Goal: Information Seeking & Learning: Learn about a topic

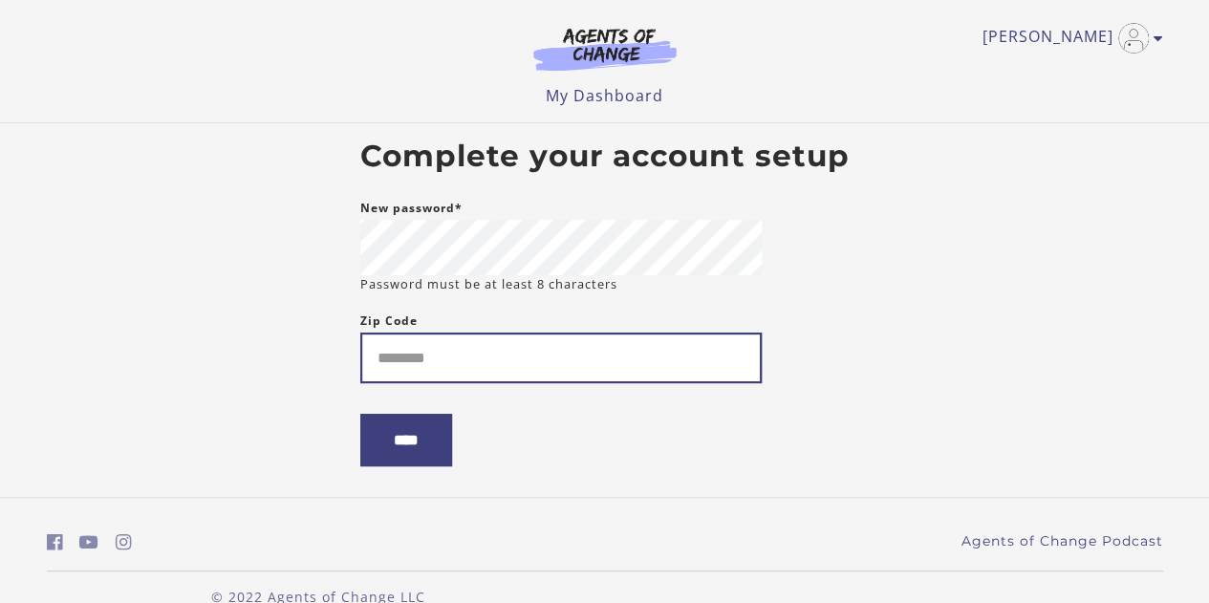
click at [398, 360] on input "Zip Code" at bounding box center [560, 358] width 401 height 51
type input "*****"
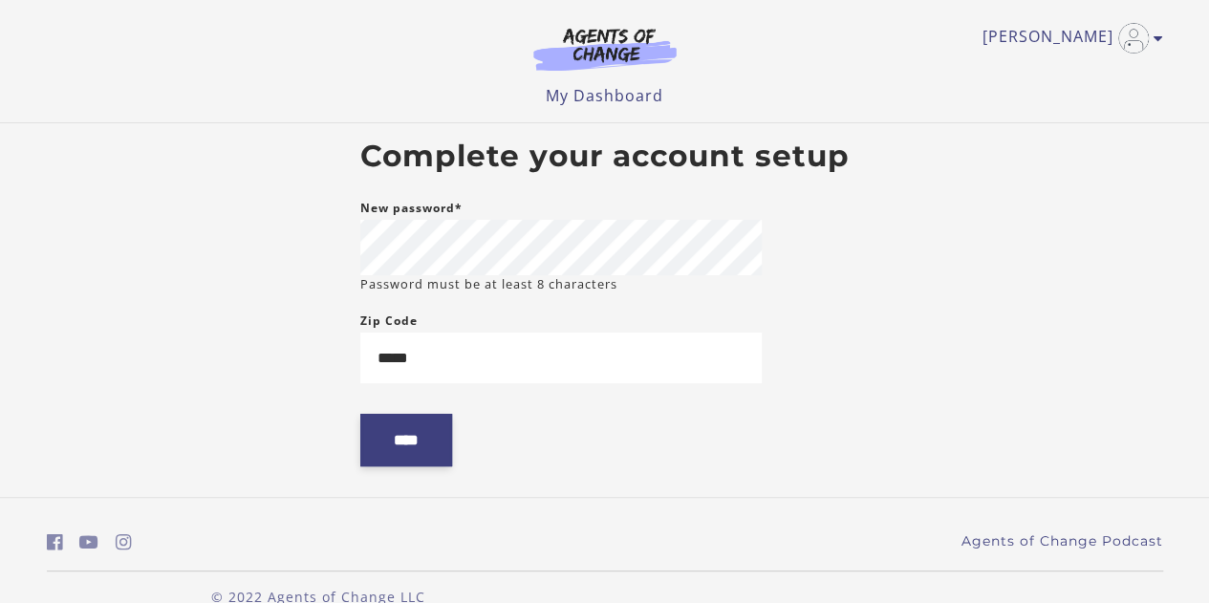
click at [399, 430] on input "****" at bounding box center [406, 440] width 92 height 53
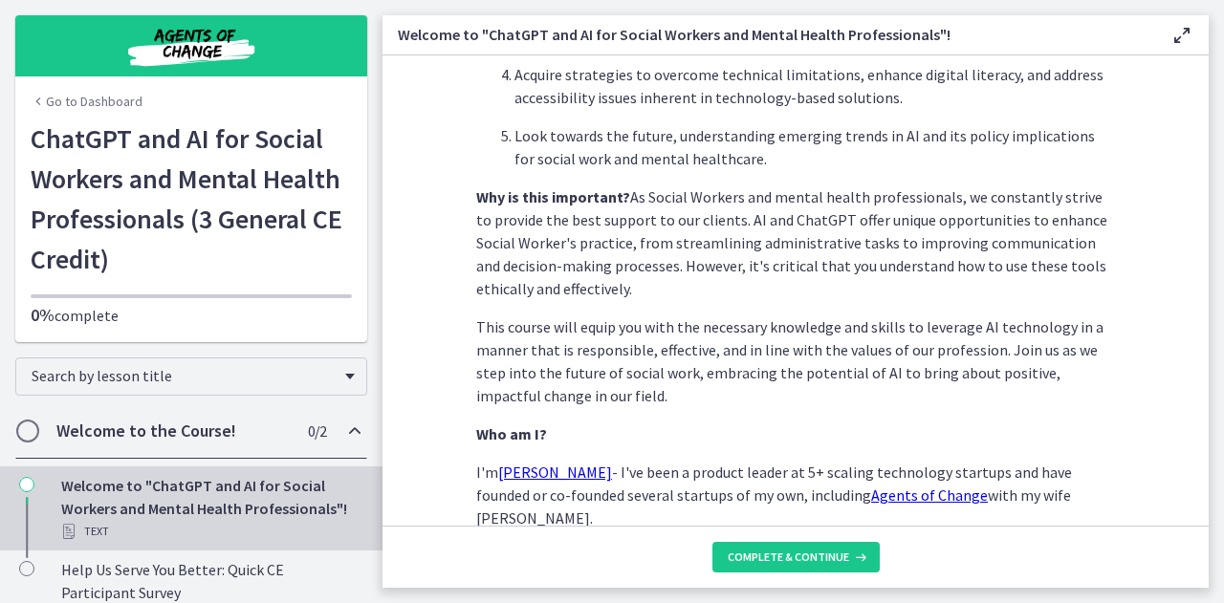
scroll to position [989, 0]
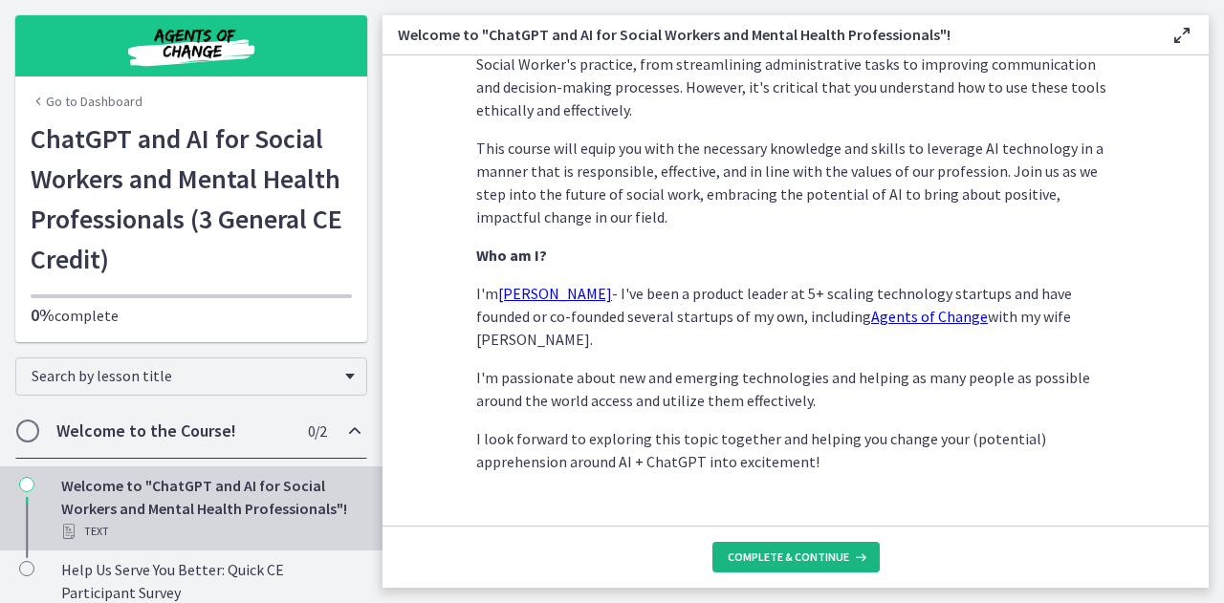
click at [864, 553] on icon at bounding box center [858, 557] width 19 height 15
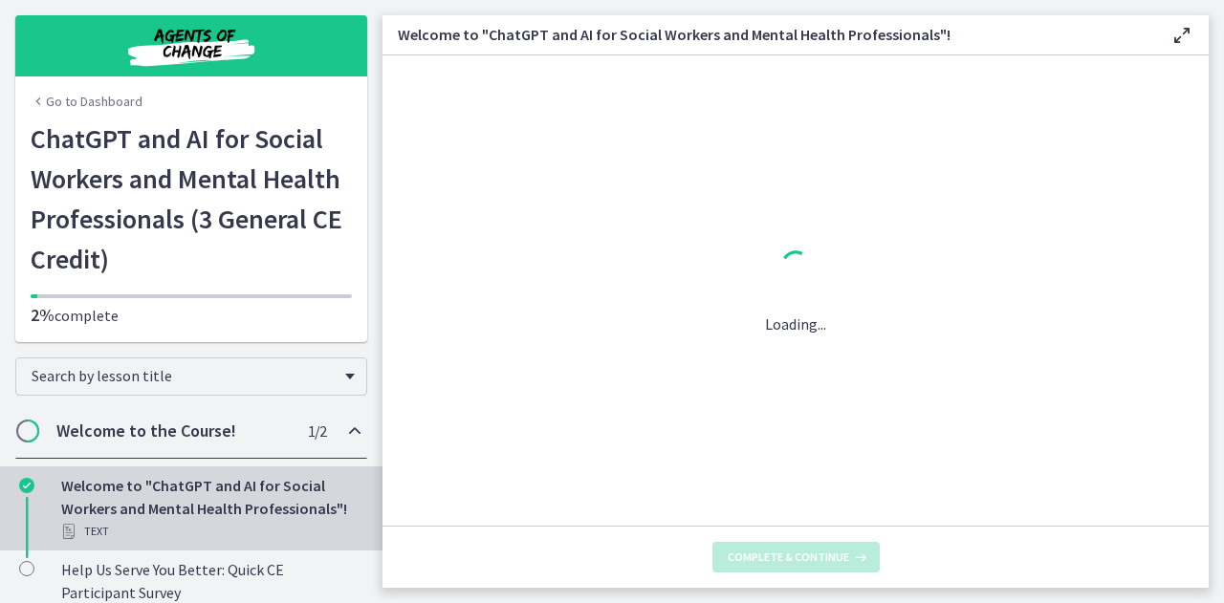
scroll to position [0, 0]
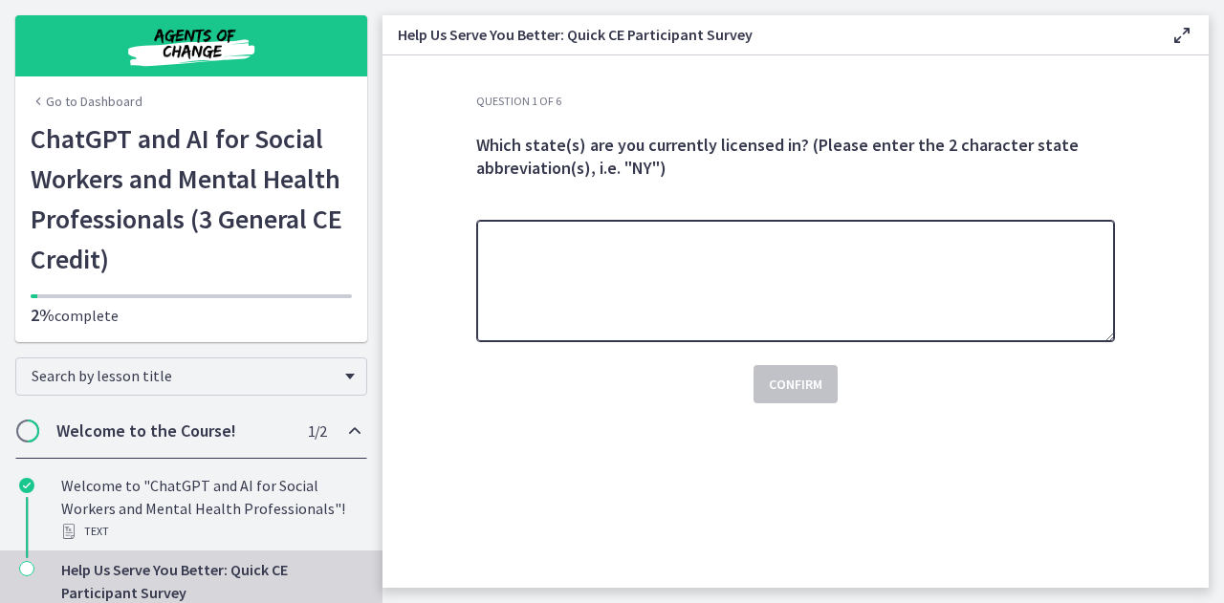
click at [916, 262] on textarea at bounding box center [795, 281] width 639 height 122
type textarea "**"
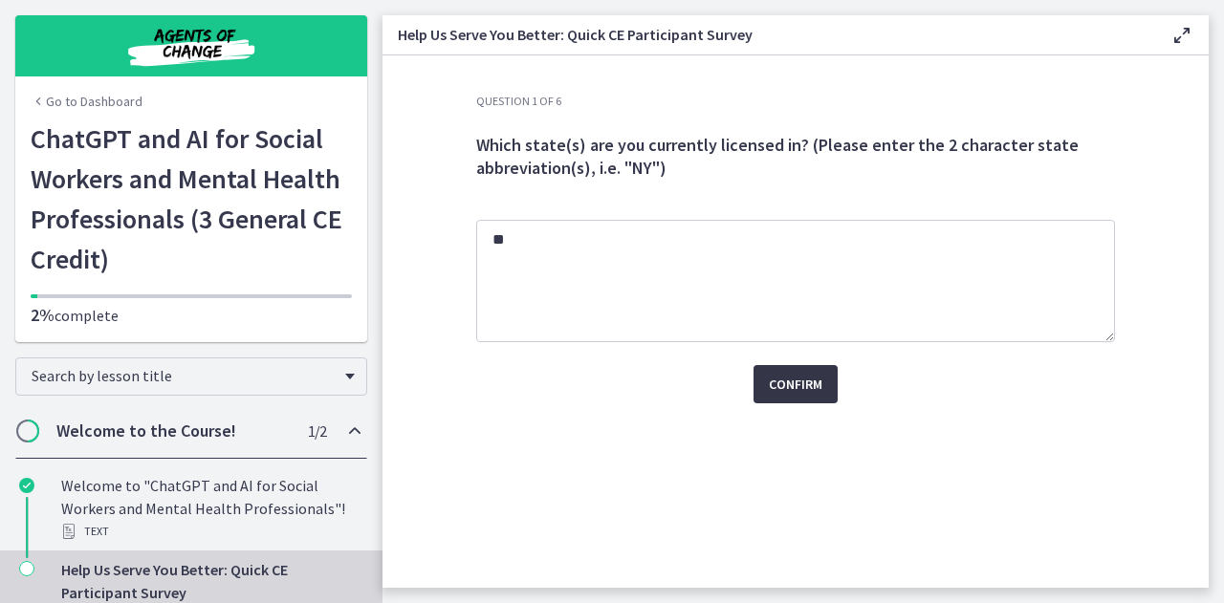
click at [816, 385] on span "Confirm" at bounding box center [796, 384] width 54 height 23
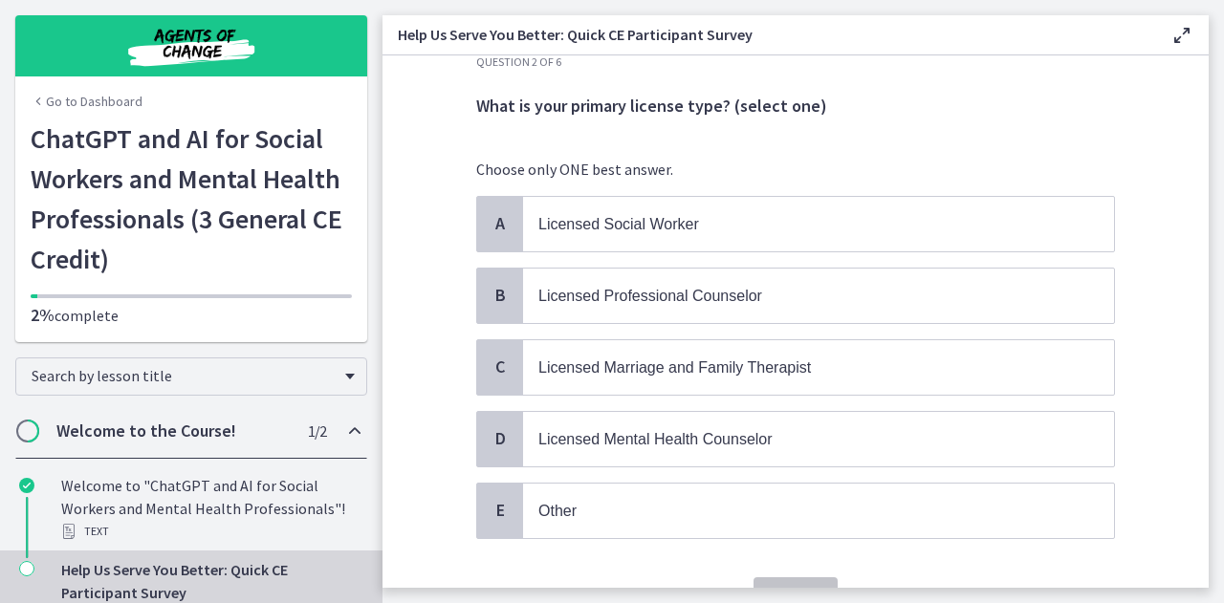
scroll to position [40, 0]
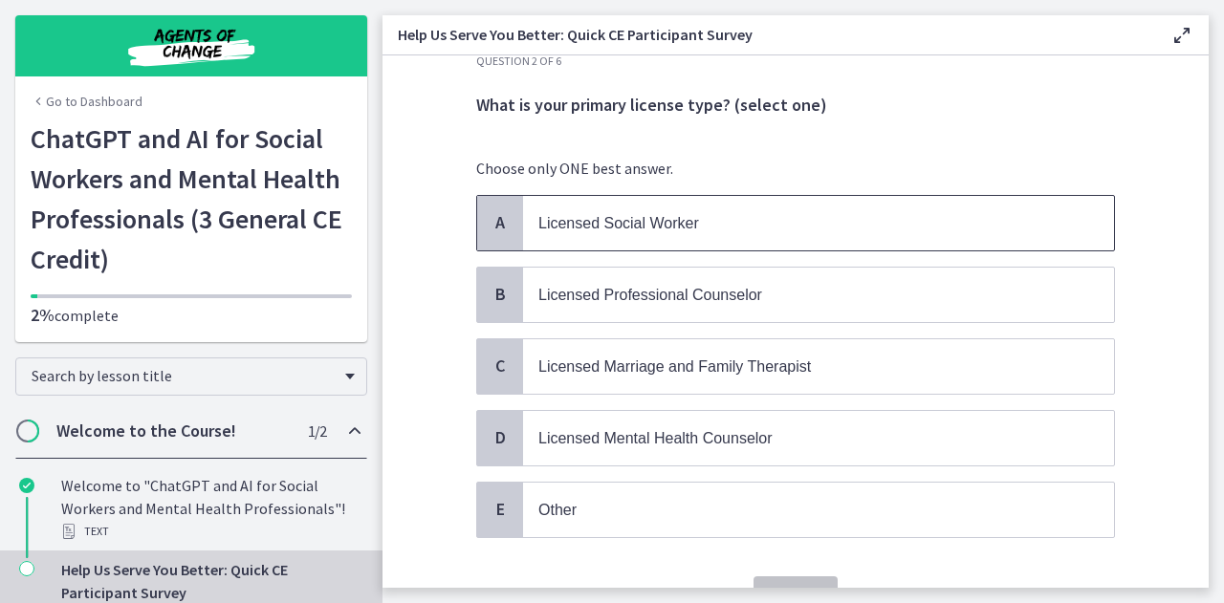
click at [745, 233] on p "Licensed Social Worker" at bounding box center [799, 223] width 522 height 24
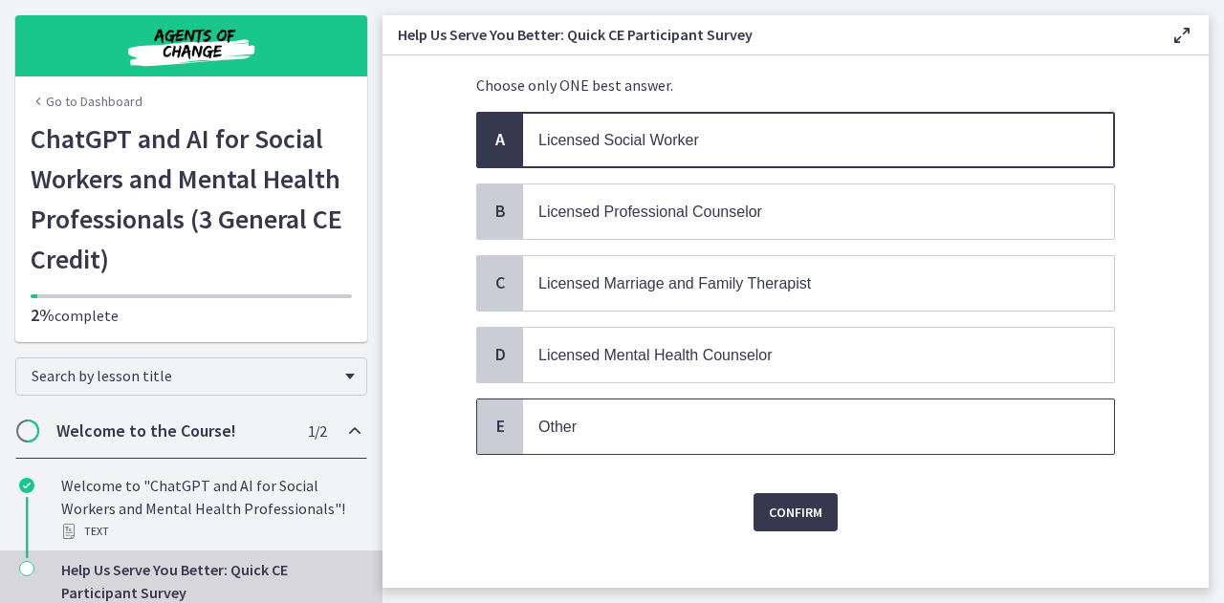
scroll to position [126, 0]
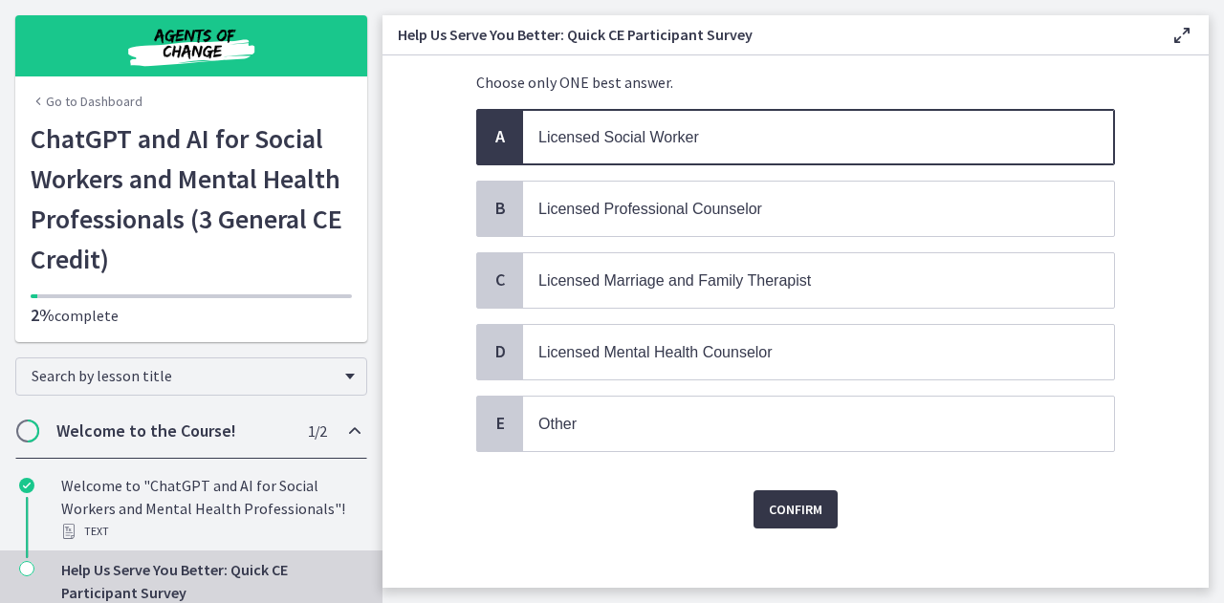
click at [806, 506] on span "Confirm" at bounding box center [796, 509] width 54 height 23
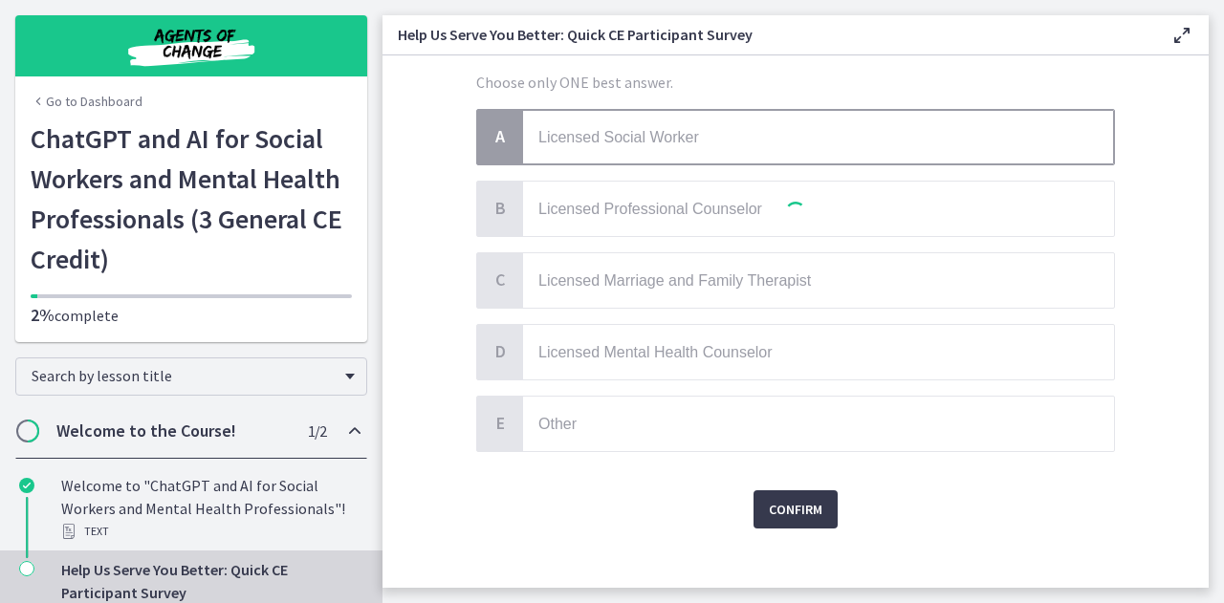
scroll to position [0, 0]
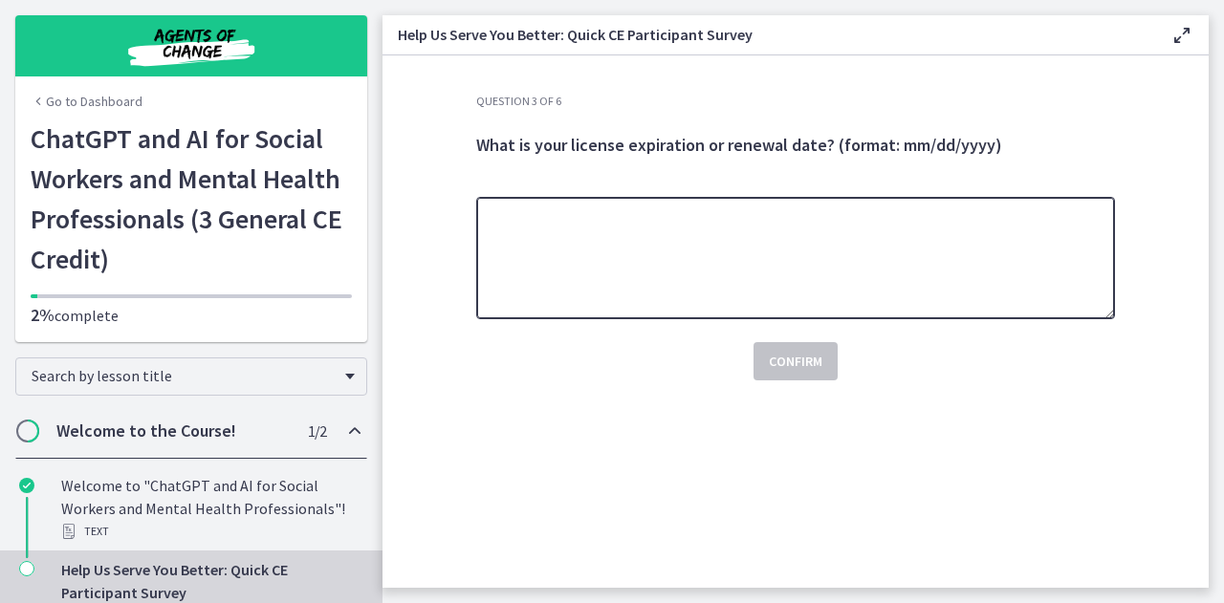
click at [671, 301] on textarea at bounding box center [795, 258] width 639 height 122
click at [725, 233] on textarea at bounding box center [795, 258] width 639 height 122
type textarea "**********"
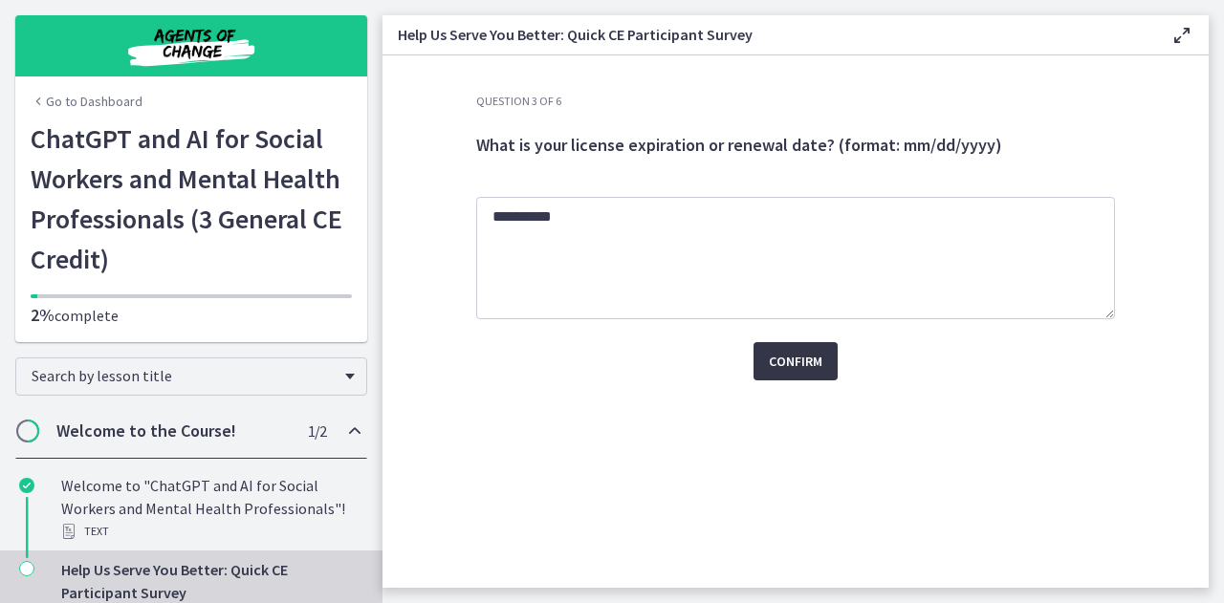
click at [830, 359] on button "Confirm" at bounding box center [795, 361] width 84 height 38
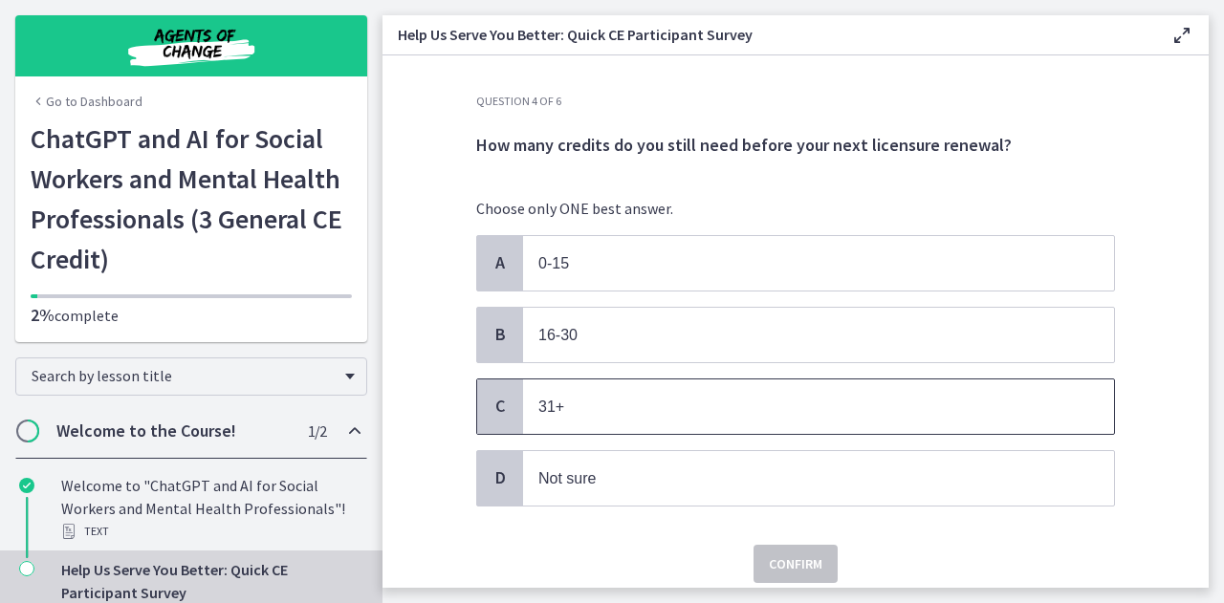
click at [666, 395] on p "31+" at bounding box center [799, 407] width 522 height 24
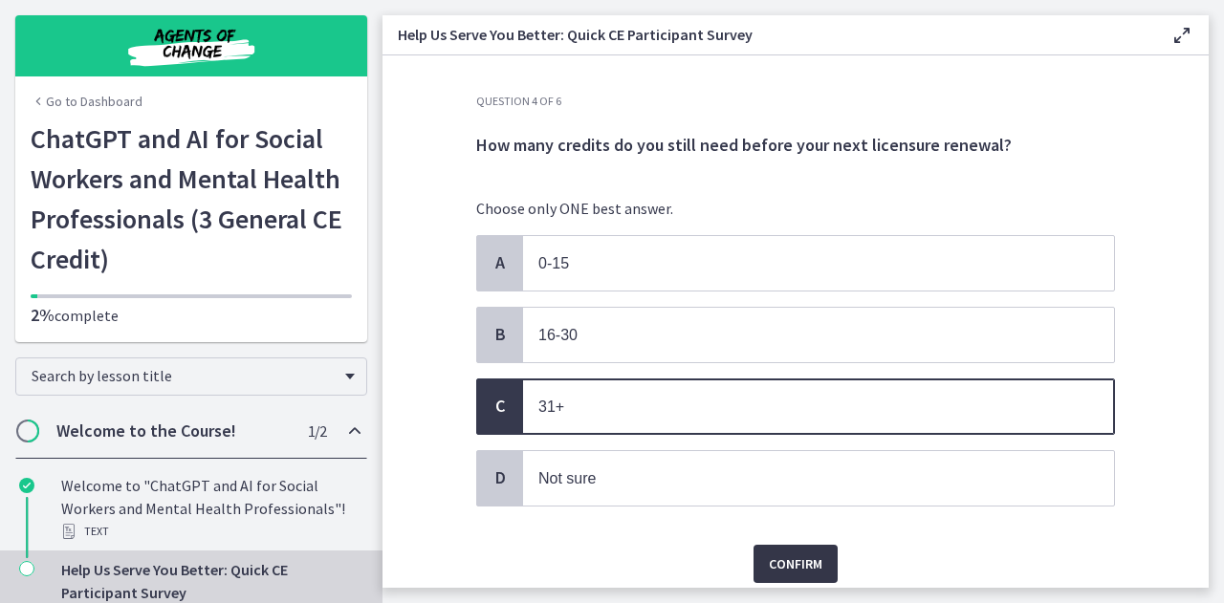
click at [786, 553] on span "Confirm" at bounding box center [796, 564] width 54 height 23
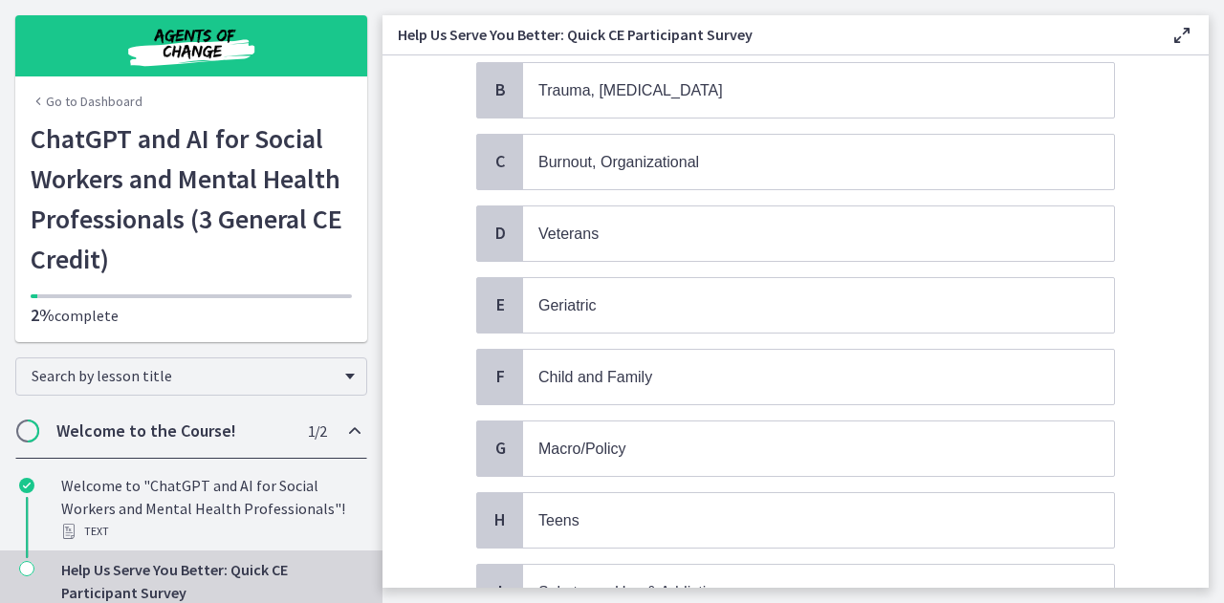
scroll to position [247, 0]
click at [1033, 328] on div "A School B Trauma, [MEDICAL_DATA] C Burnout, Organizational D Veterans E [MEDIC…" at bounding box center [795, 519] width 639 height 1060
click at [967, 363] on p "Child and Family" at bounding box center [799, 375] width 522 height 24
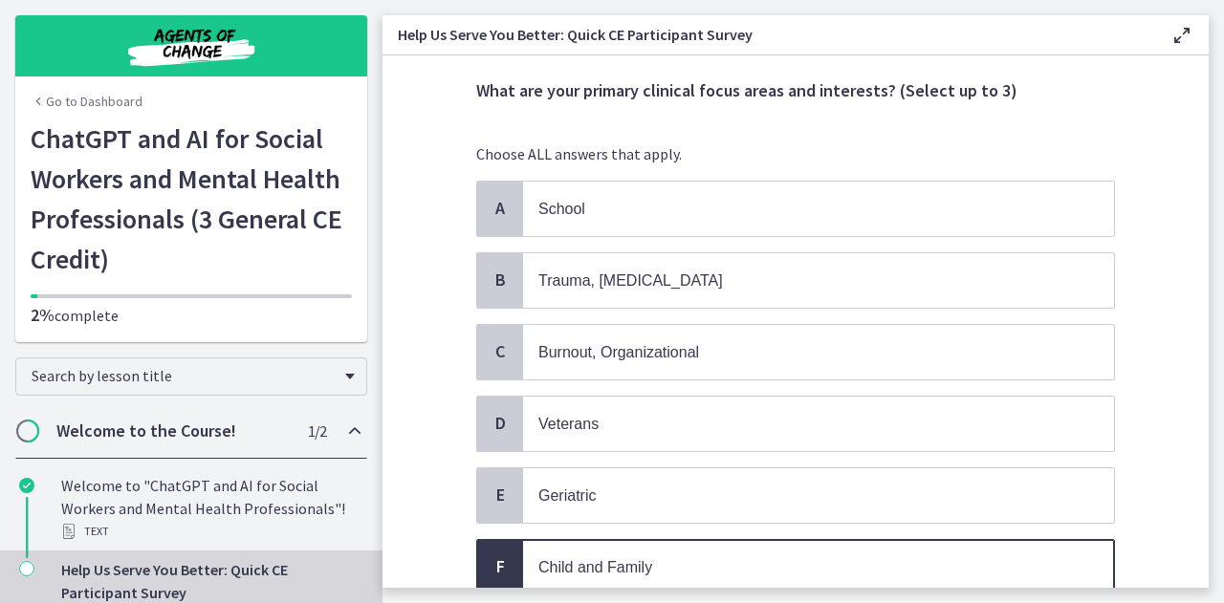
scroll to position [74, 0]
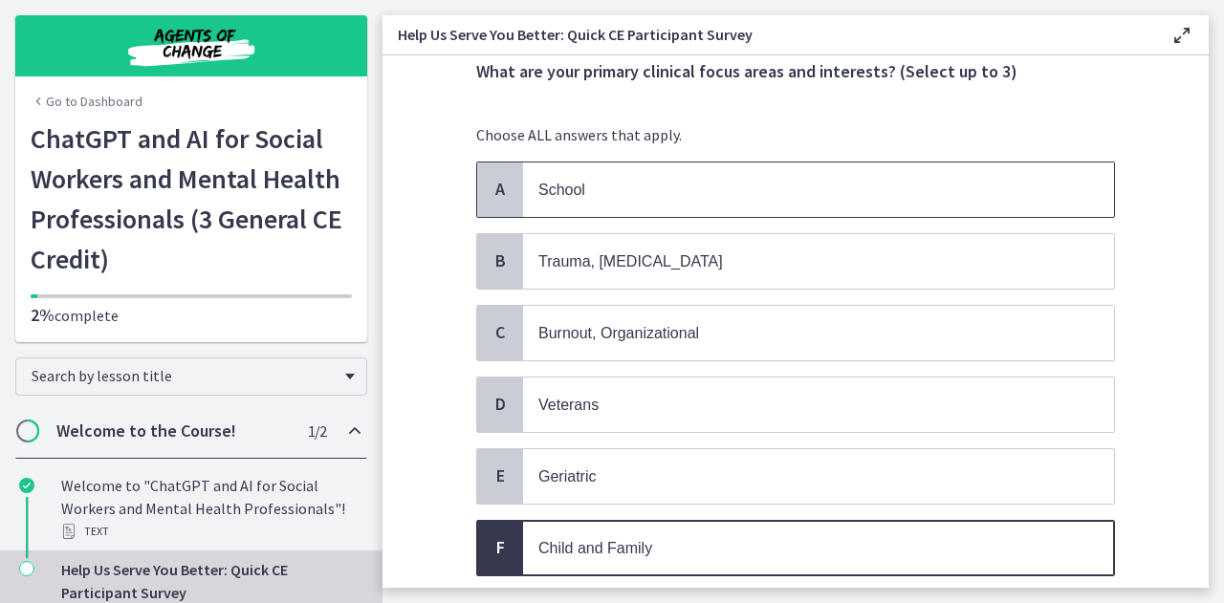
click at [975, 183] on p "School" at bounding box center [799, 190] width 522 height 24
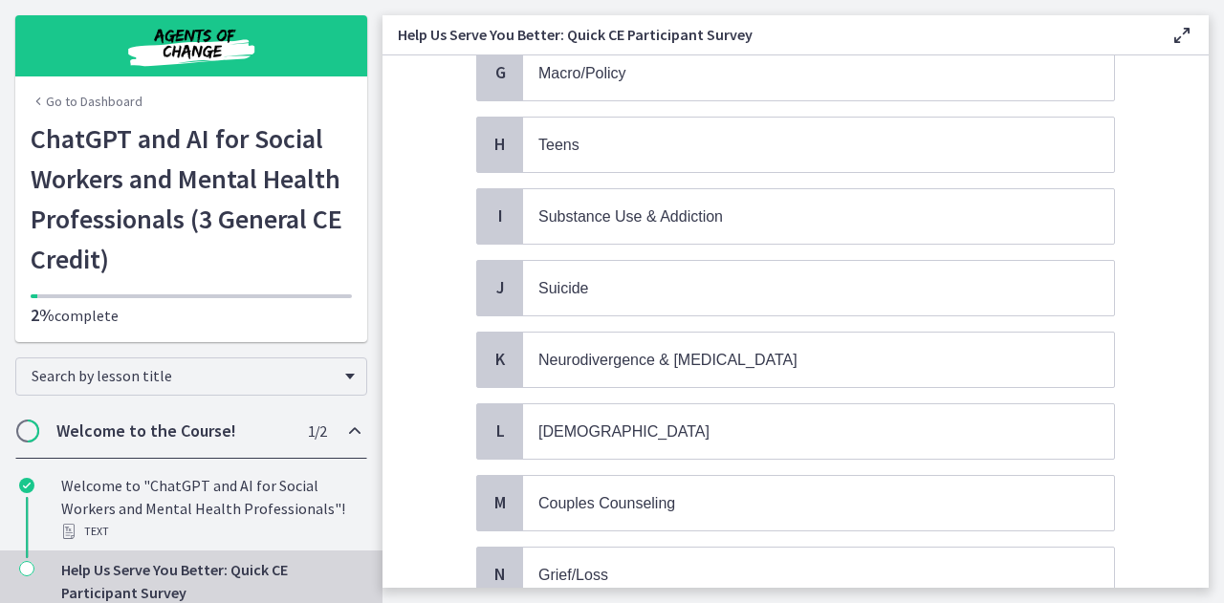
scroll to position [737, 0]
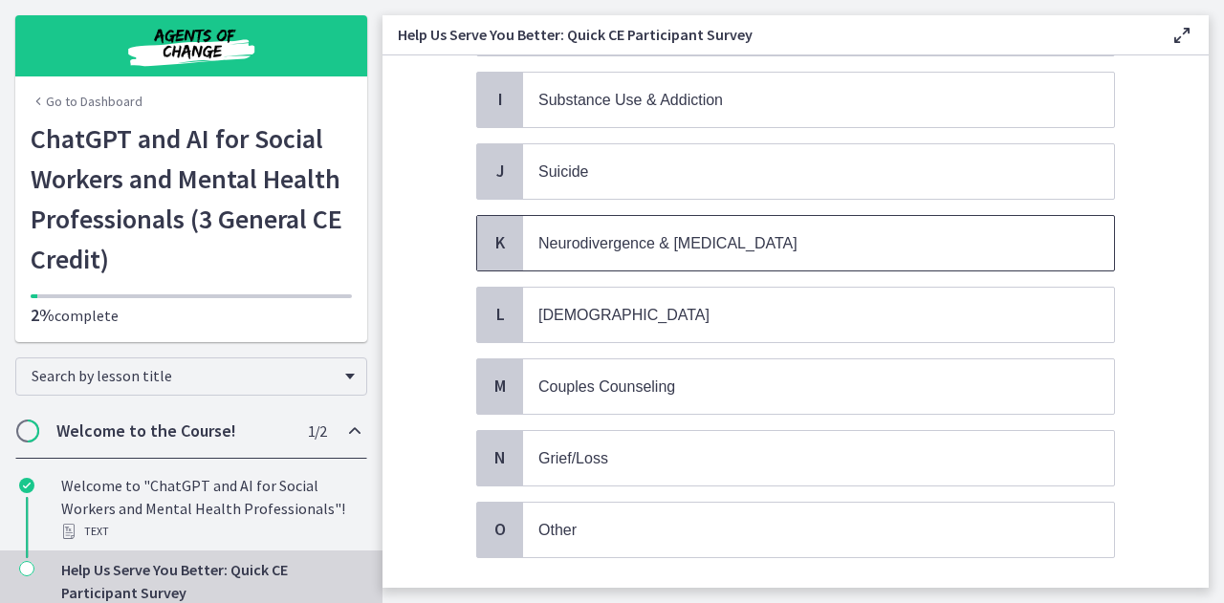
click at [925, 231] on p "Neurodivergence & [MEDICAL_DATA]" at bounding box center [799, 243] width 522 height 24
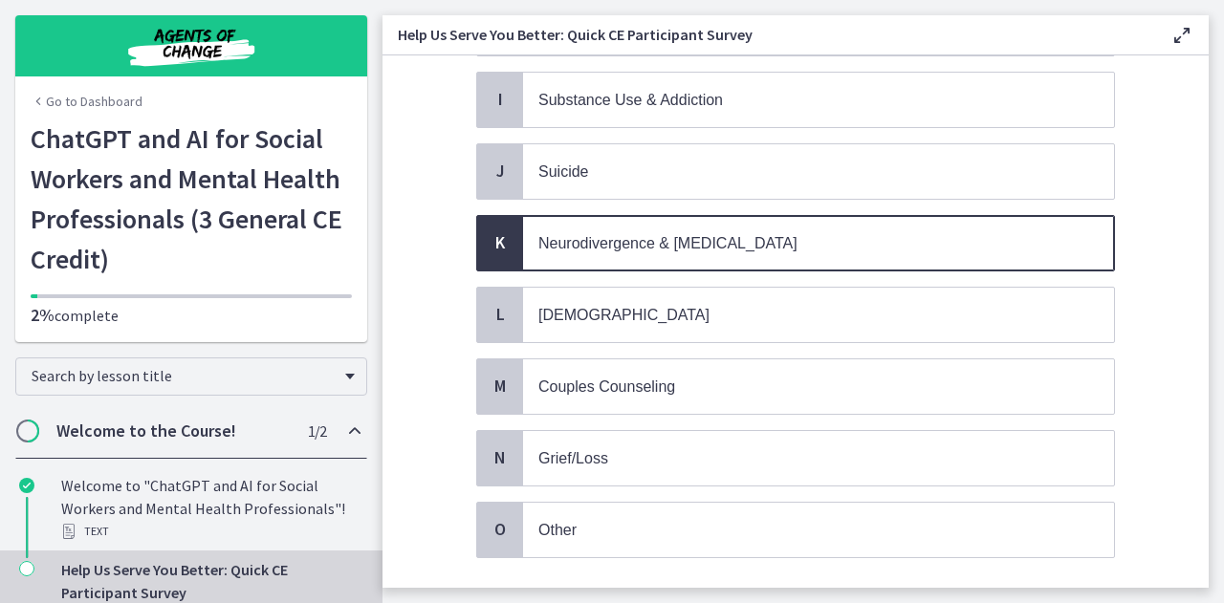
scroll to position [835, 0]
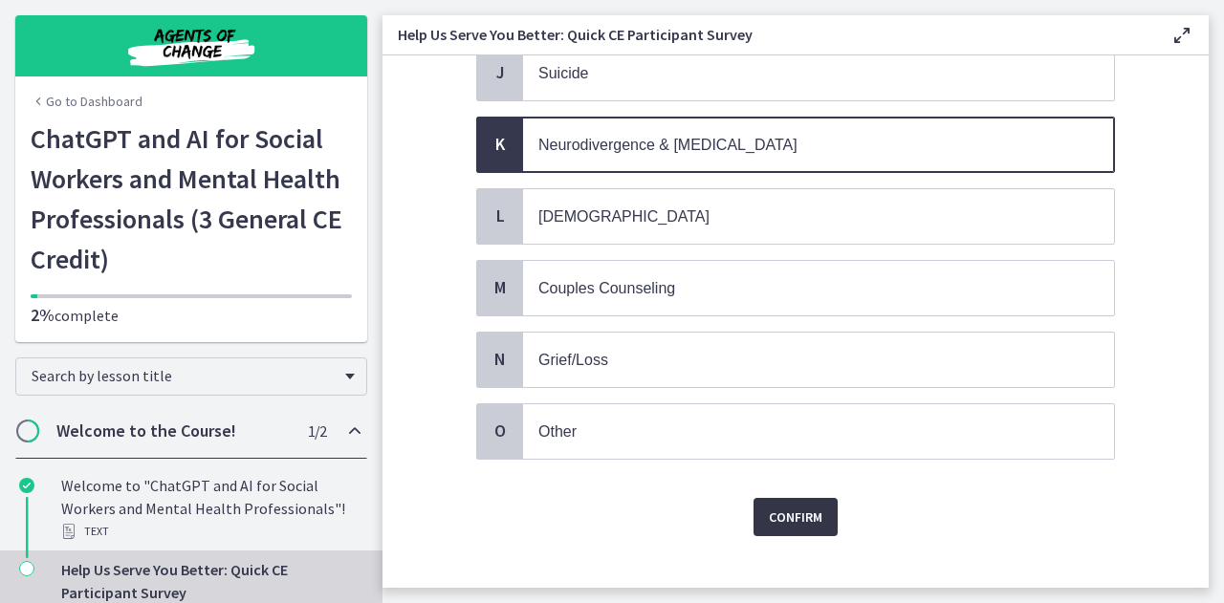
click at [814, 506] on span "Confirm" at bounding box center [796, 517] width 54 height 23
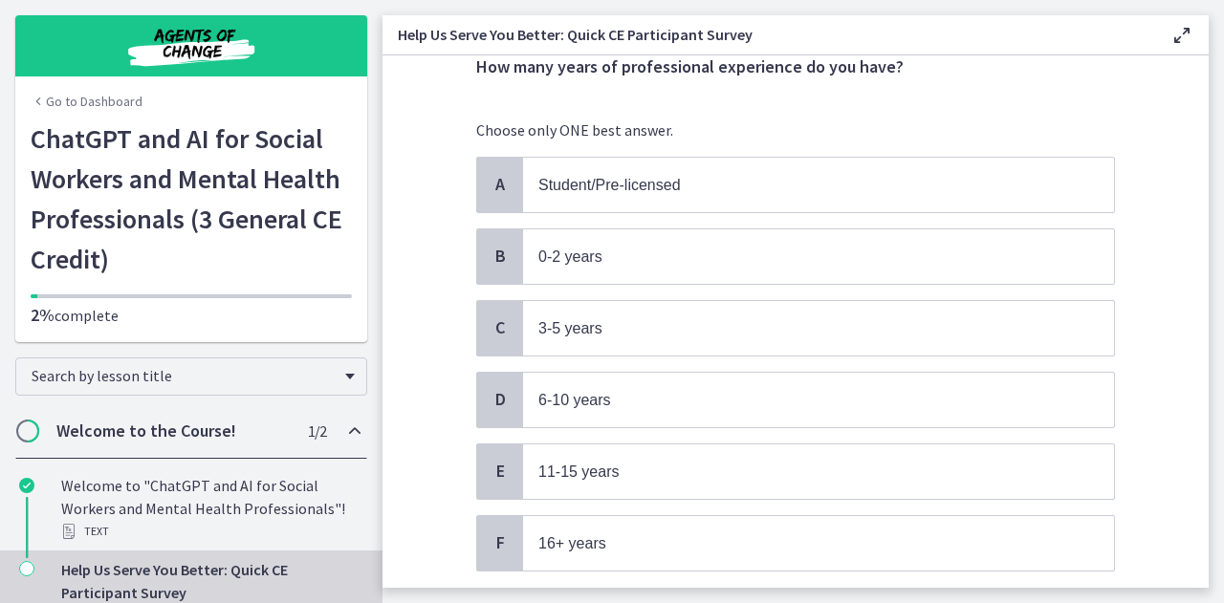
scroll to position [80, 0]
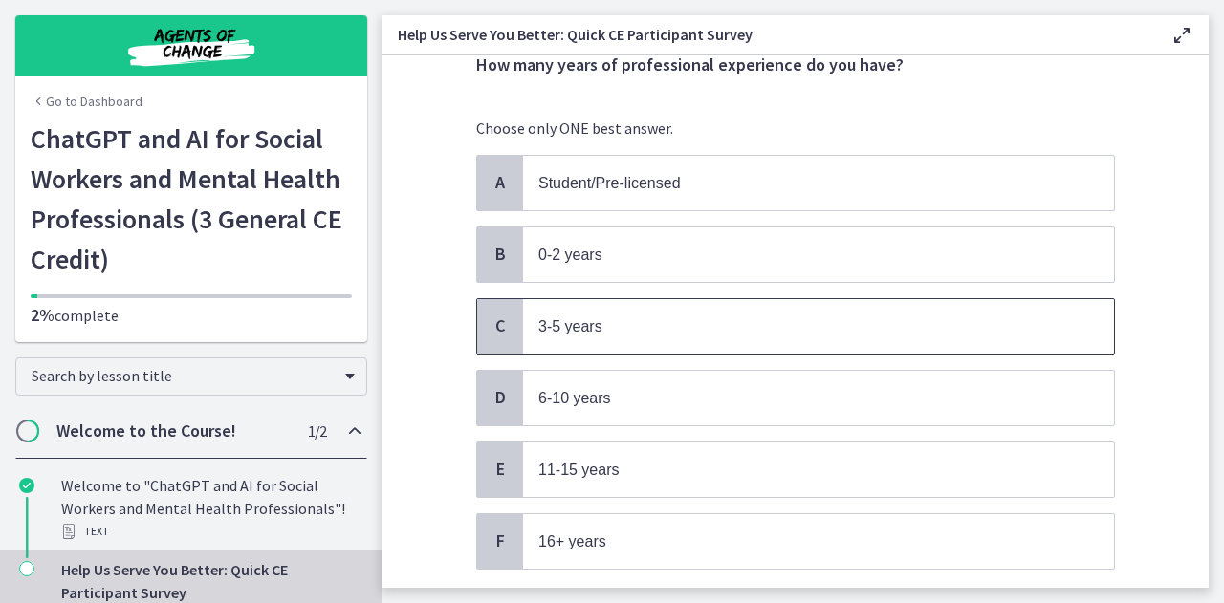
click at [1000, 304] on span "3-5 years" at bounding box center [818, 326] width 591 height 54
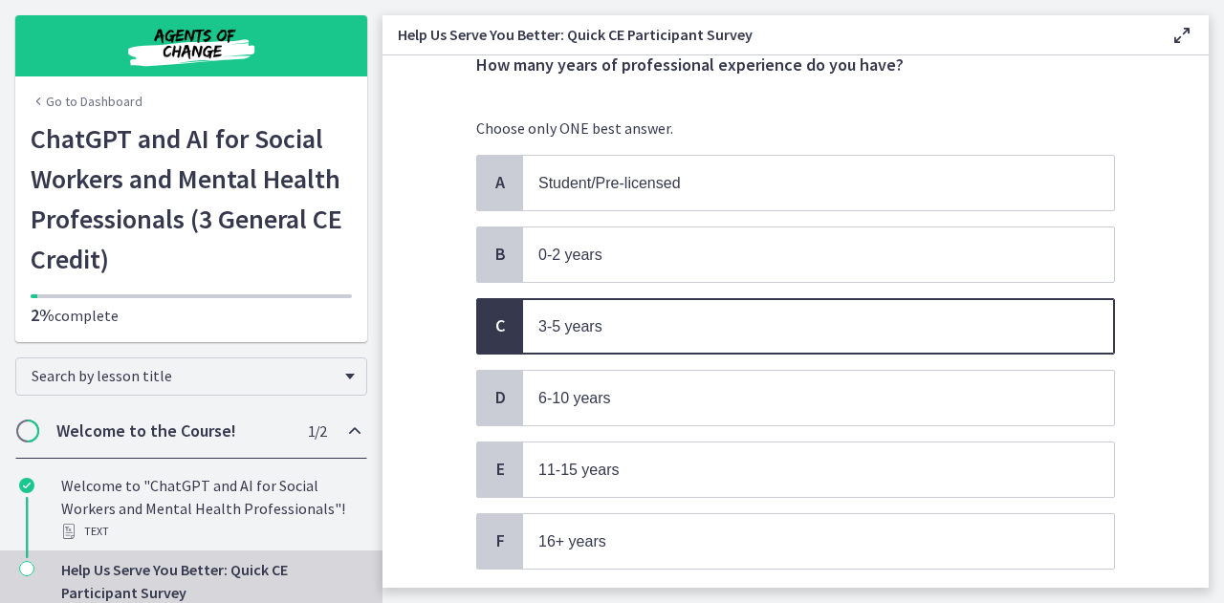
scroll to position [205, 0]
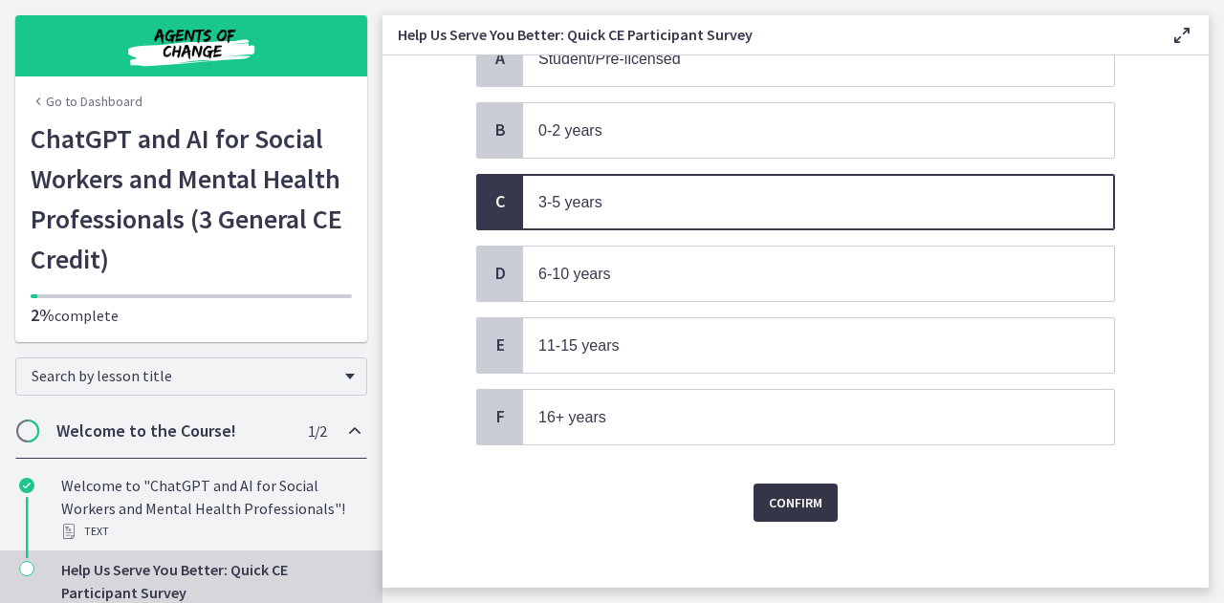
click at [811, 491] on span "Confirm" at bounding box center [796, 502] width 54 height 23
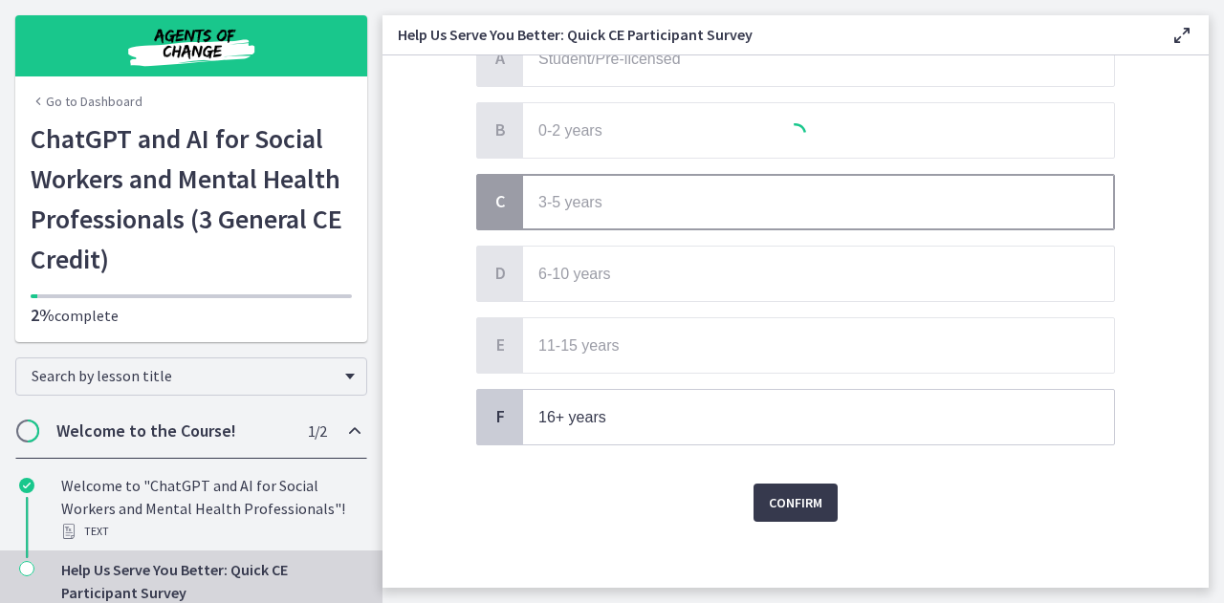
scroll to position [0, 0]
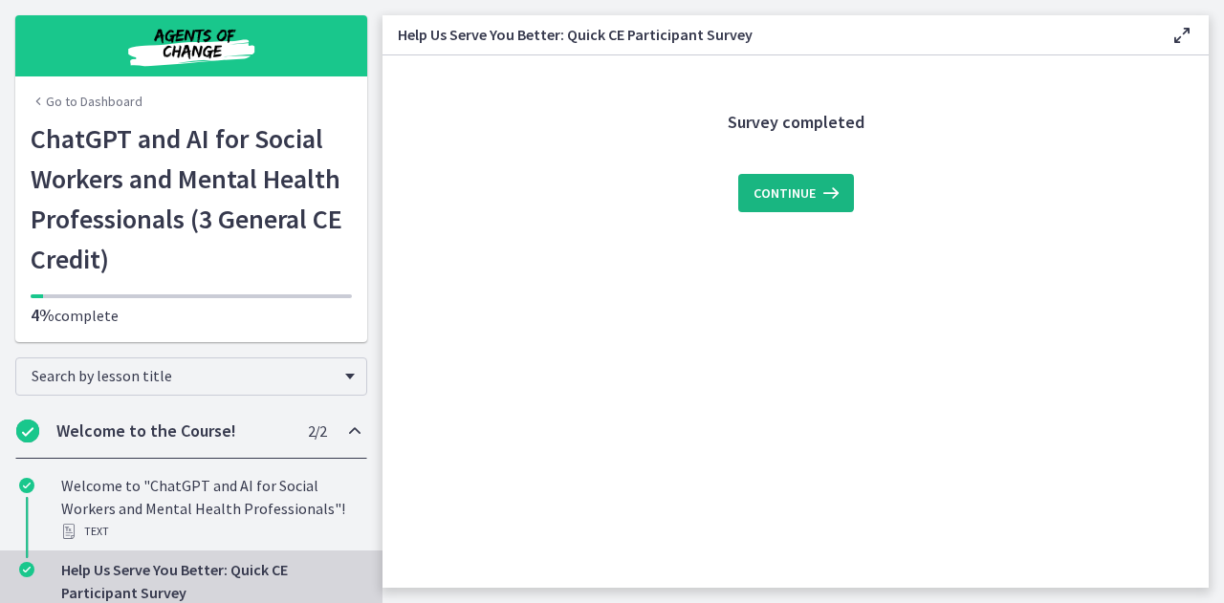
click at [793, 203] on span "Continue" at bounding box center [784, 193] width 62 height 23
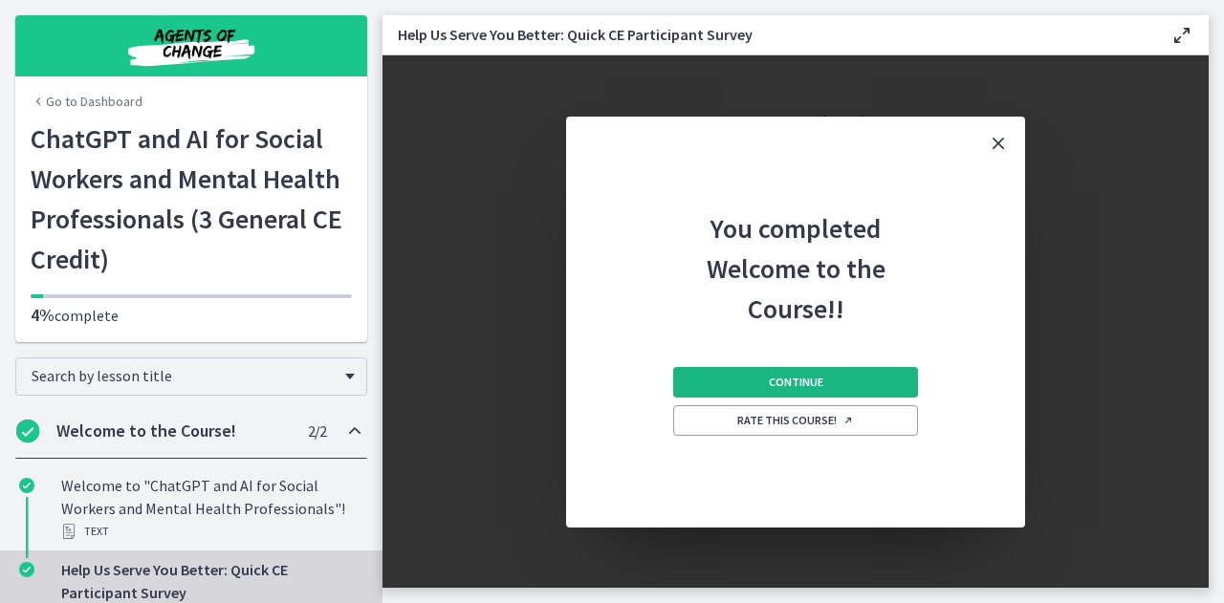
click at [827, 389] on button "Continue" at bounding box center [795, 382] width 245 height 31
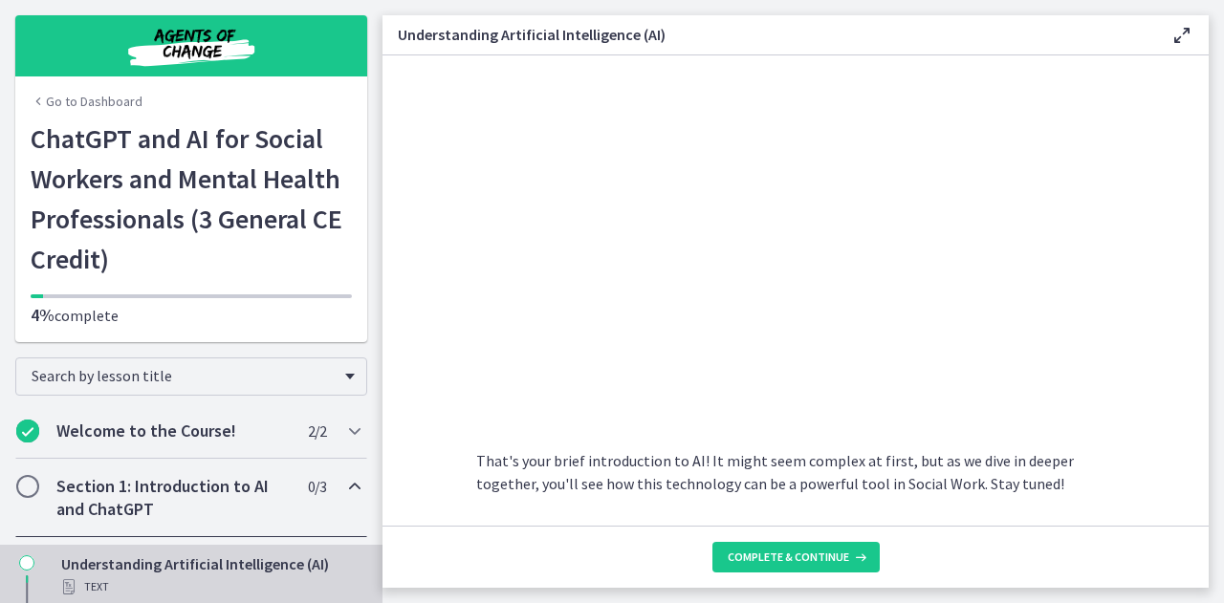
scroll to position [935, 0]
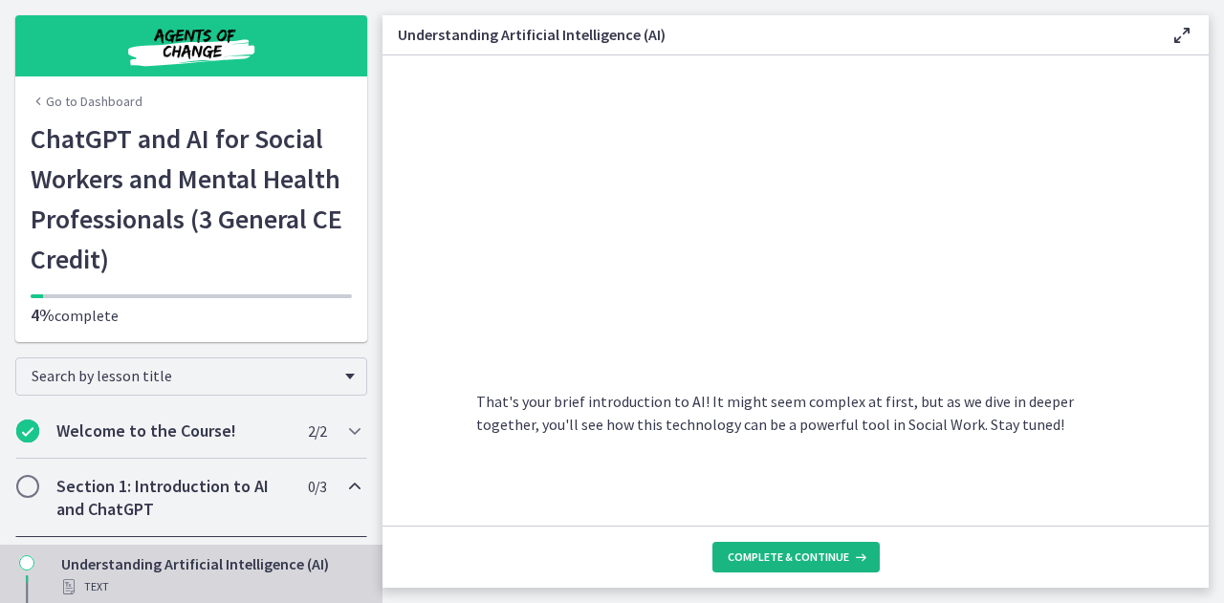
click at [768, 547] on button "Complete & continue" at bounding box center [795, 557] width 167 height 31
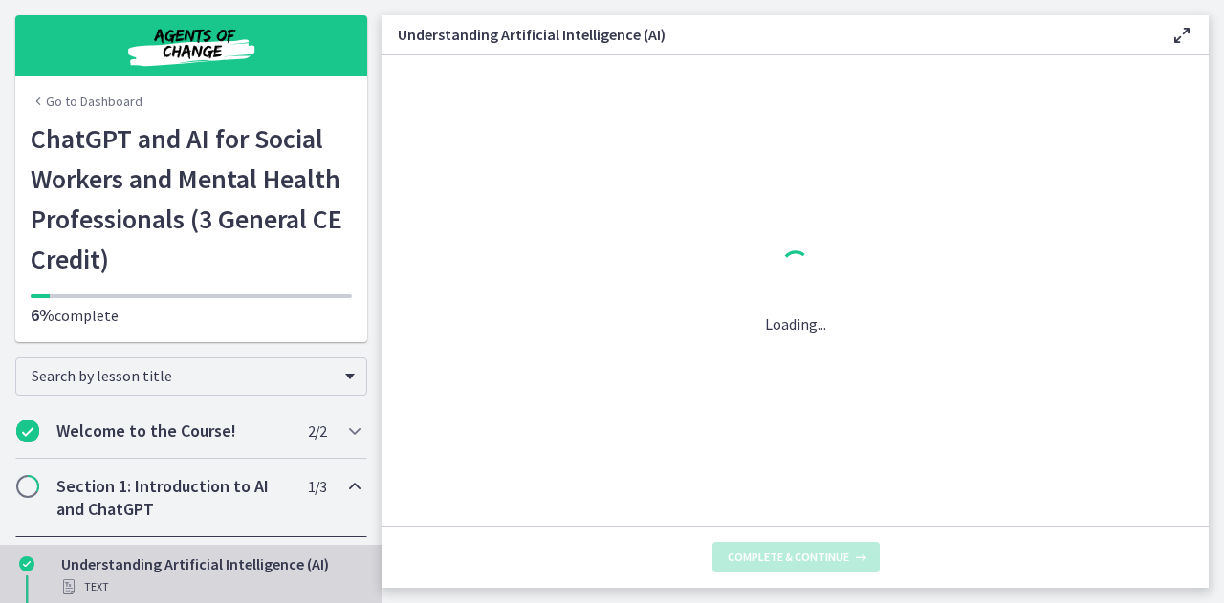
scroll to position [0, 0]
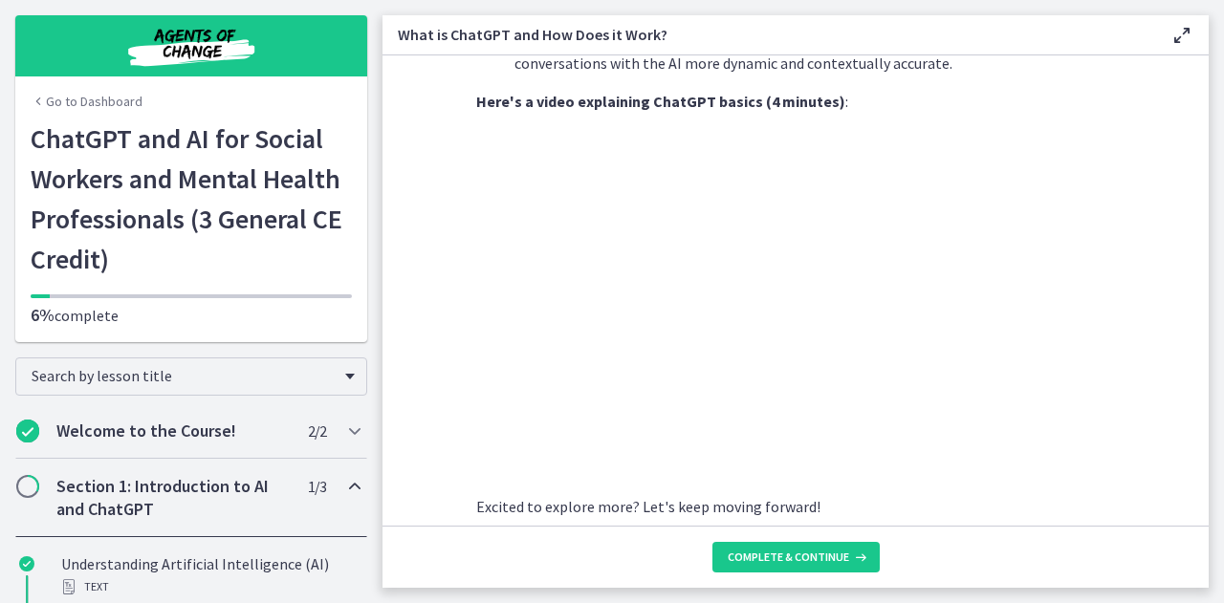
scroll to position [1042, 0]
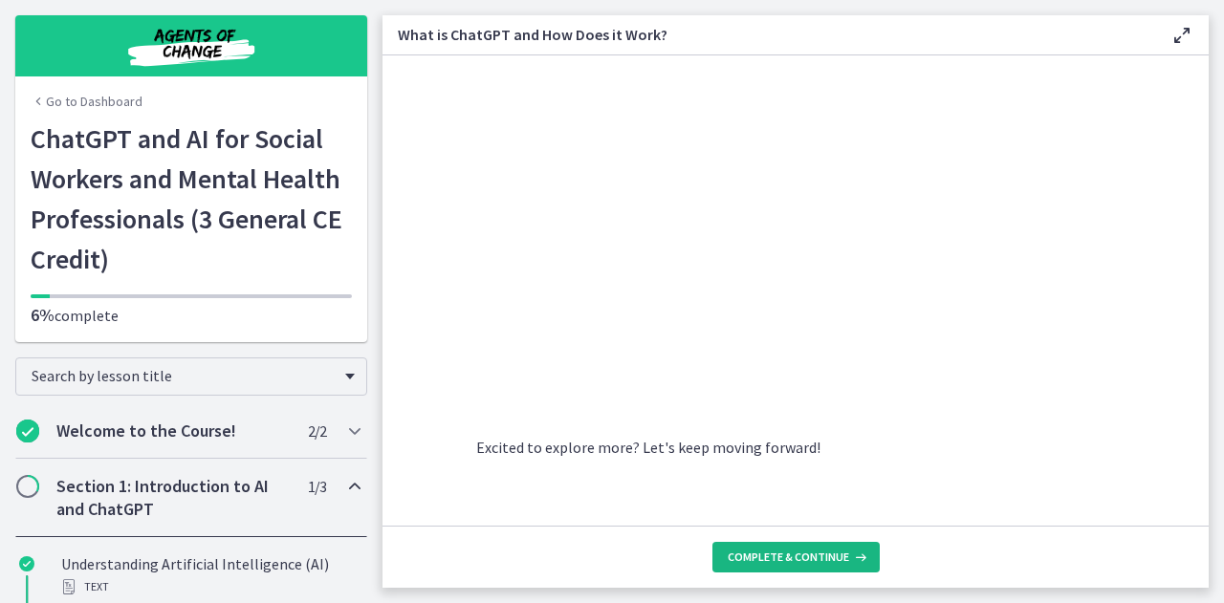
click at [849, 555] on icon at bounding box center [858, 557] width 19 height 15
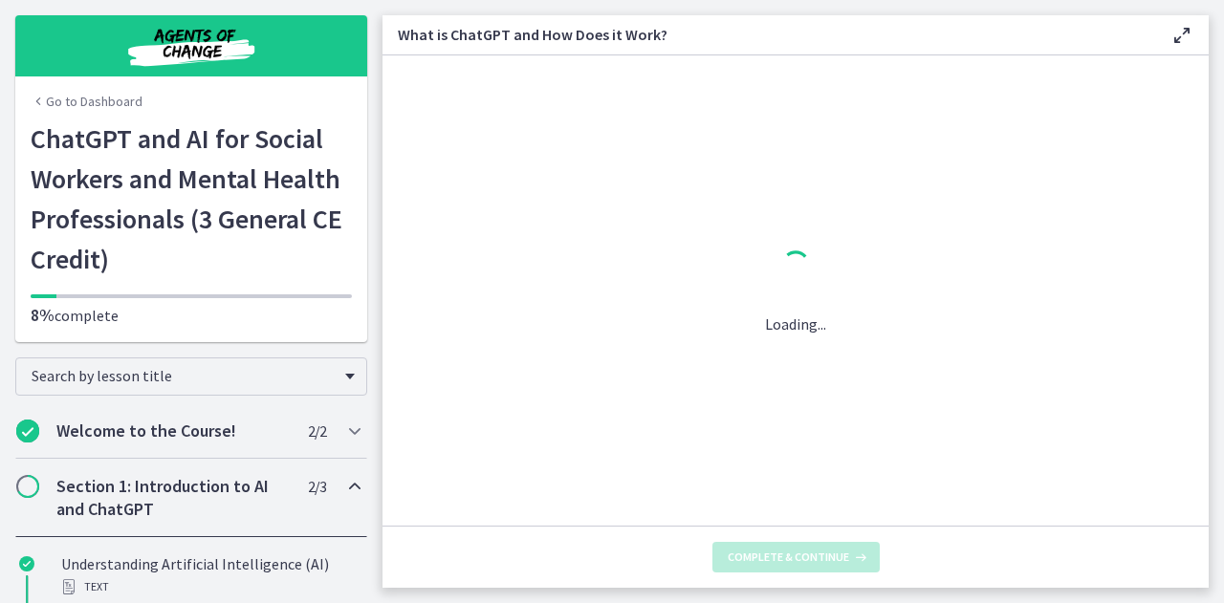
scroll to position [0, 0]
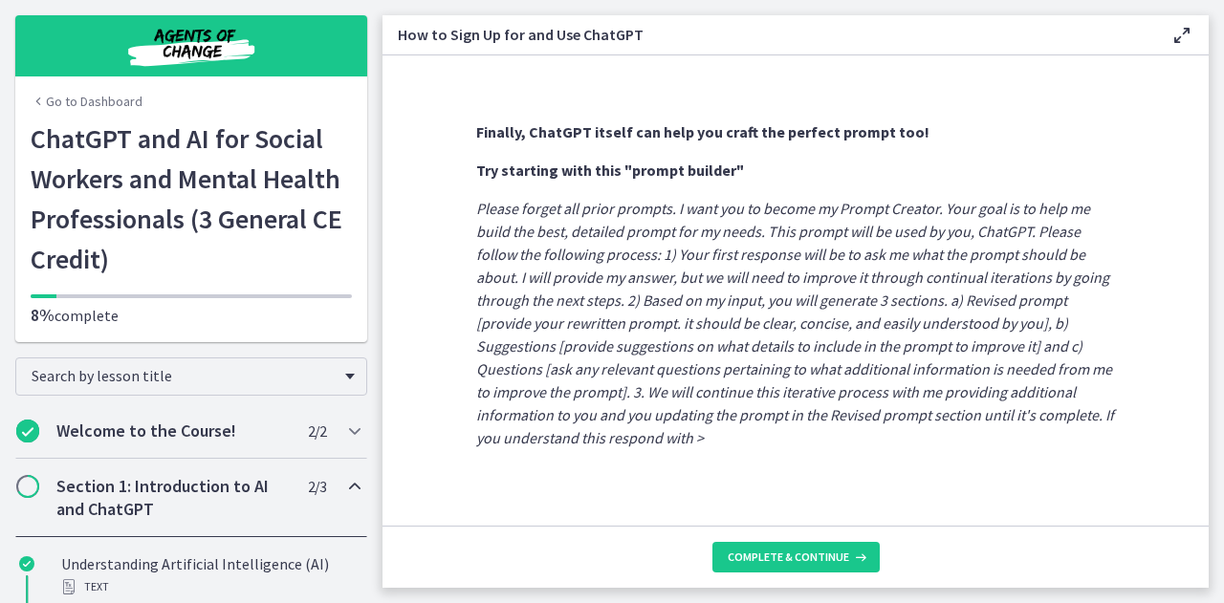
scroll to position [1132, 0]
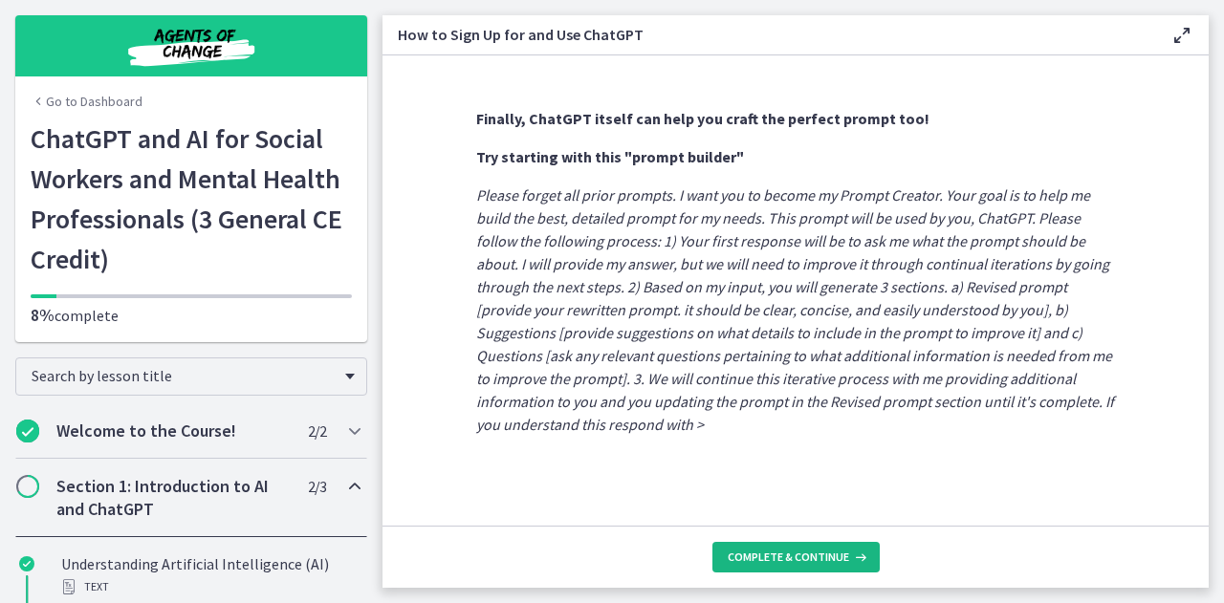
click at [811, 551] on span "Complete & continue" at bounding box center [787, 557] width 121 height 15
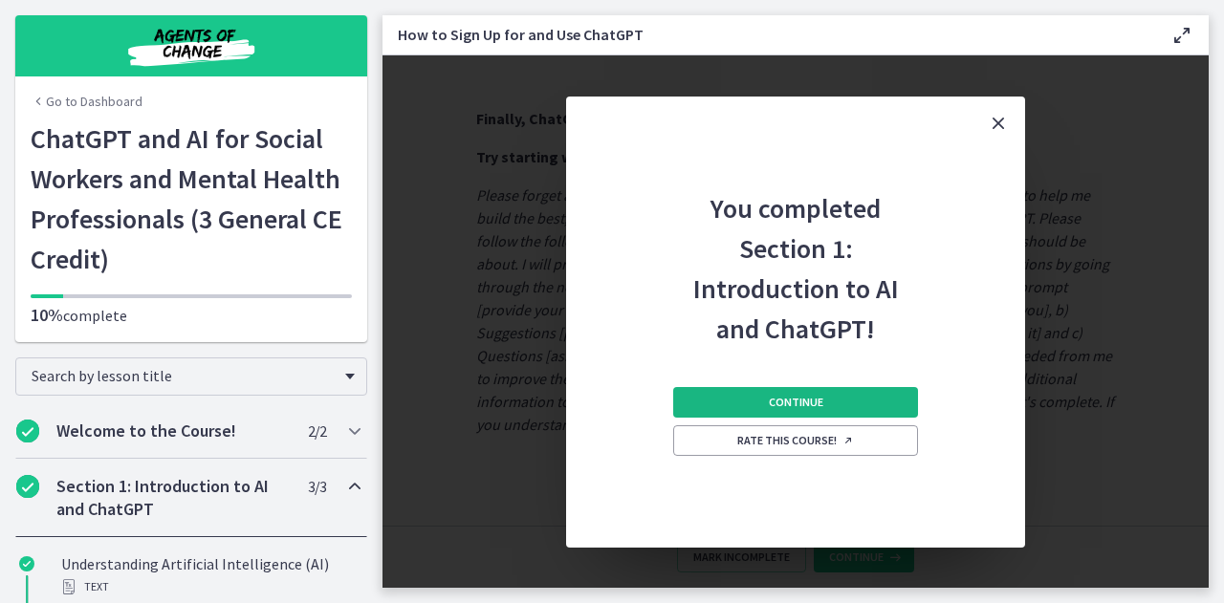
click at [812, 387] on button "Continue" at bounding box center [795, 402] width 245 height 31
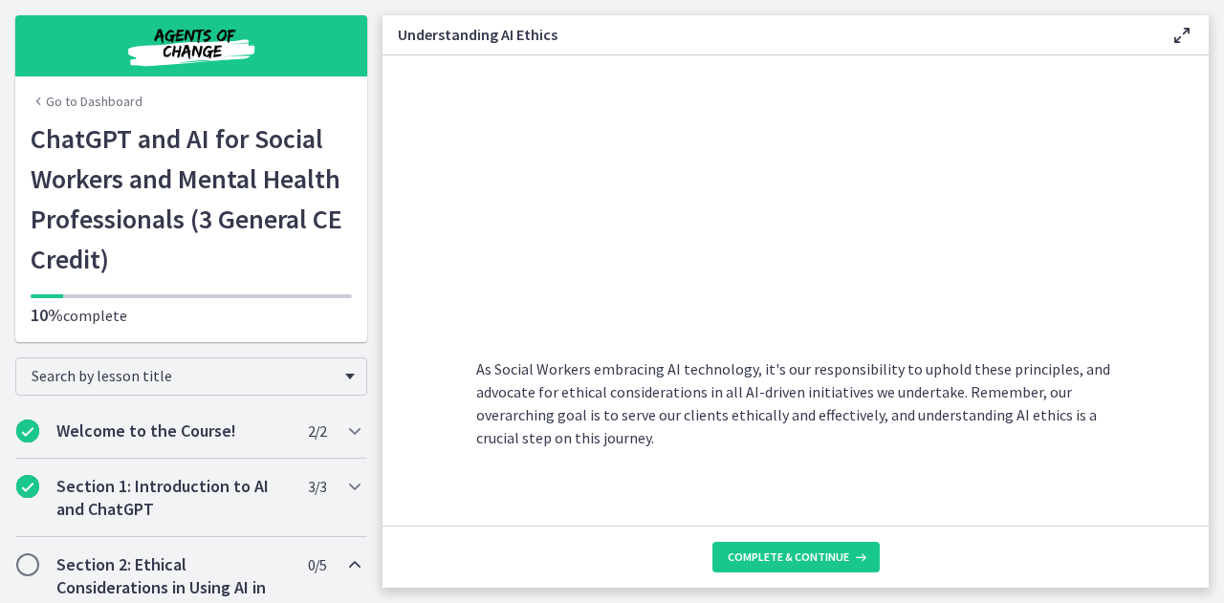
scroll to position [1057, 0]
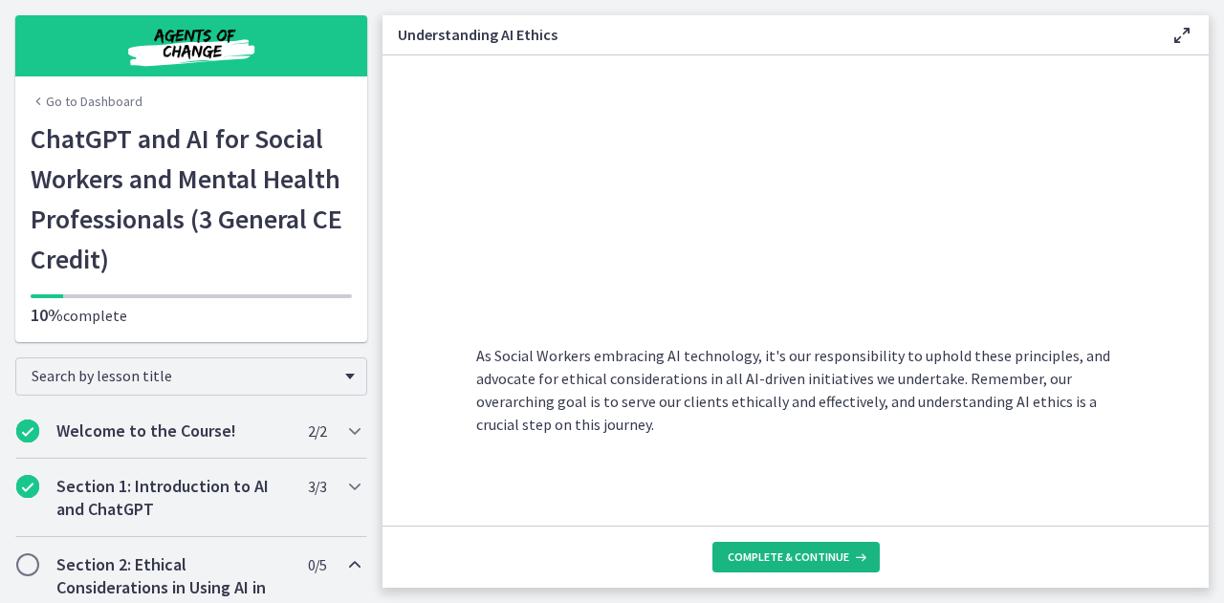
click at [859, 542] on button "Complete & continue" at bounding box center [795, 557] width 167 height 31
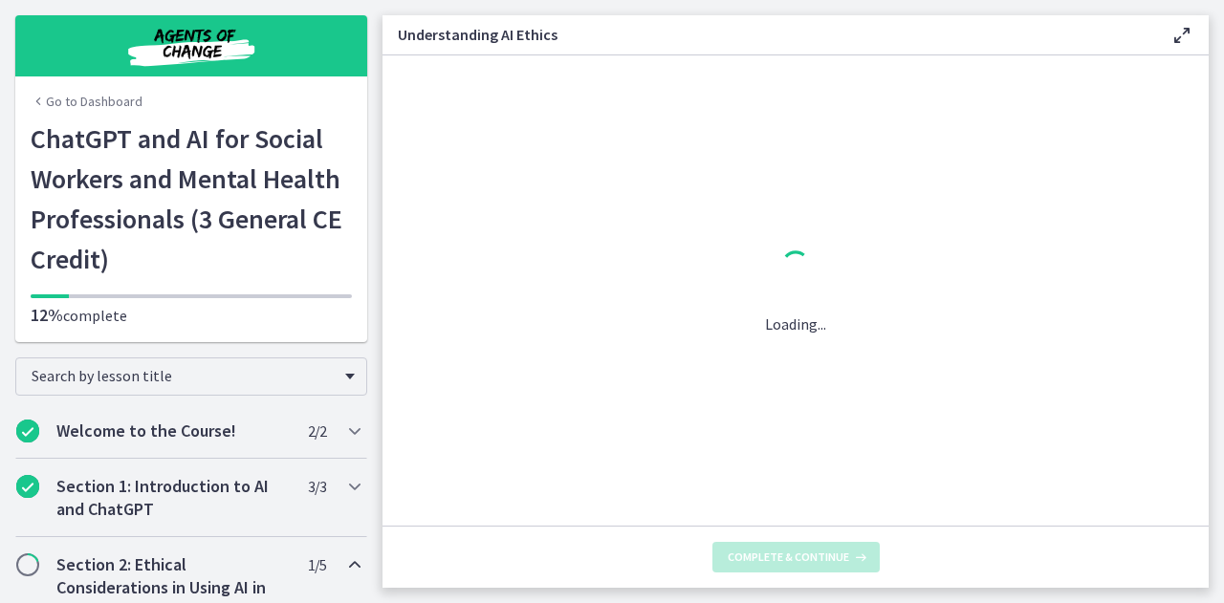
scroll to position [0, 0]
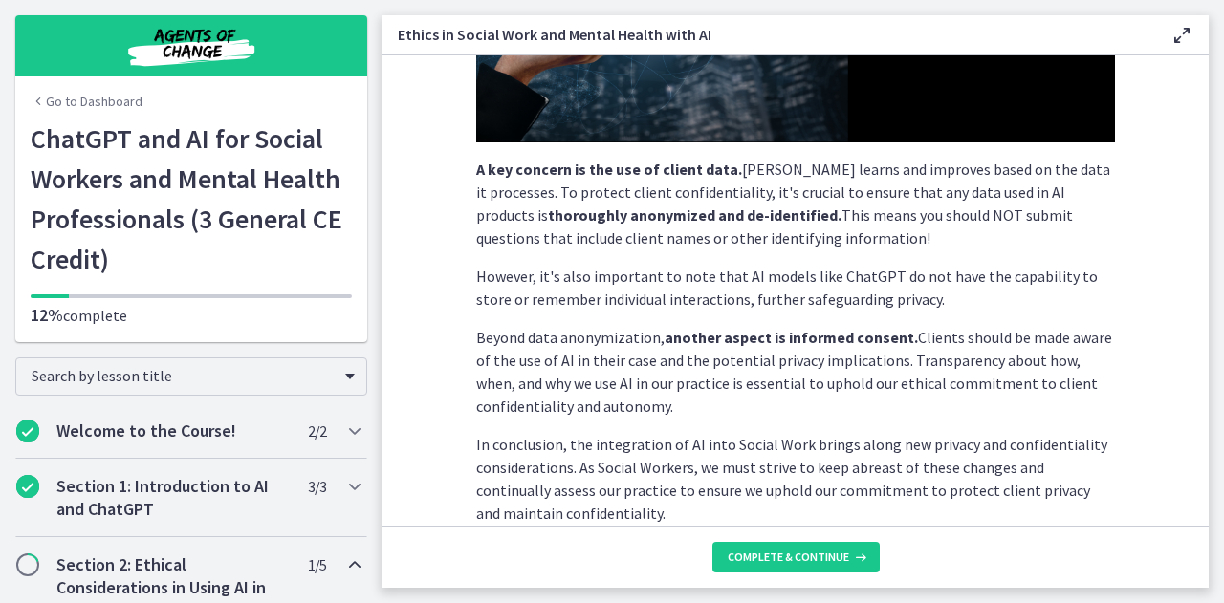
scroll to position [584, 0]
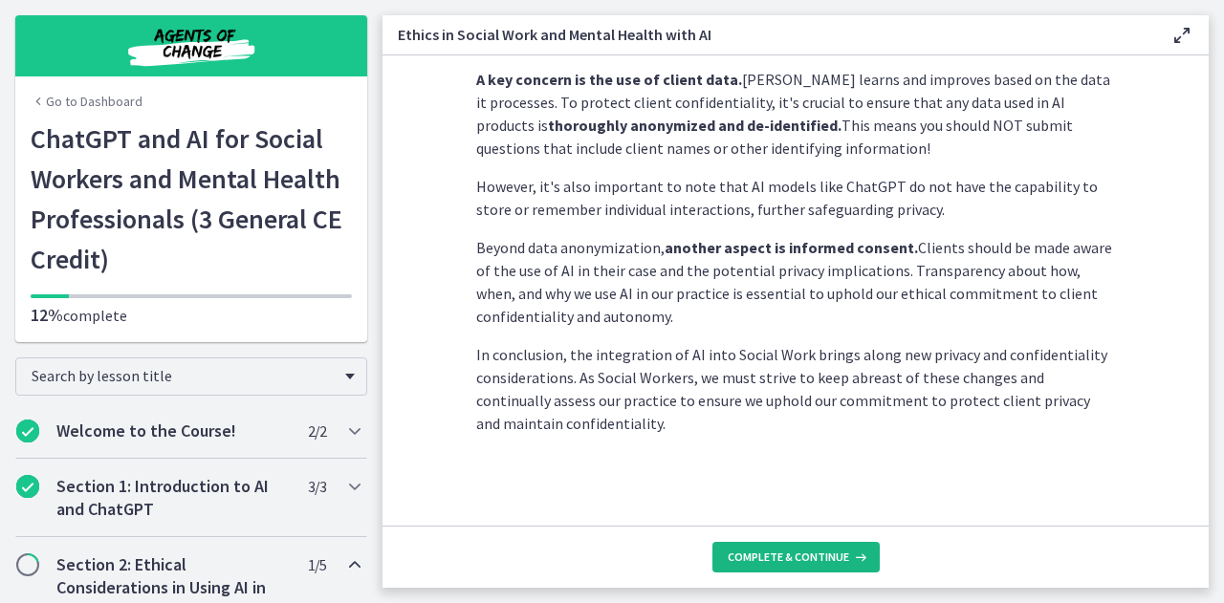
click at [805, 545] on button "Complete & continue" at bounding box center [795, 557] width 167 height 31
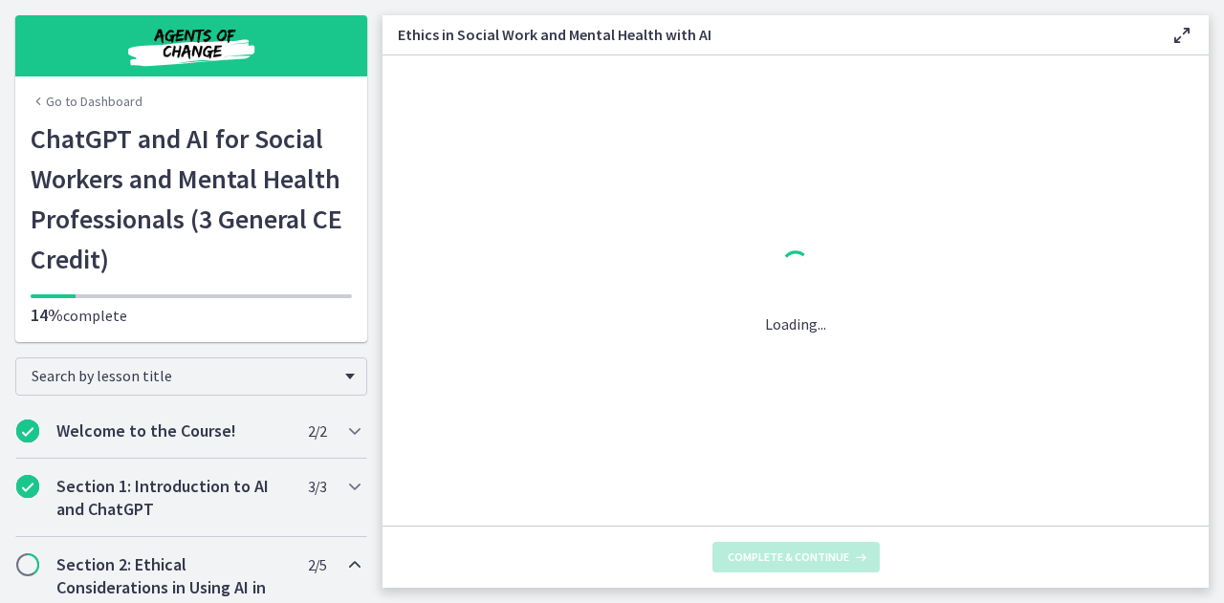
scroll to position [0, 0]
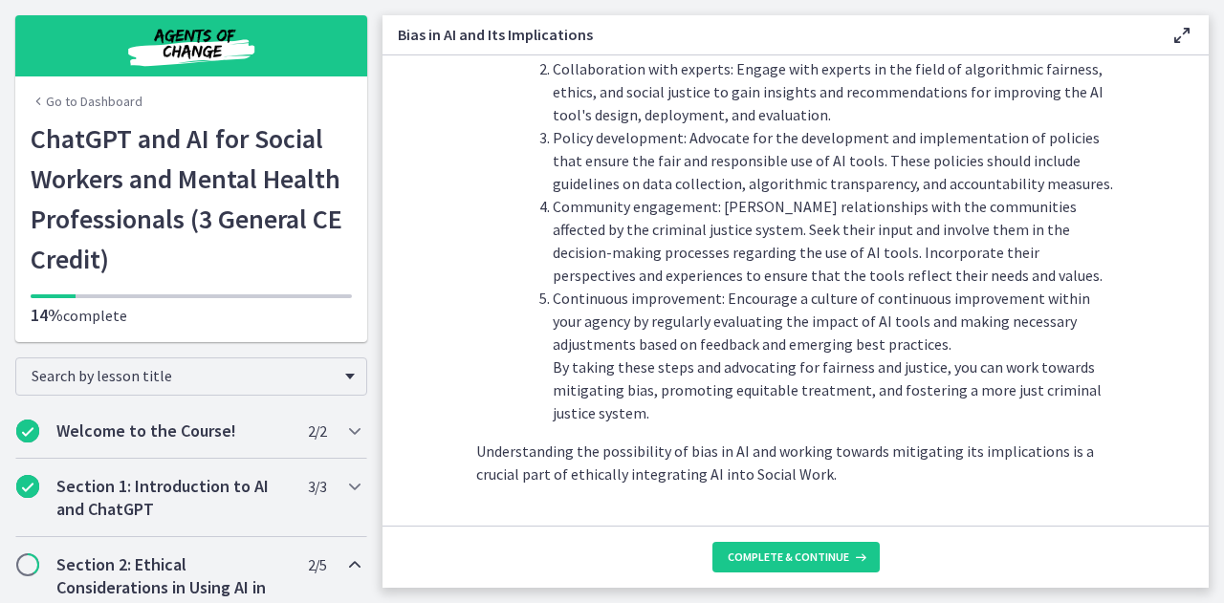
scroll to position [2243, 0]
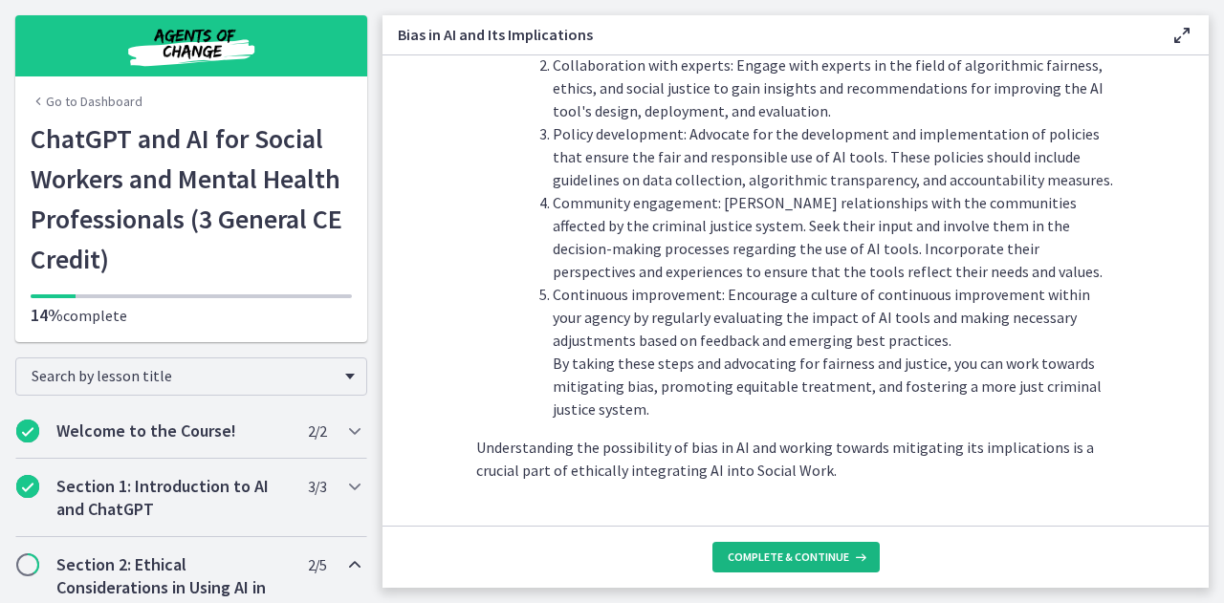
click at [855, 555] on icon at bounding box center [858, 557] width 19 height 15
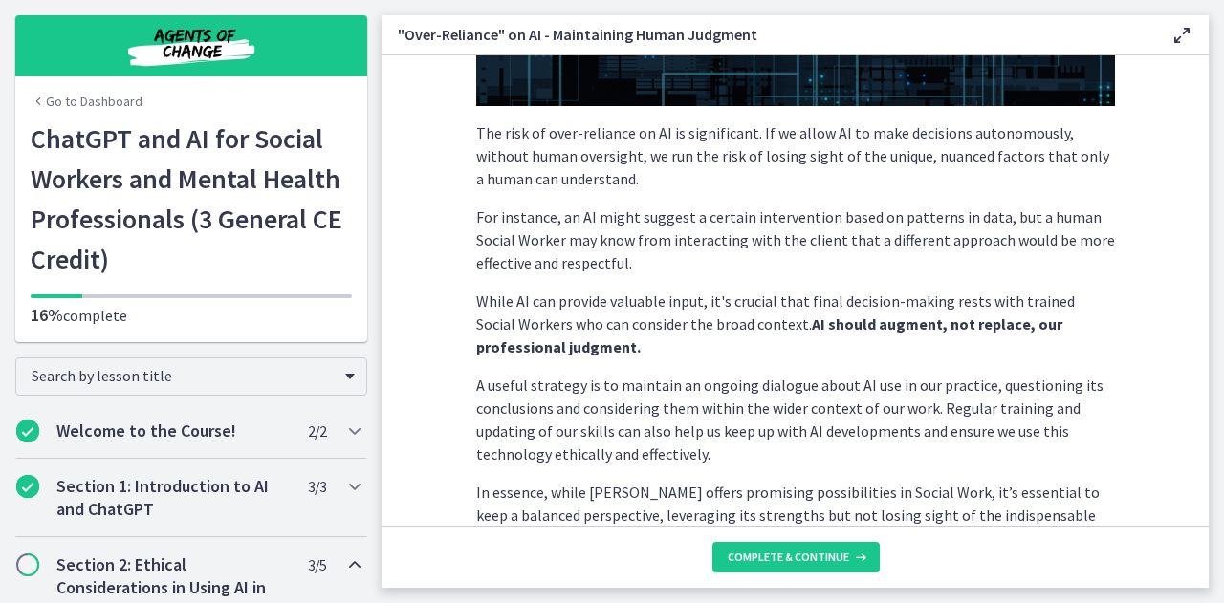
scroll to position [574, 0]
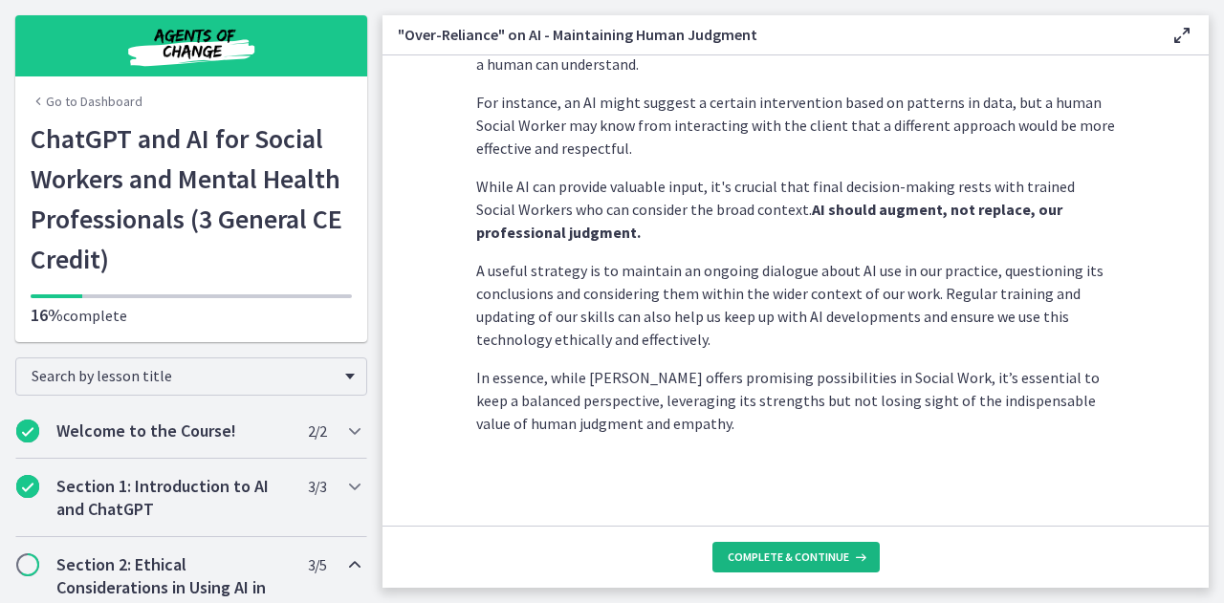
click at [820, 553] on span "Complete & continue" at bounding box center [787, 557] width 121 height 15
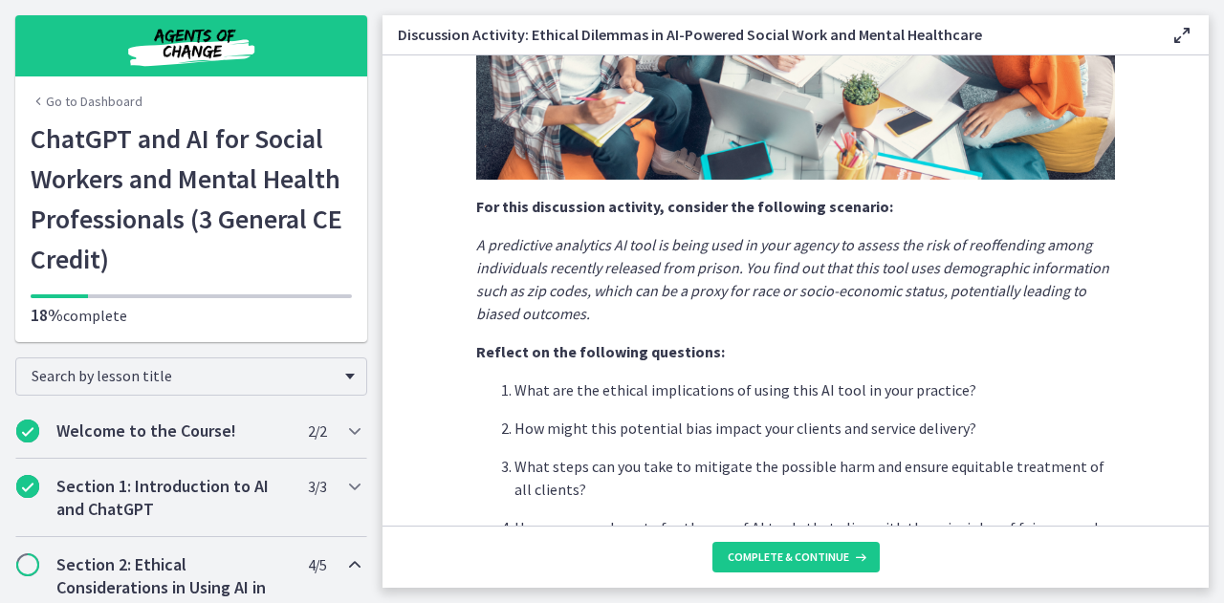
scroll to position [584, 0]
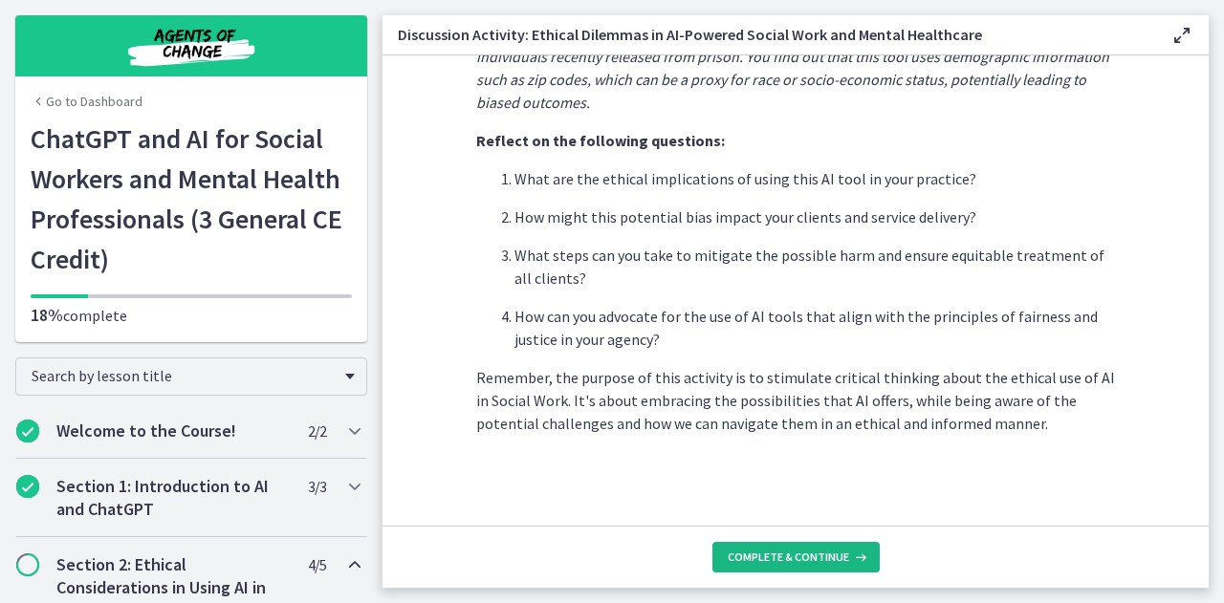
click at [799, 572] on button "Complete & continue" at bounding box center [795, 557] width 167 height 31
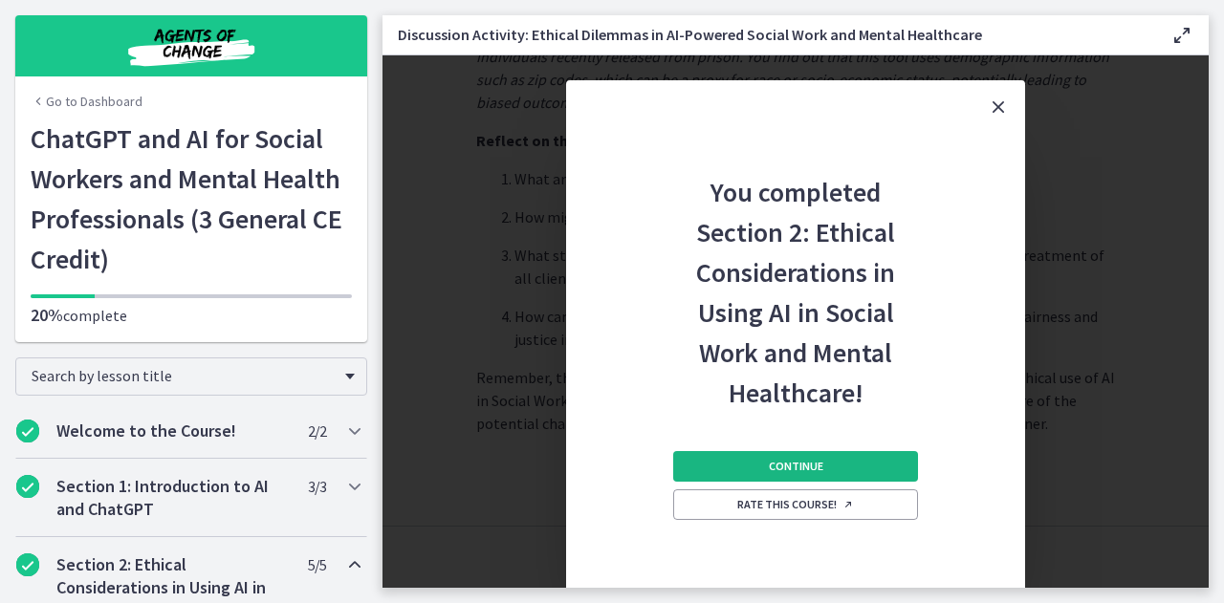
drag, startPoint x: 813, startPoint y: 542, endPoint x: 851, endPoint y: 460, distance: 90.7
click at [851, 460] on button "Continue" at bounding box center [795, 466] width 245 height 31
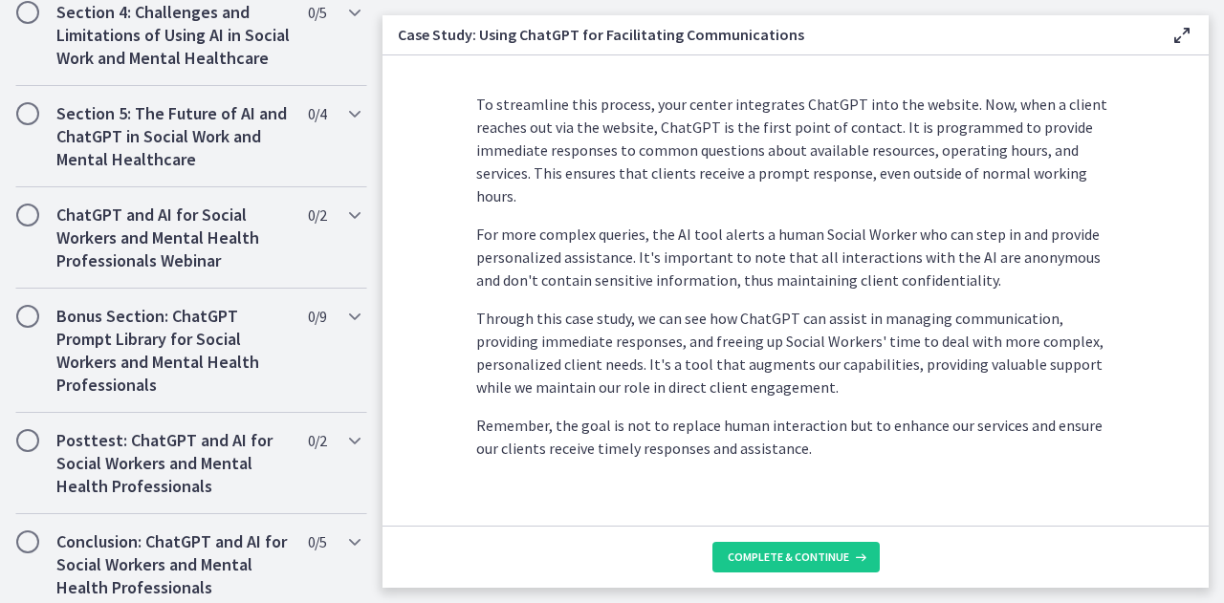
scroll to position [589, 0]
click at [811, 557] on span "Complete & continue" at bounding box center [787, 557] width 121 height 15
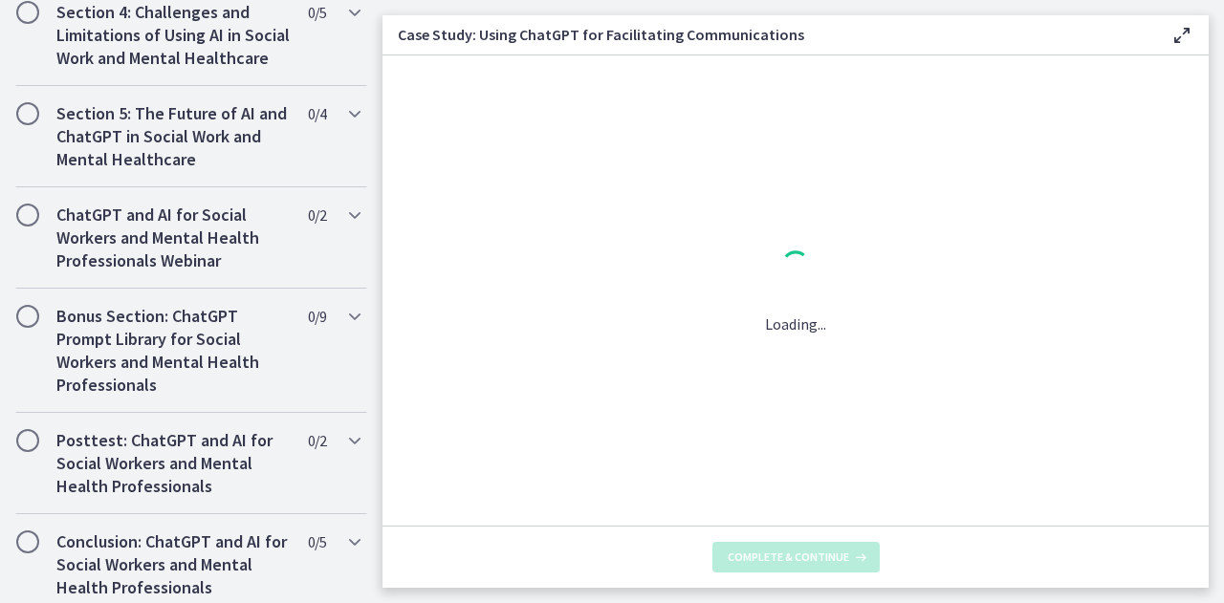
scroll to position [0, 0]
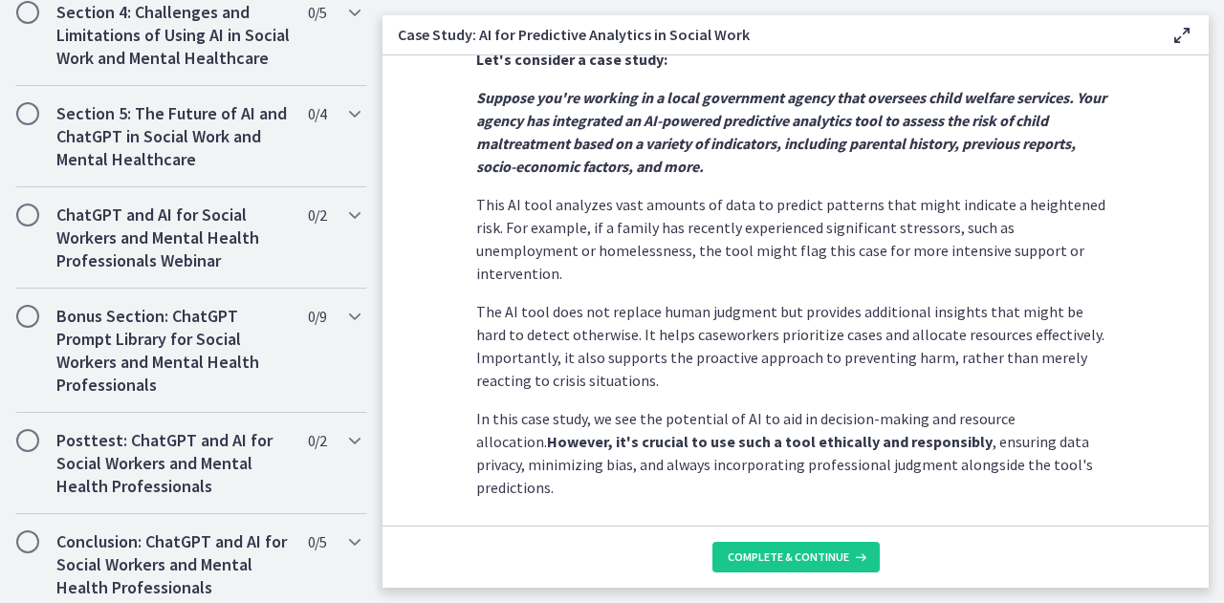
scroll to position [538, 0]
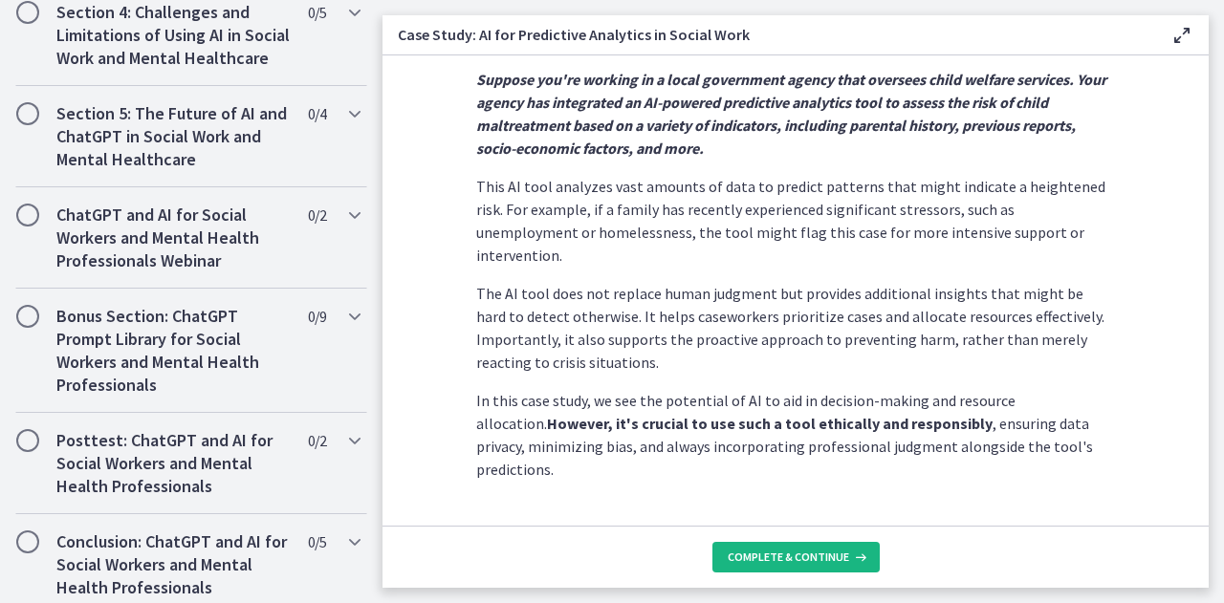
click at [855, 570] on button "Complete & continue" at bounding box center [795, 557] width 167 height 31
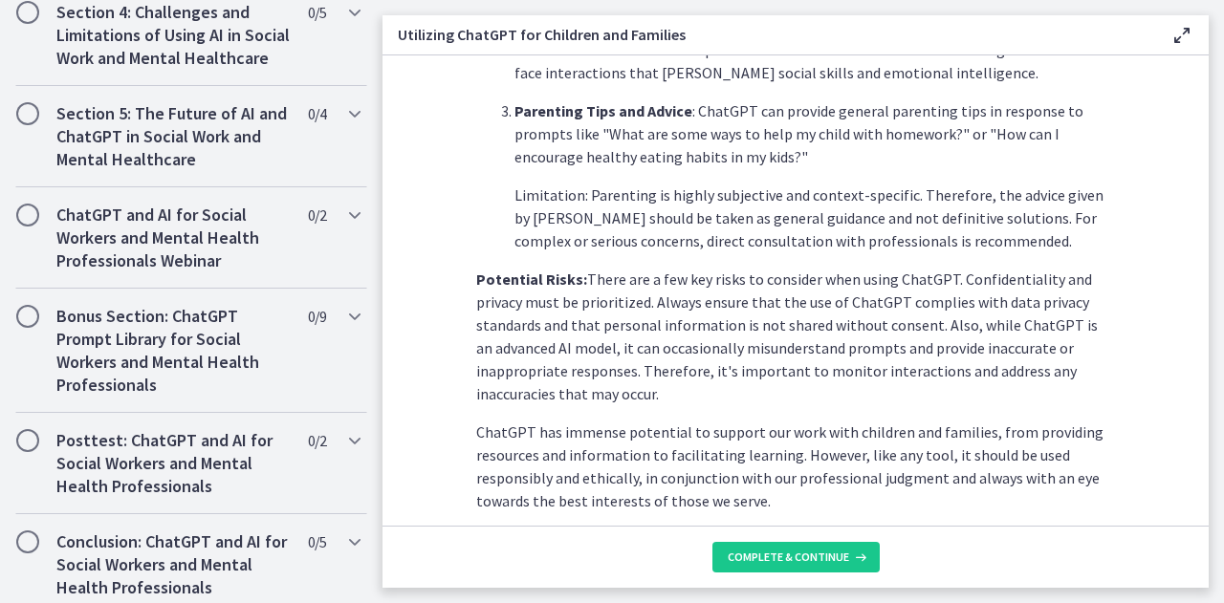
scroll to position [911, 0]
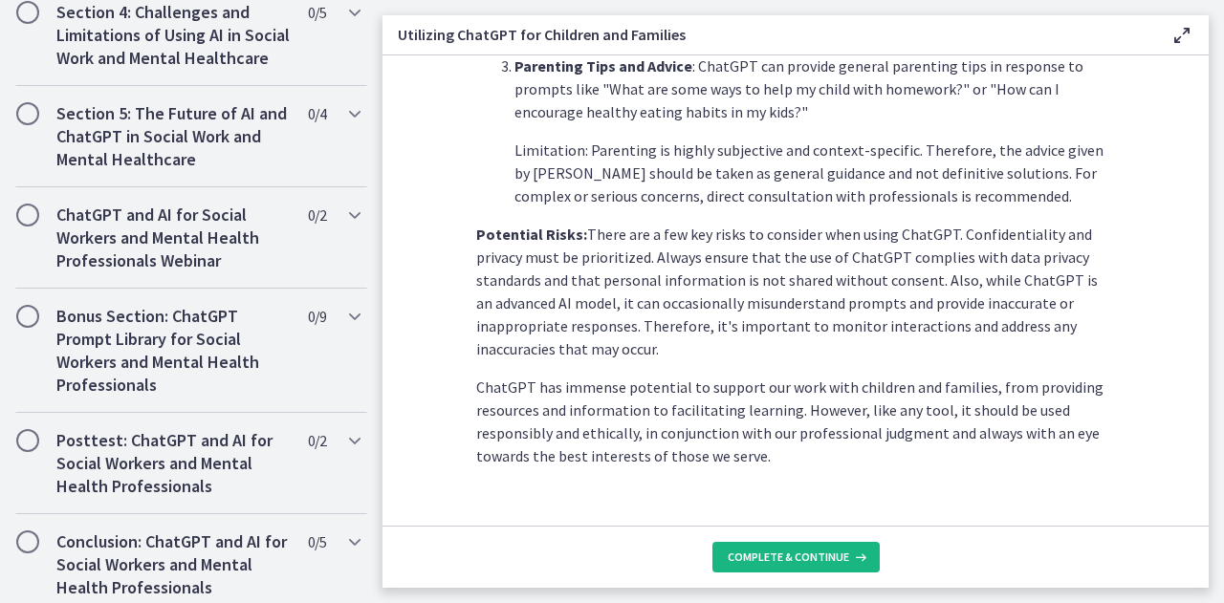
click at [853, 561] on icon at bounding box center [858, 557] width 19 height 15
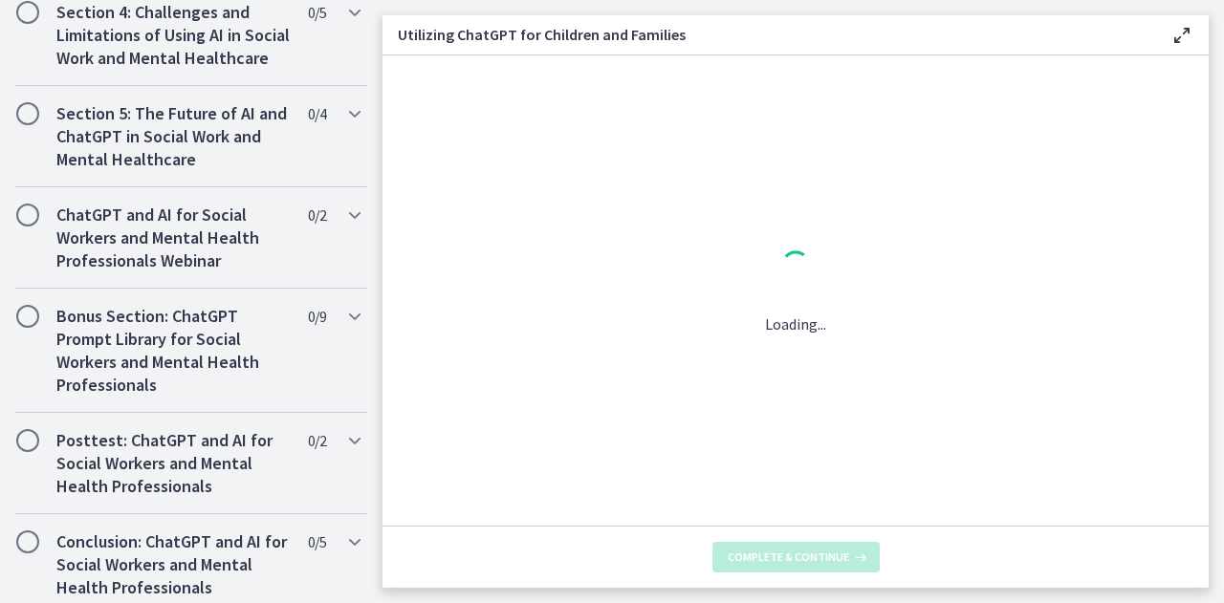
scroll to position [0, 0]
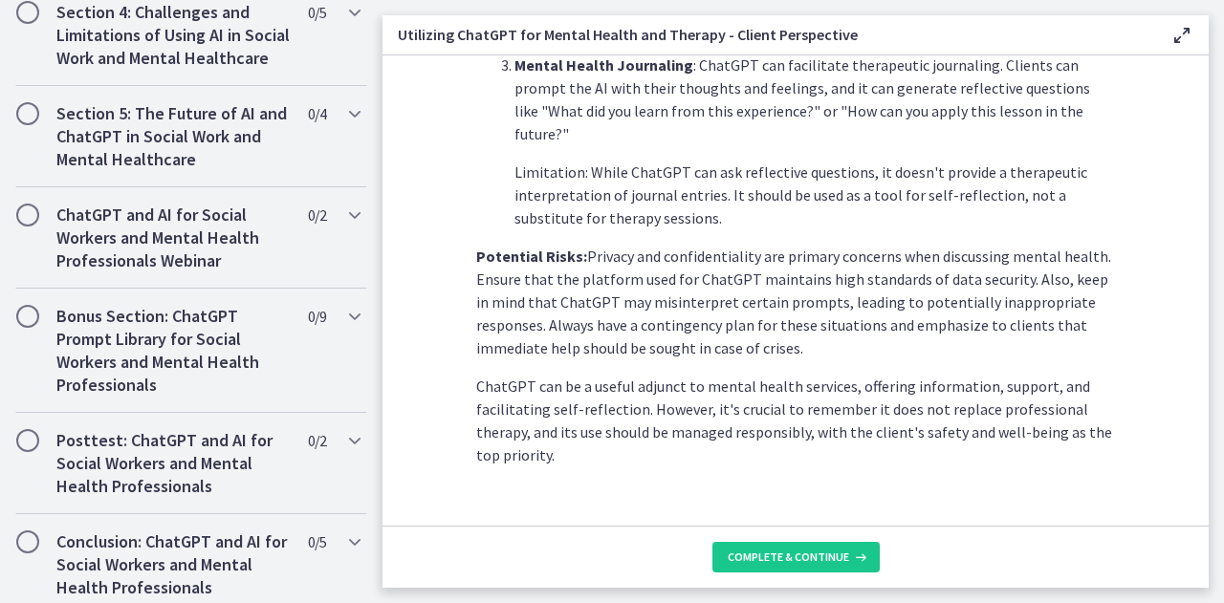
scroll to position [905, 0]
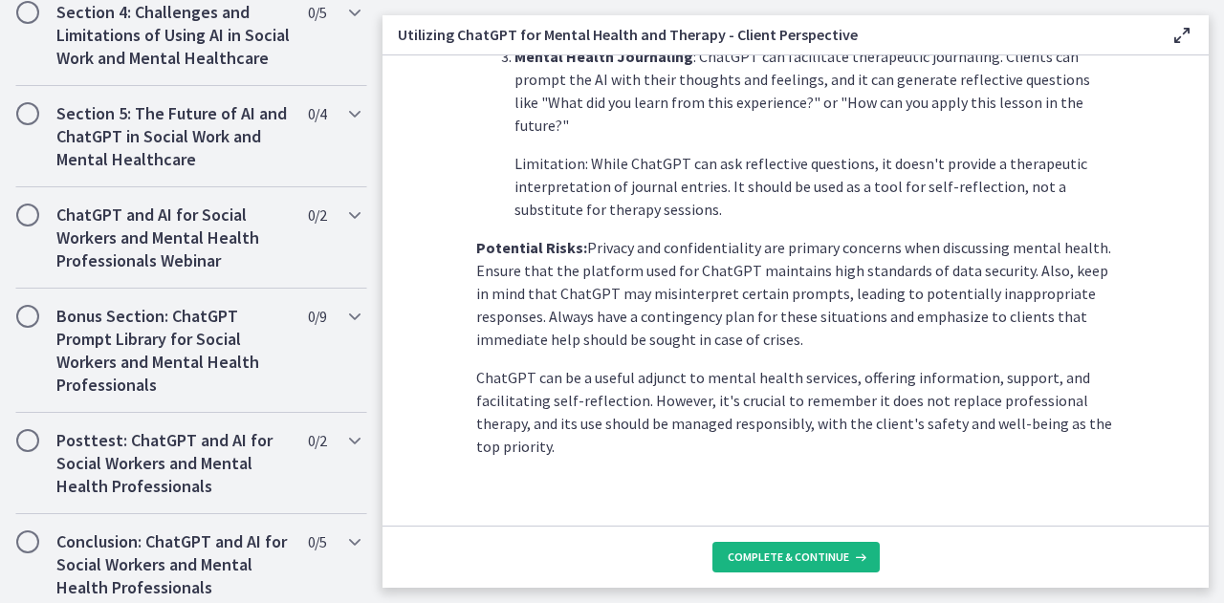
click at [791, 563] on span "Complete & continue" at bounding box center [787, 557] width 121 height 15
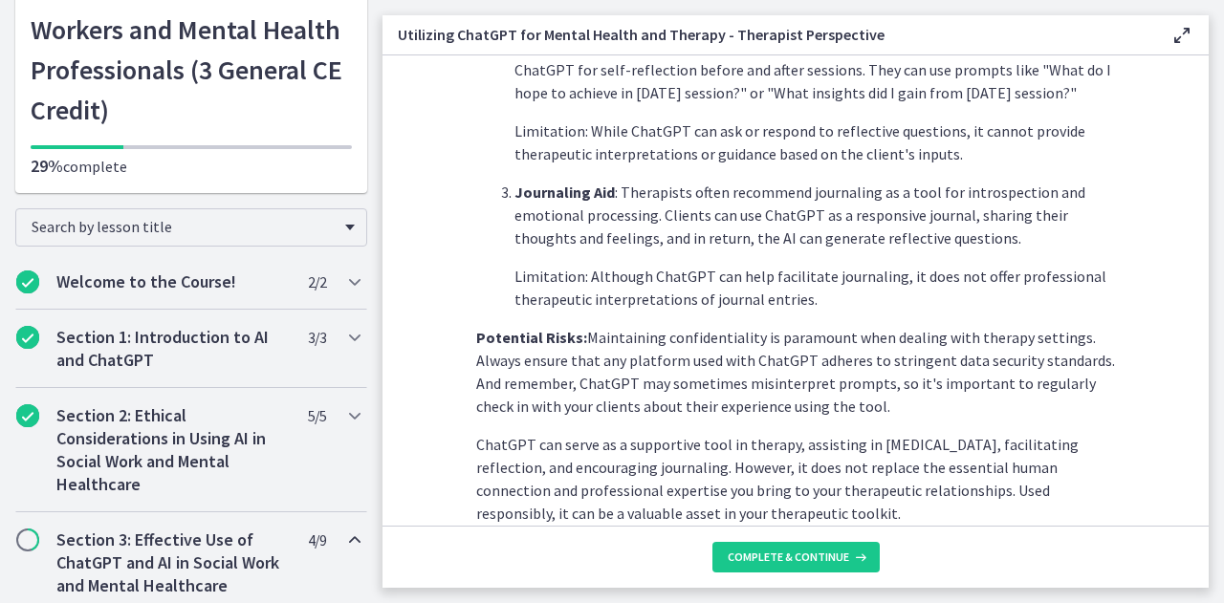
scroll to position [859, 0]
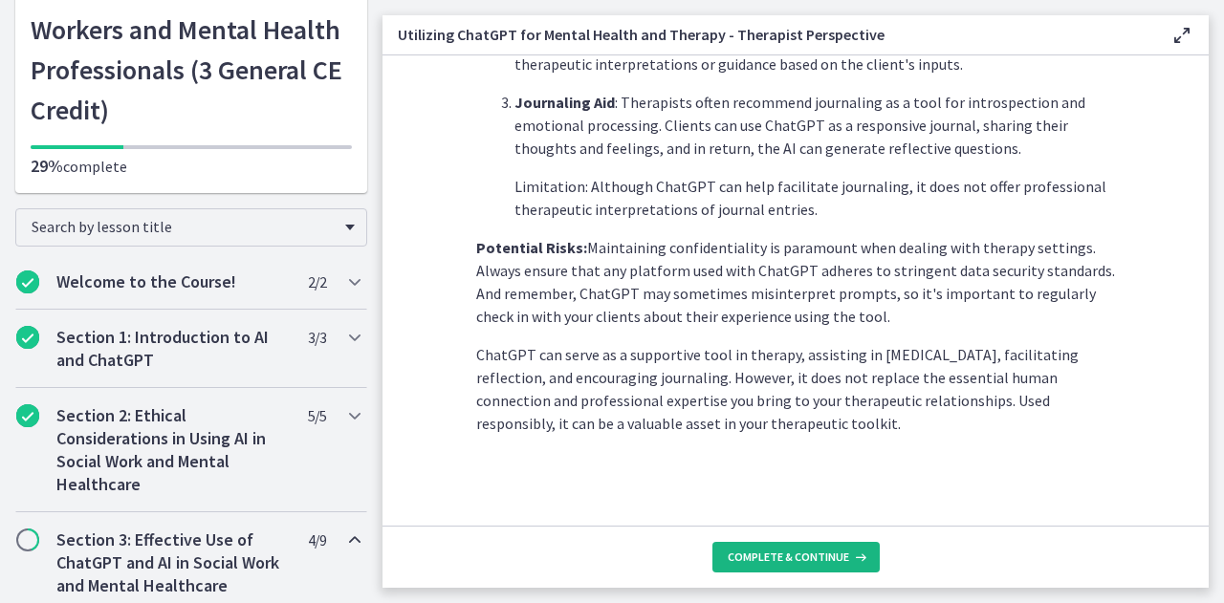
click at [805, 547] on button "Complete & continue" at bounding box center [795, 557] width 167 height 31
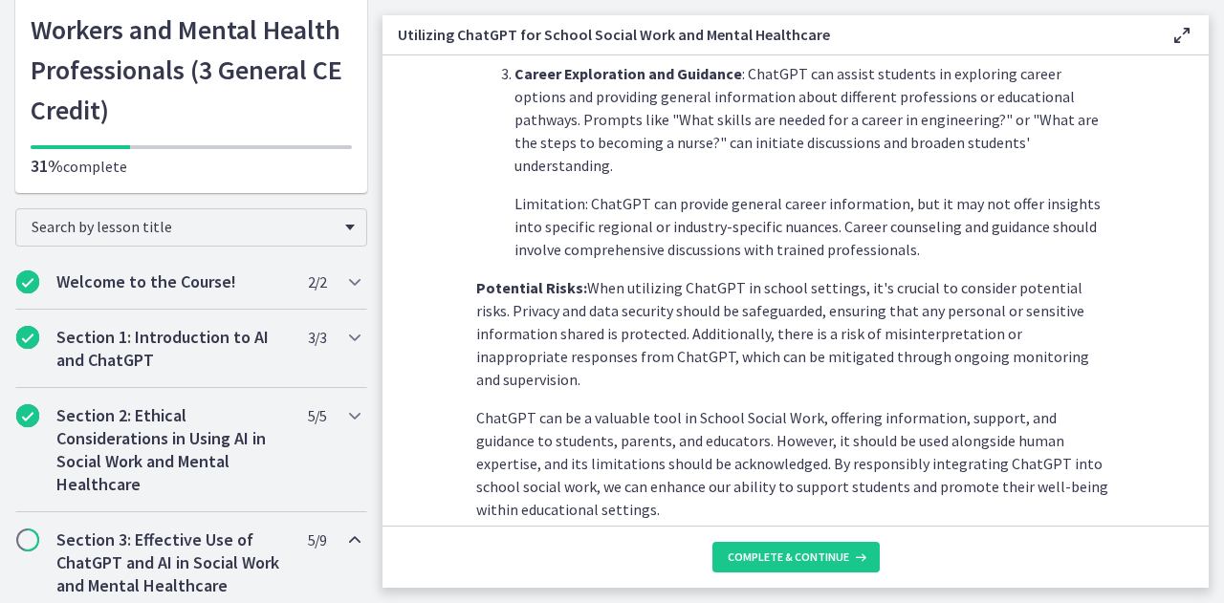
scroll to position [949, 0]
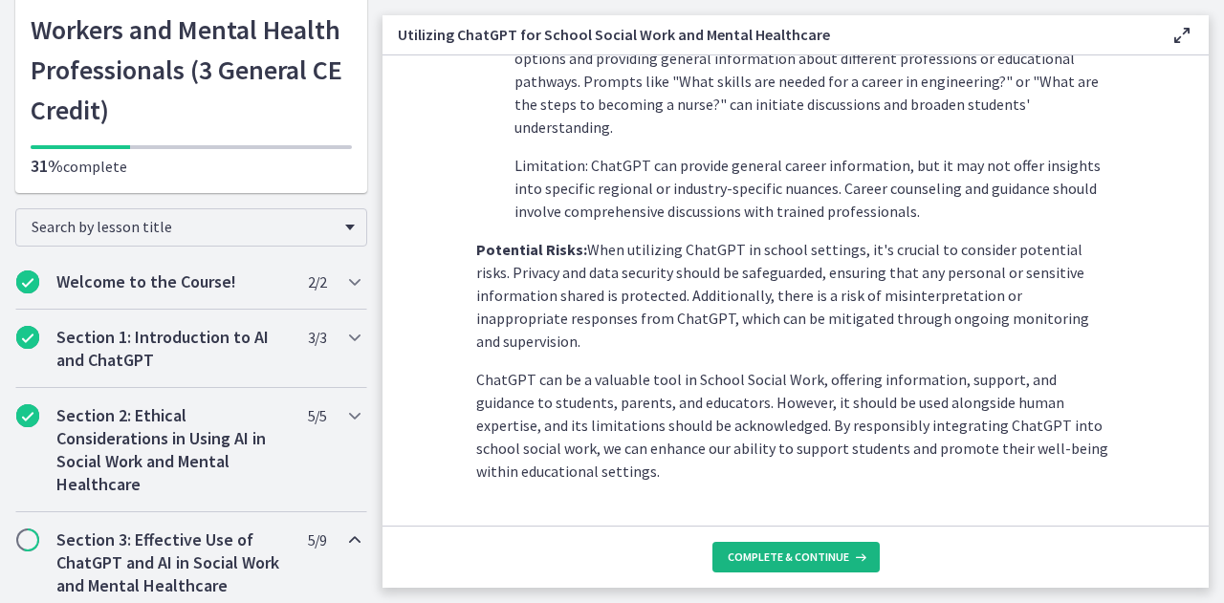
click at [827, 550] on span "Complete & continue" at bounding box center [787, 557] width 121 height 15
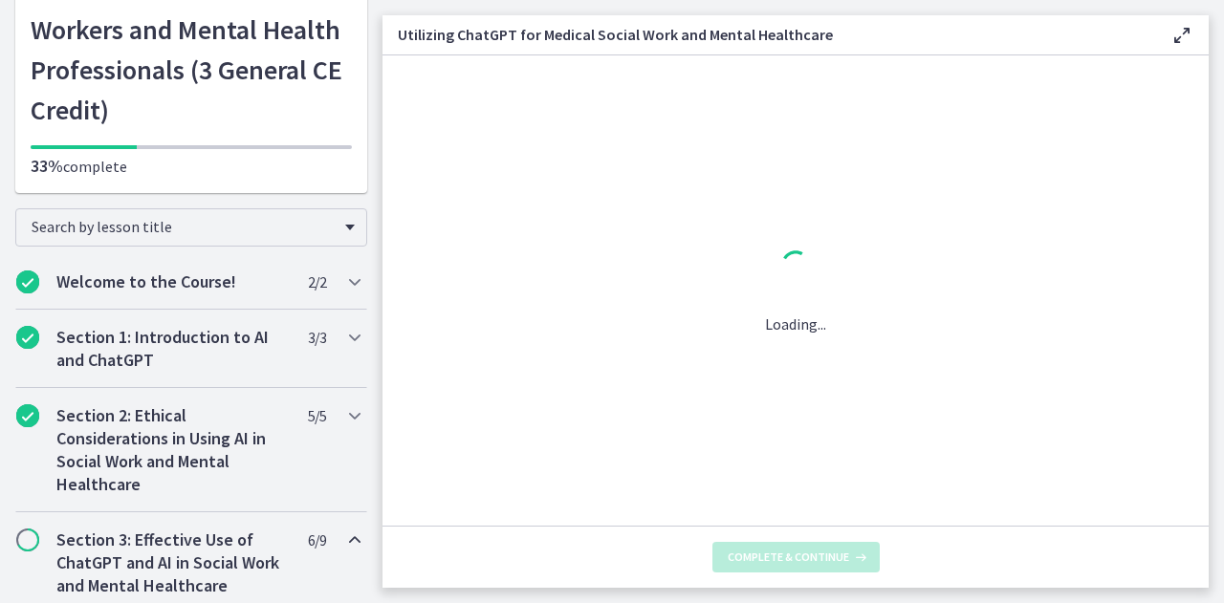
scroll to position [0, 0]
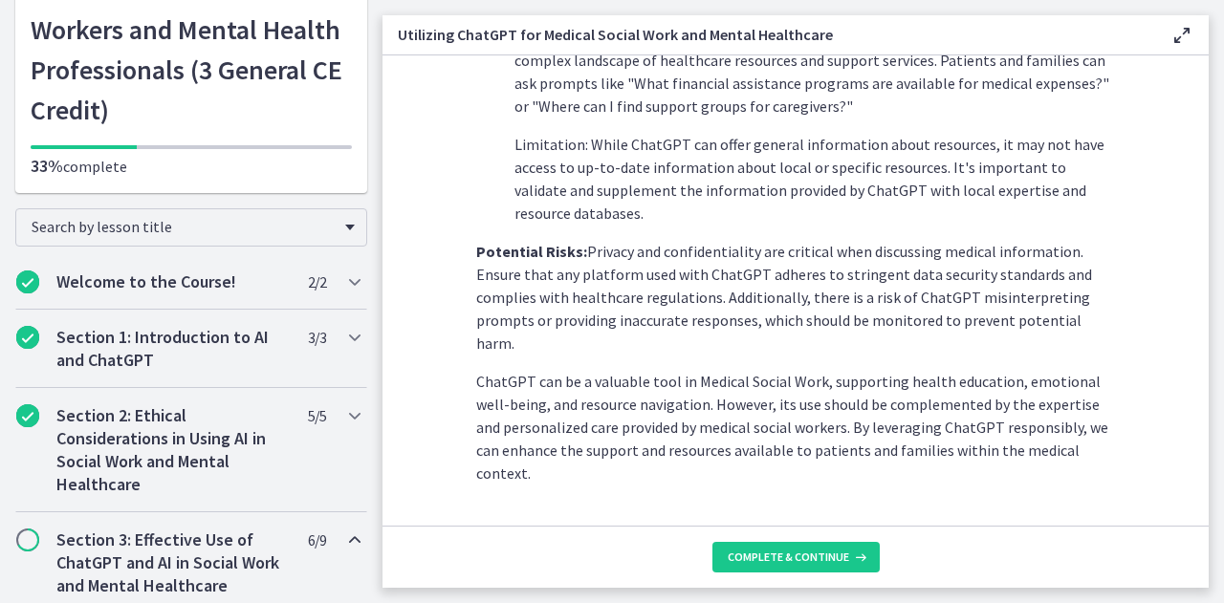
scroll to position [882, 0]
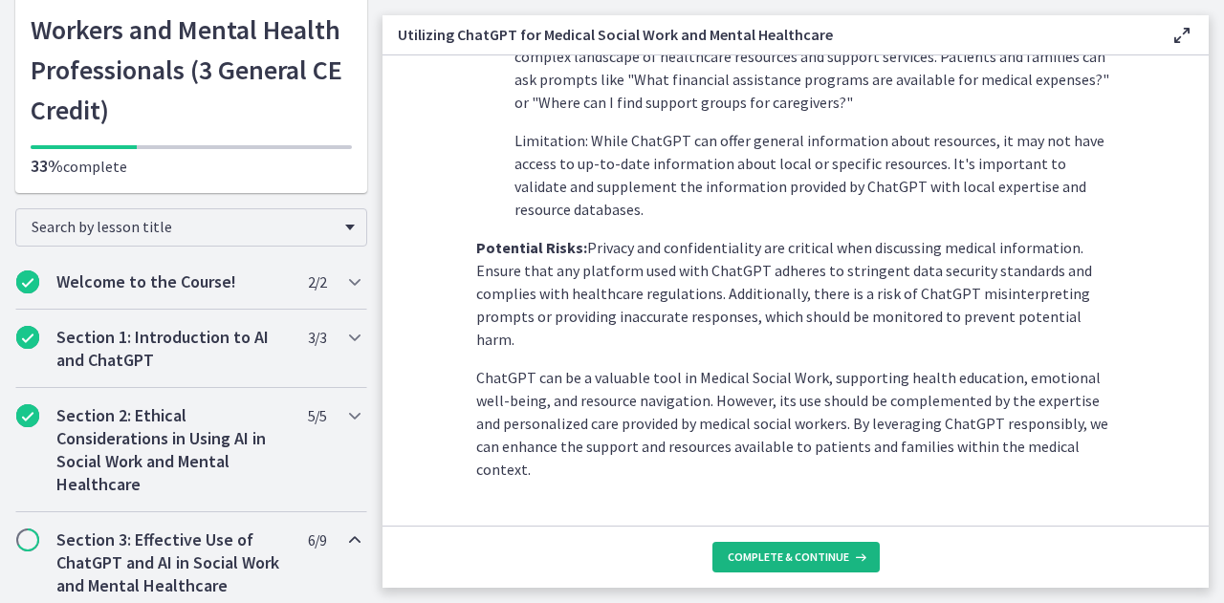
click at [836, 546] on button "Complete & continue" at bounding box center [795, 557] width 167 height 31
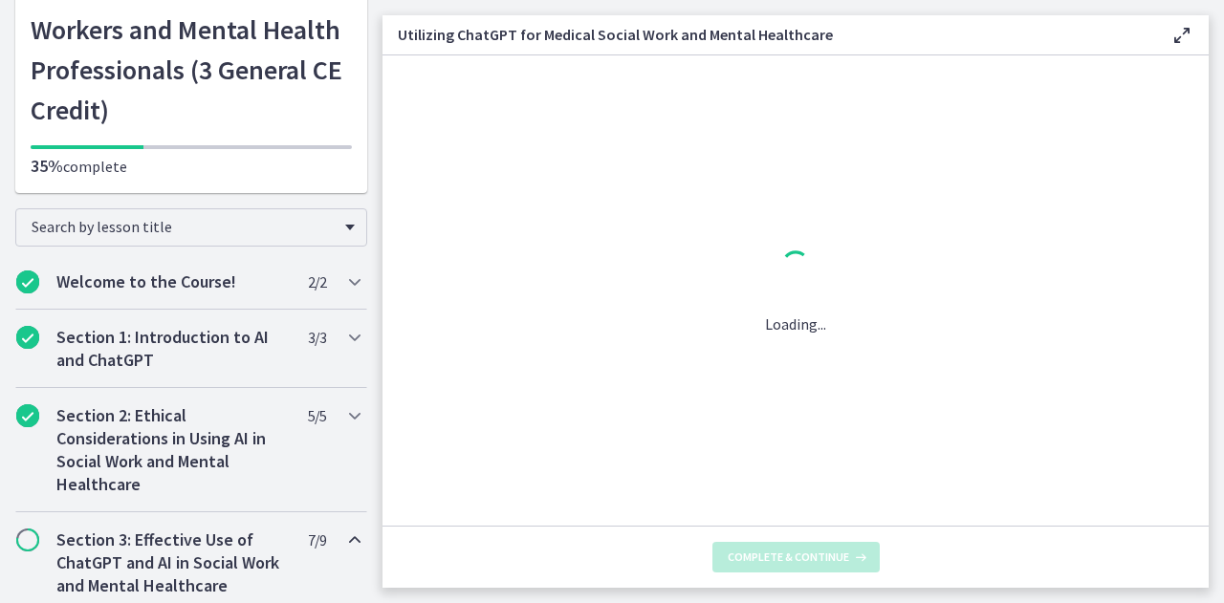
scroll to position [0, 0]
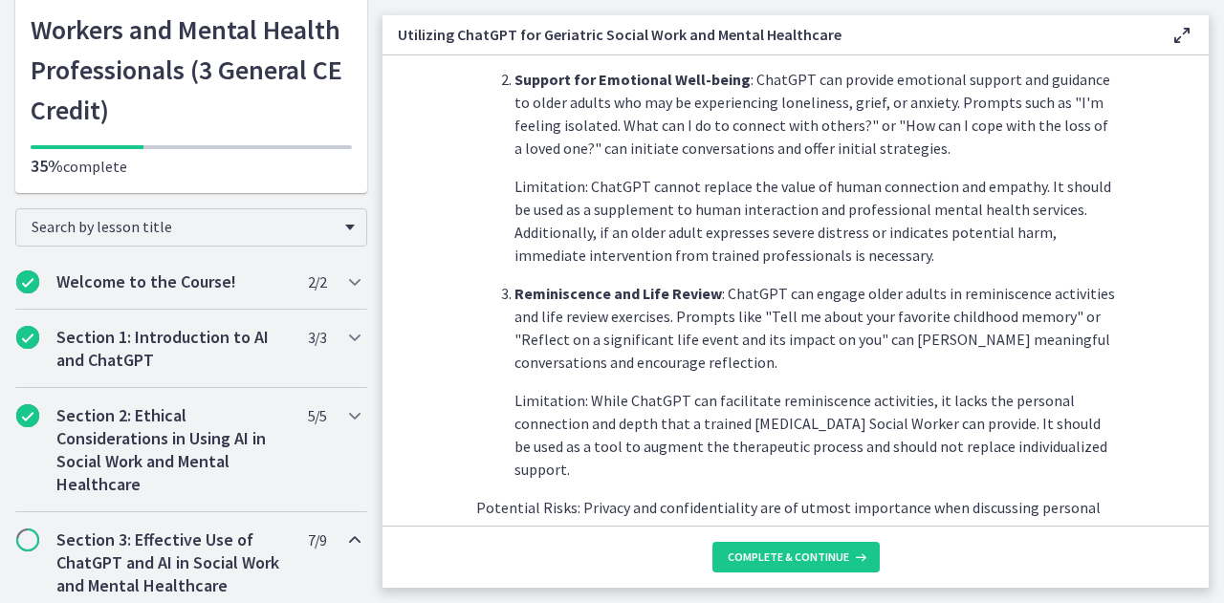
scroll to position [715, 0]
click at [839, 552] on span "Complete & continue" at bounding box center [787, 557] width 121 height 15
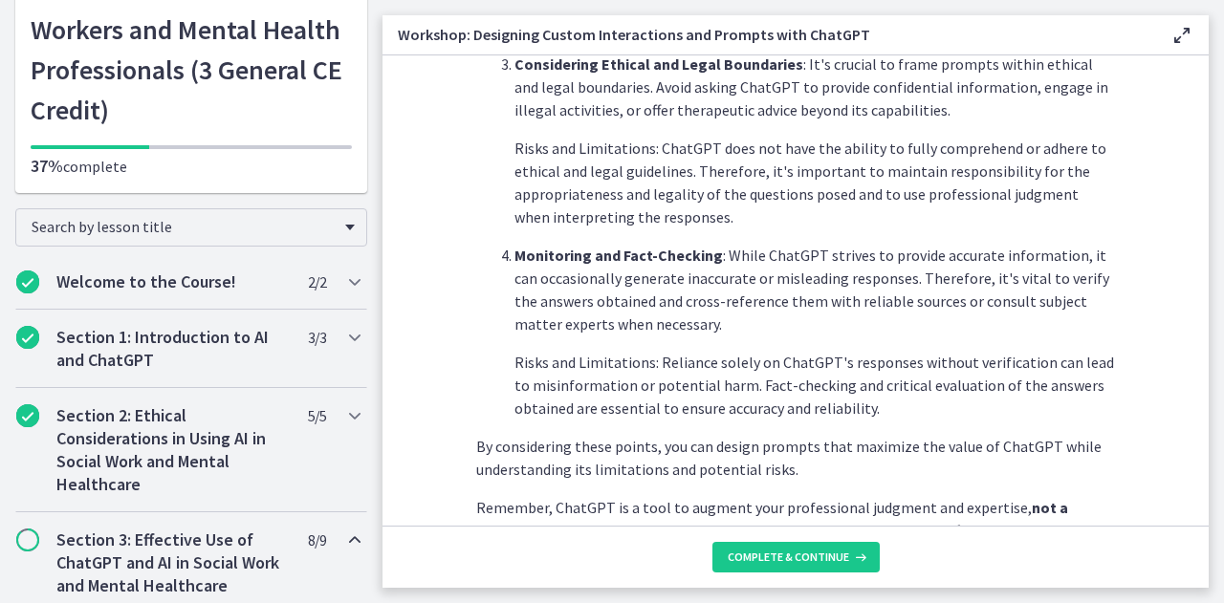
scroll to position [1135, 0]
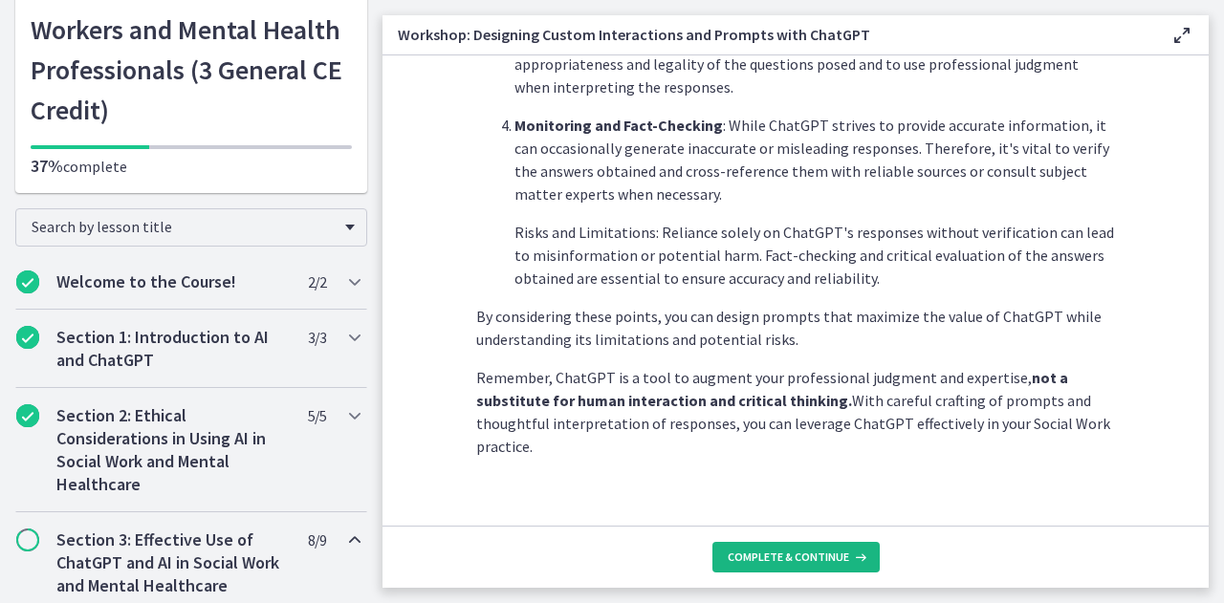
click at [838, 543] on button "Complete & continue" at bounding box center [795, 557] width 167 height 31
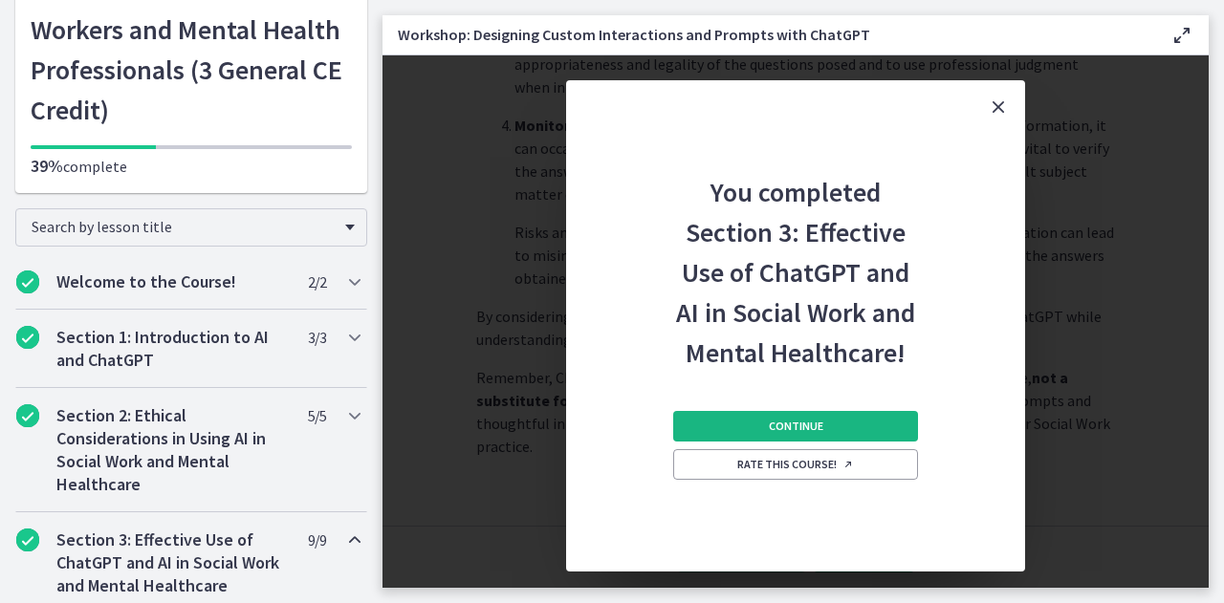
click at [820, 423] on span "Continue" at bounding box center [796, 426] width 54 height 15
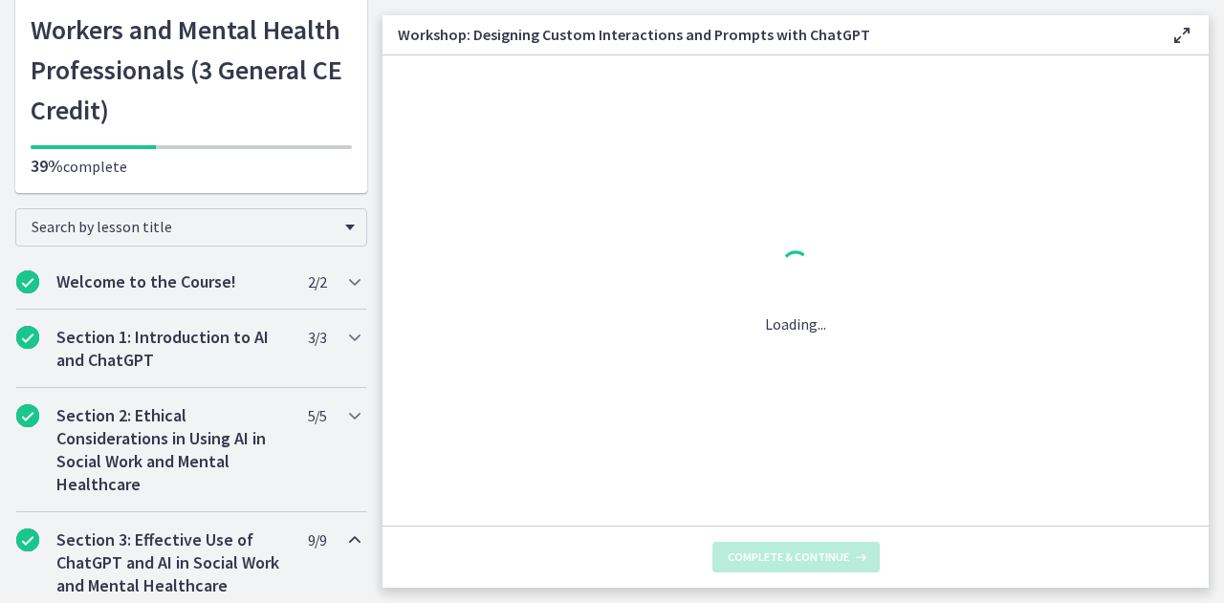
scroll to position [0, 0]
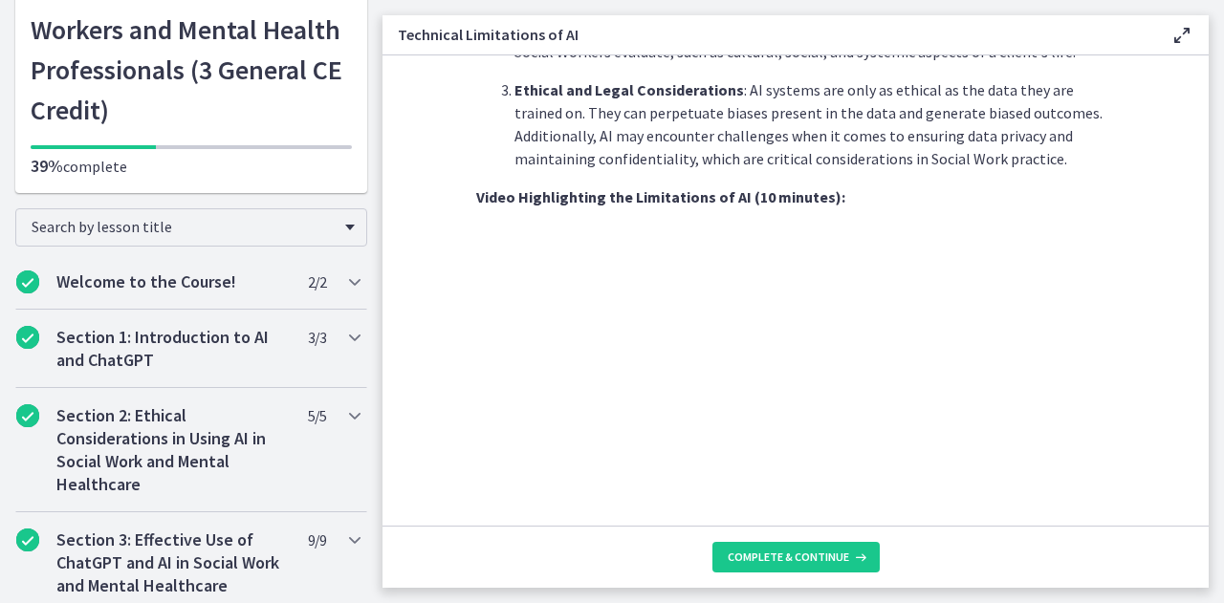
scroll to position [1463, 0]
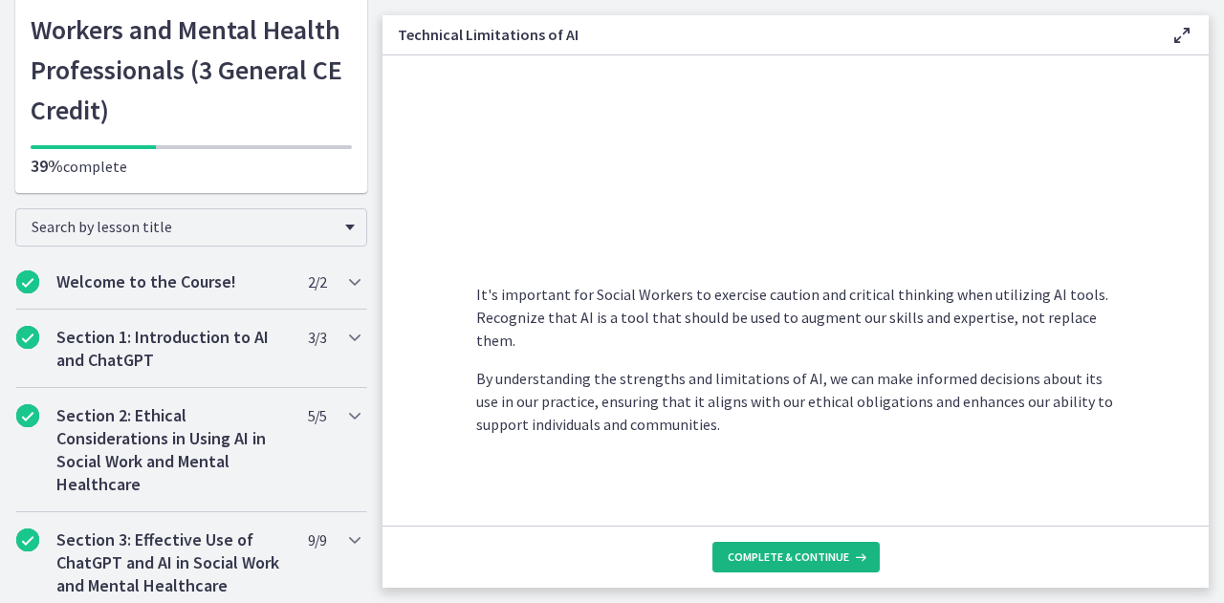
click at [774, 553] on span "Complete & continue" at bounding box center [787, 557] width 121 height 15
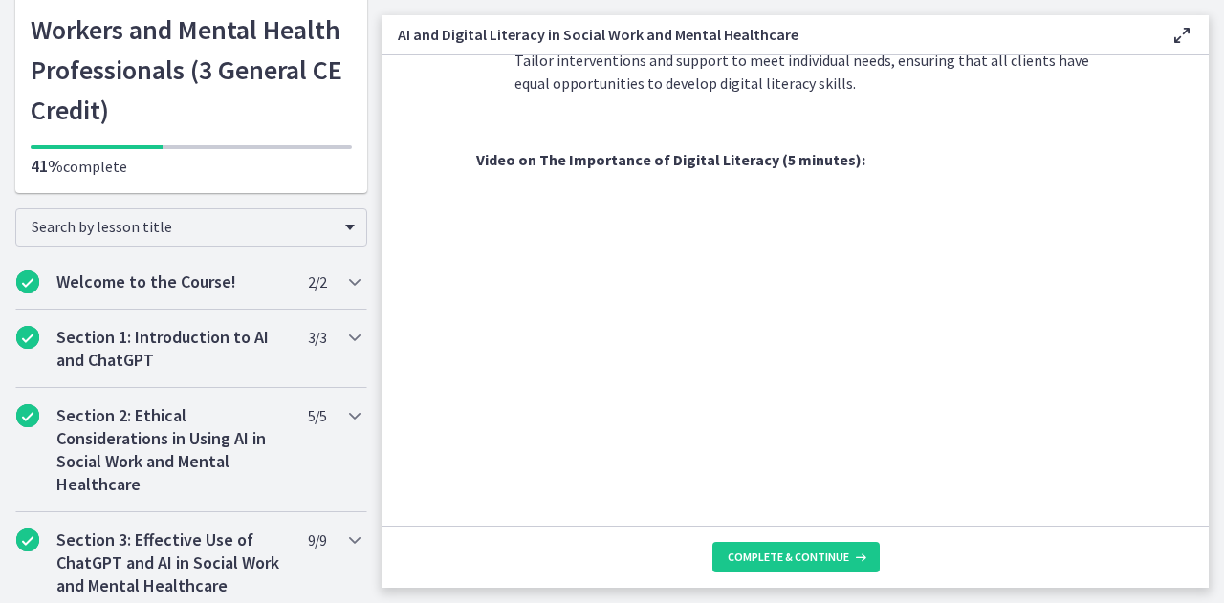
scroll to position [1723, 0]
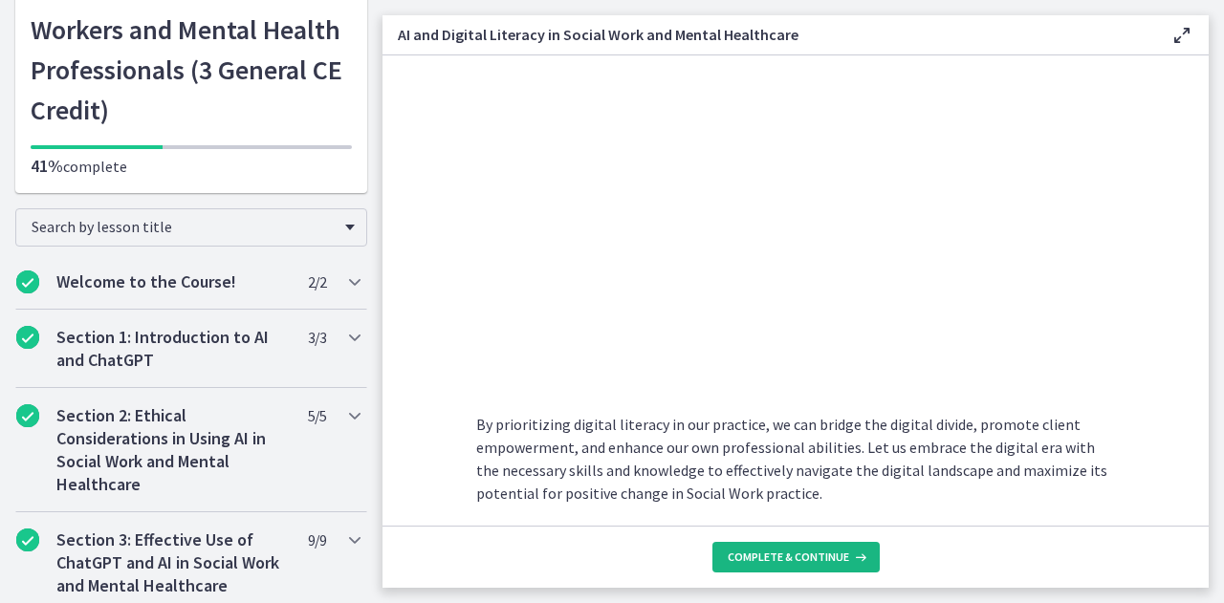
click at [787, 561] on span "Complete & continue" at bounding box center [787, 557] width 121 height 15
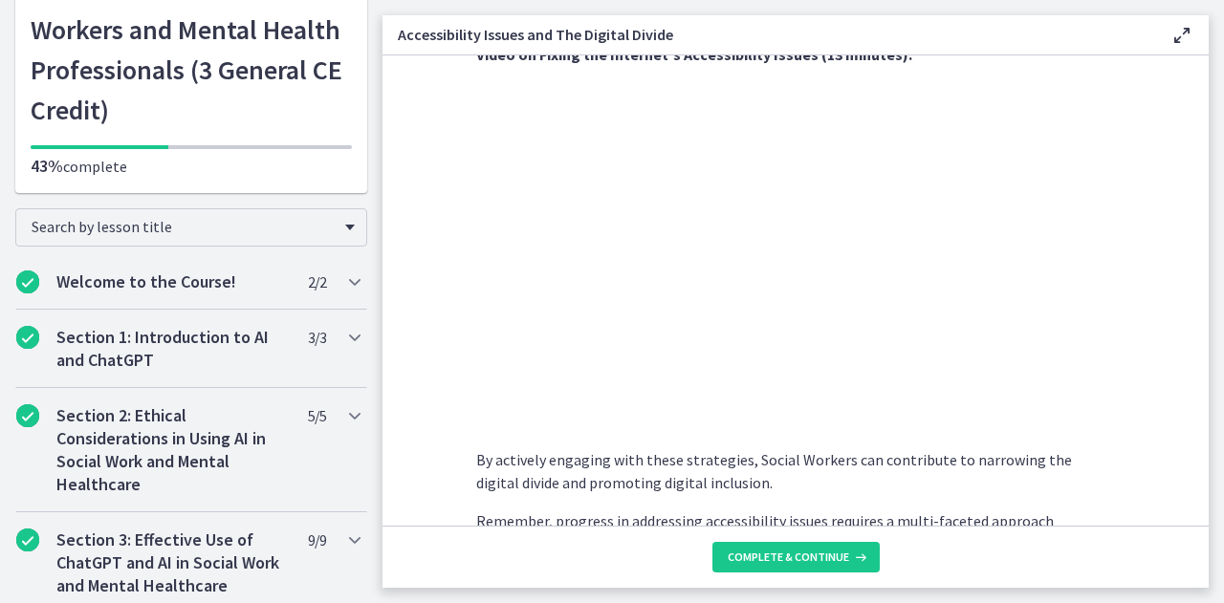
scroll to position [1567, 0]
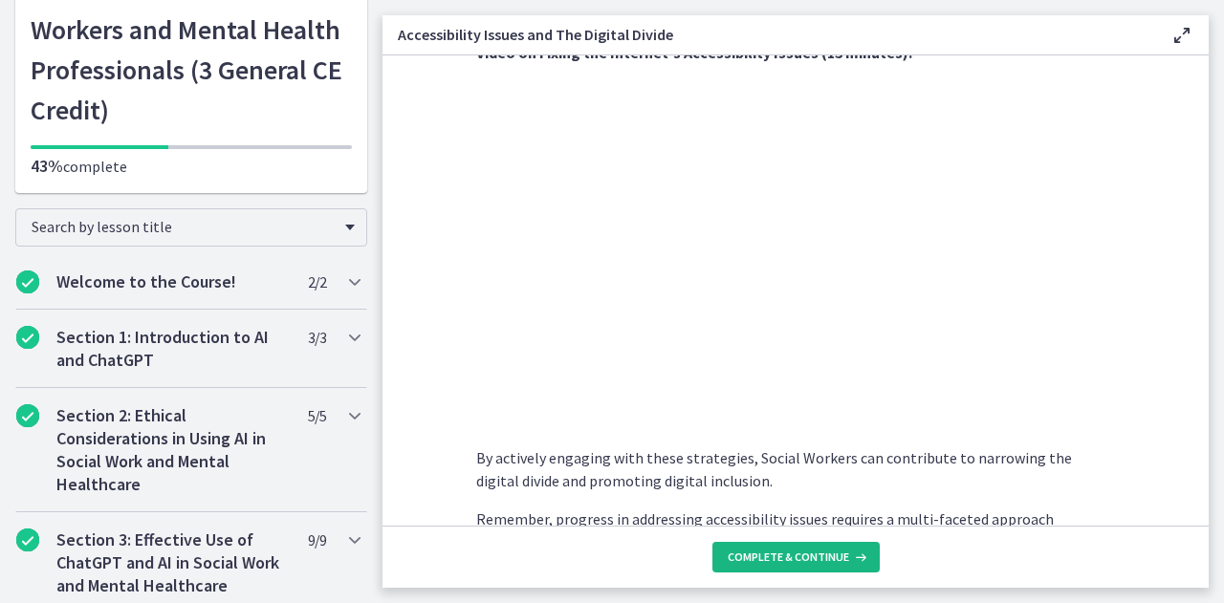
click at [821, 552] on span "Complete & continue" at bounding box center [787, 557] width 121 height 15
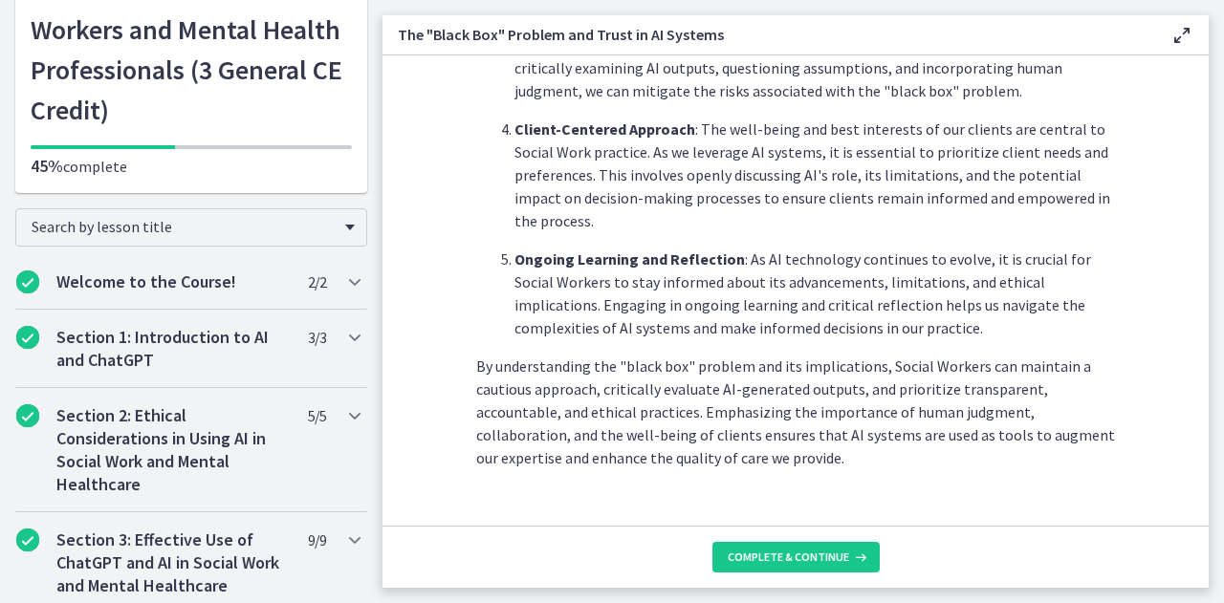
scroll to position [1043, 0]
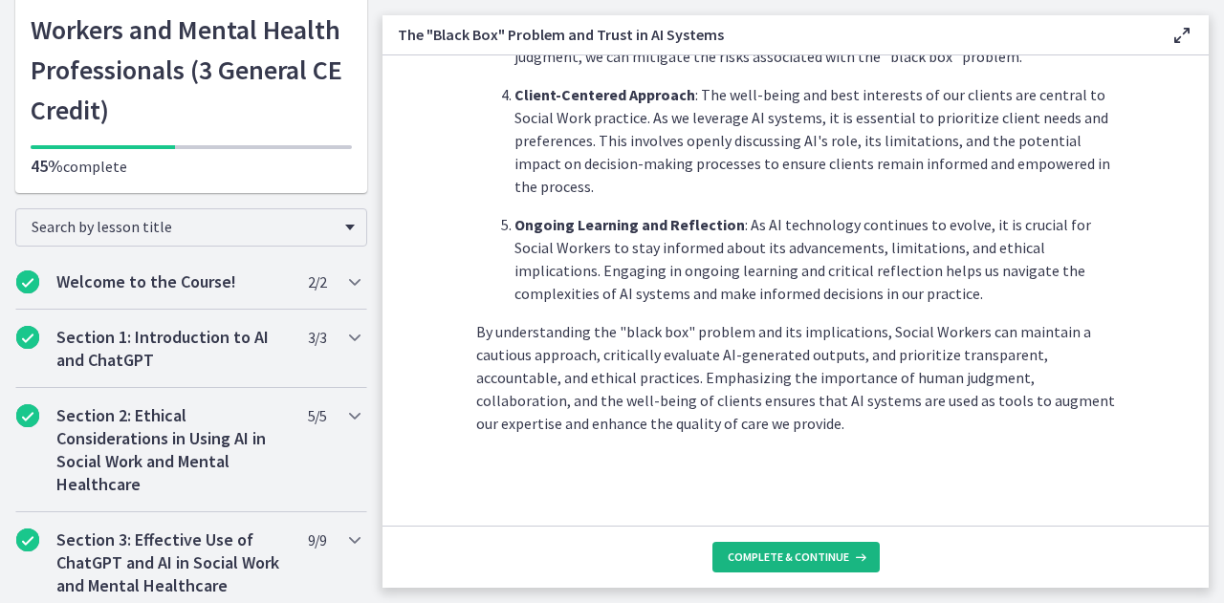
click at [864, 553] on icon at bounding box center [858, 557] width 19 height 15
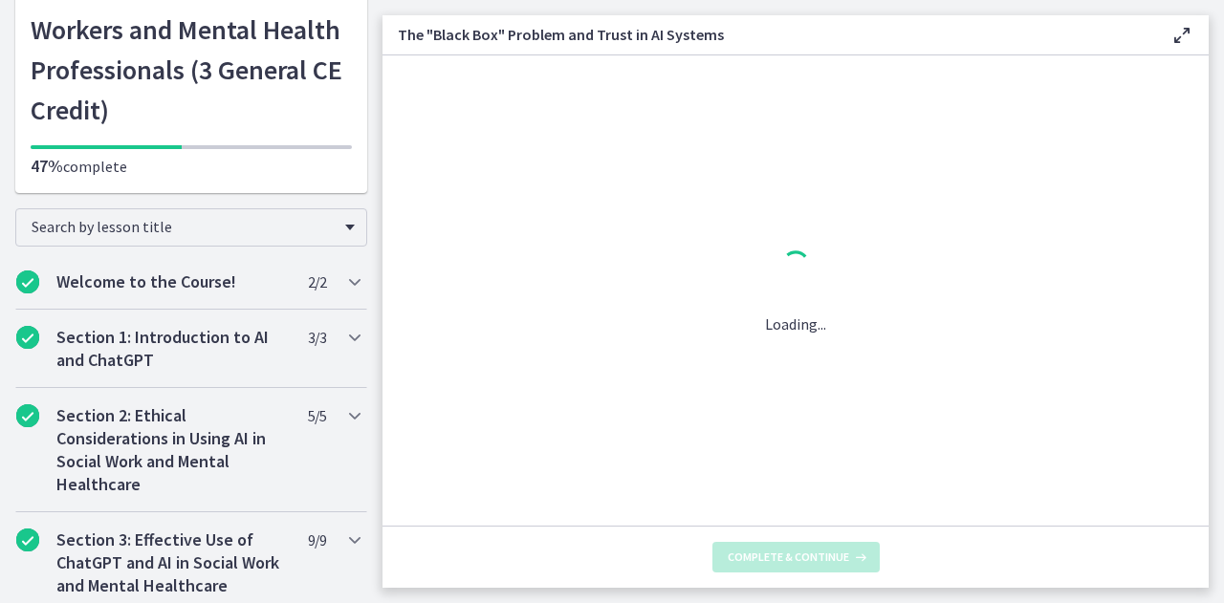
scroll to position [0, 0]
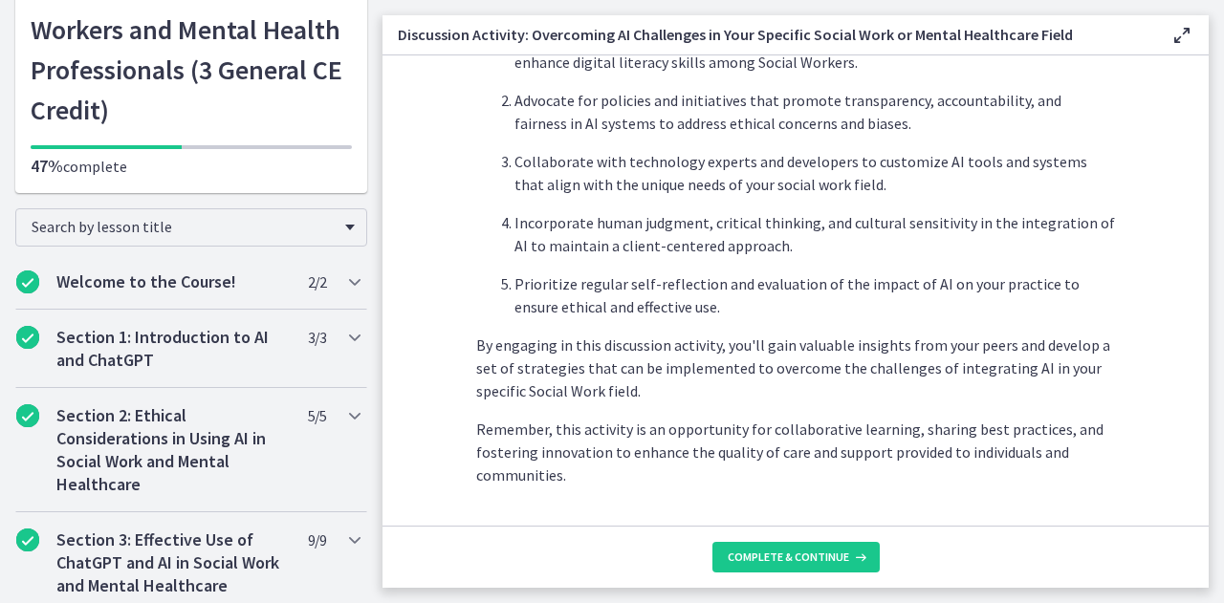
scroll to position [1234, 0]
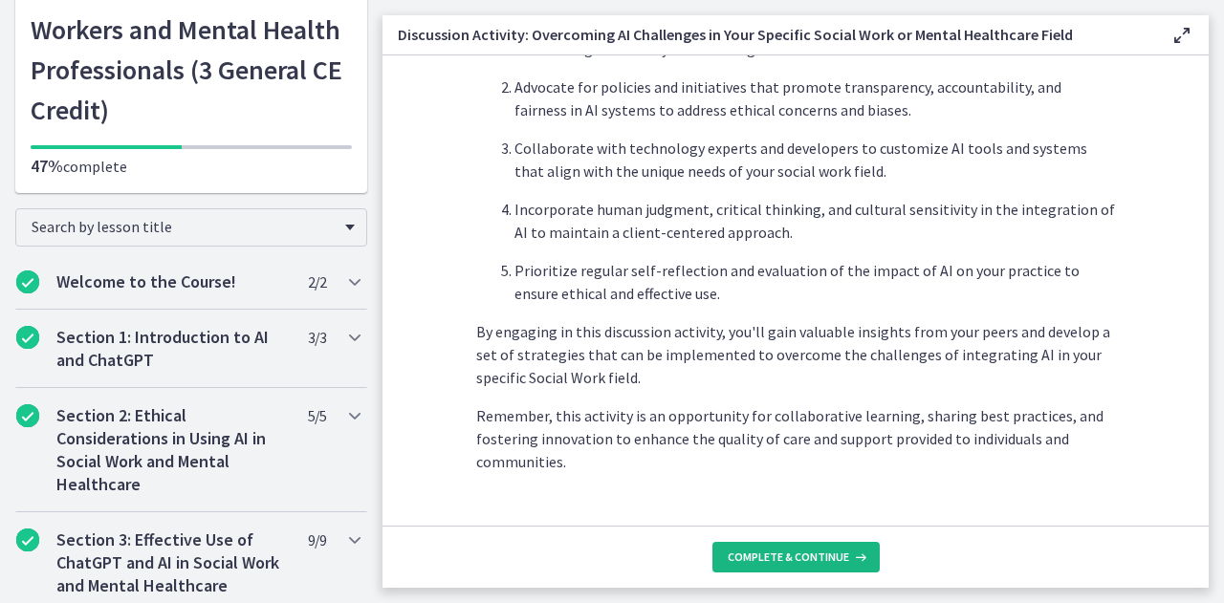
click at [816, 545] on button "Complete & continue" at bounding box center [795, 557] width 167 height 31
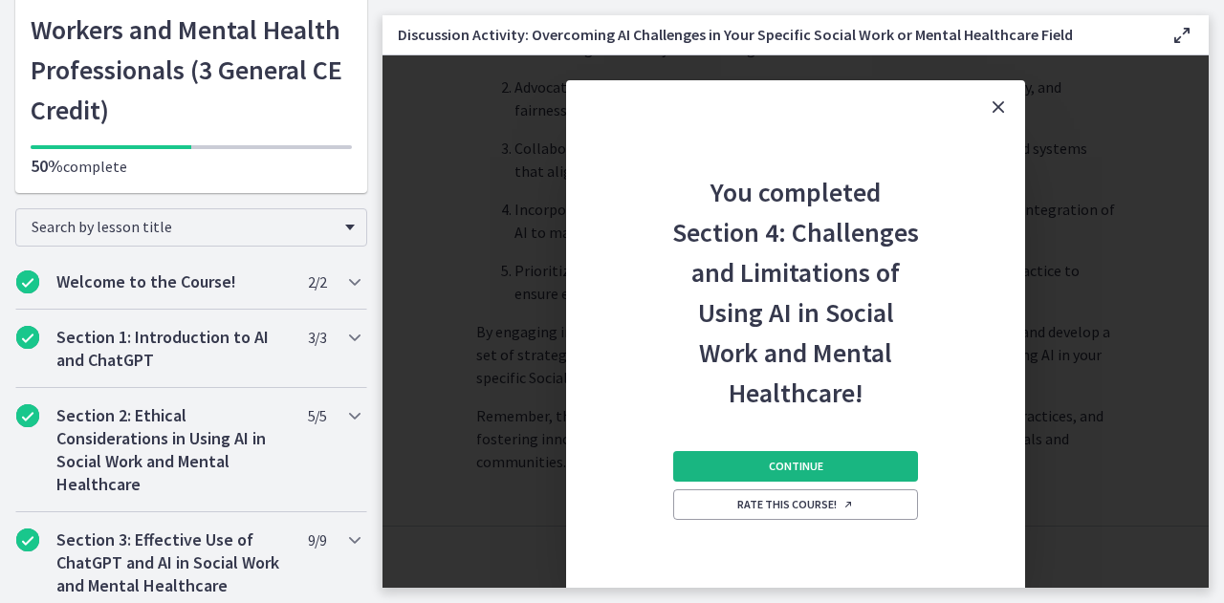
click at [855, 462] on button "Continue" at bounding box center [795, 466] width 245 height 31
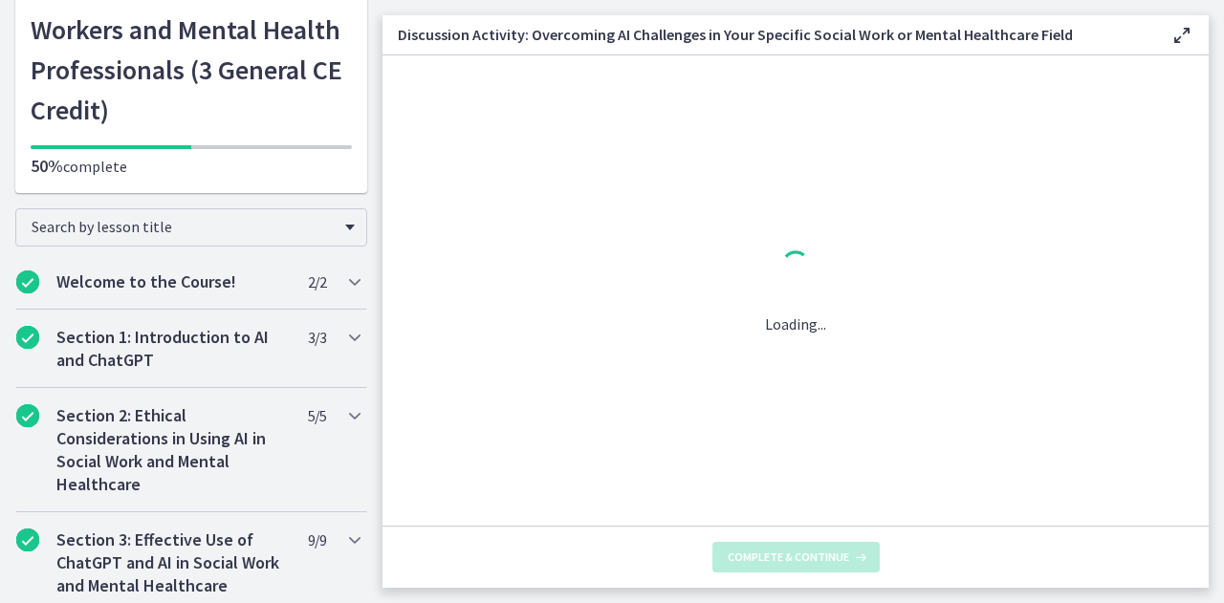
scroll to position [0, 0]
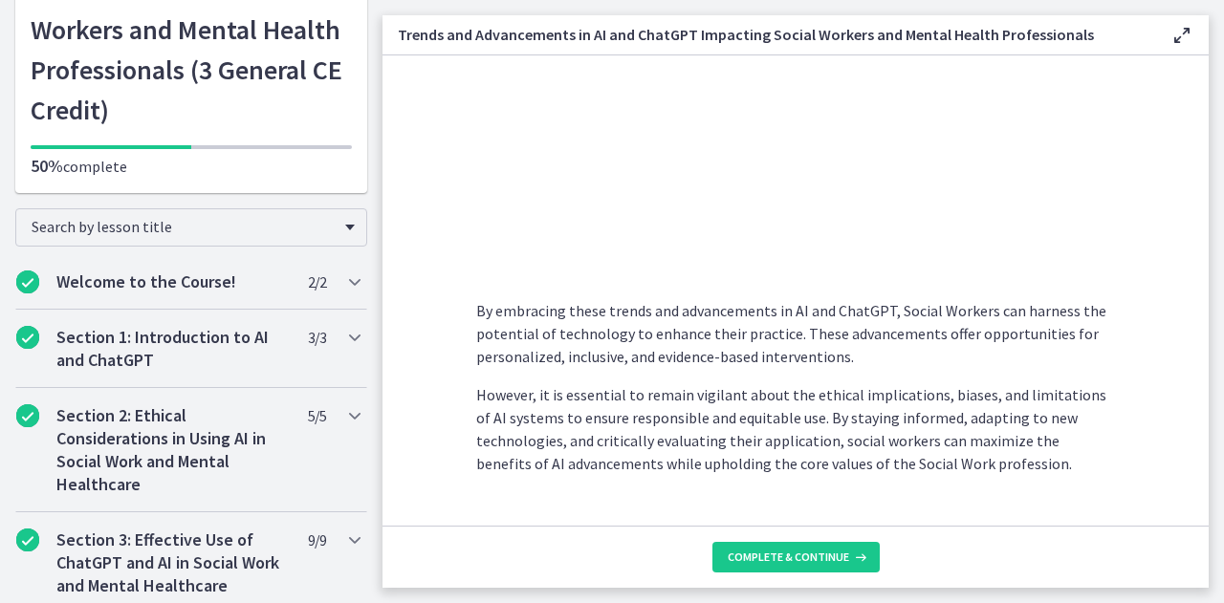
scroll to position [1646, 0]
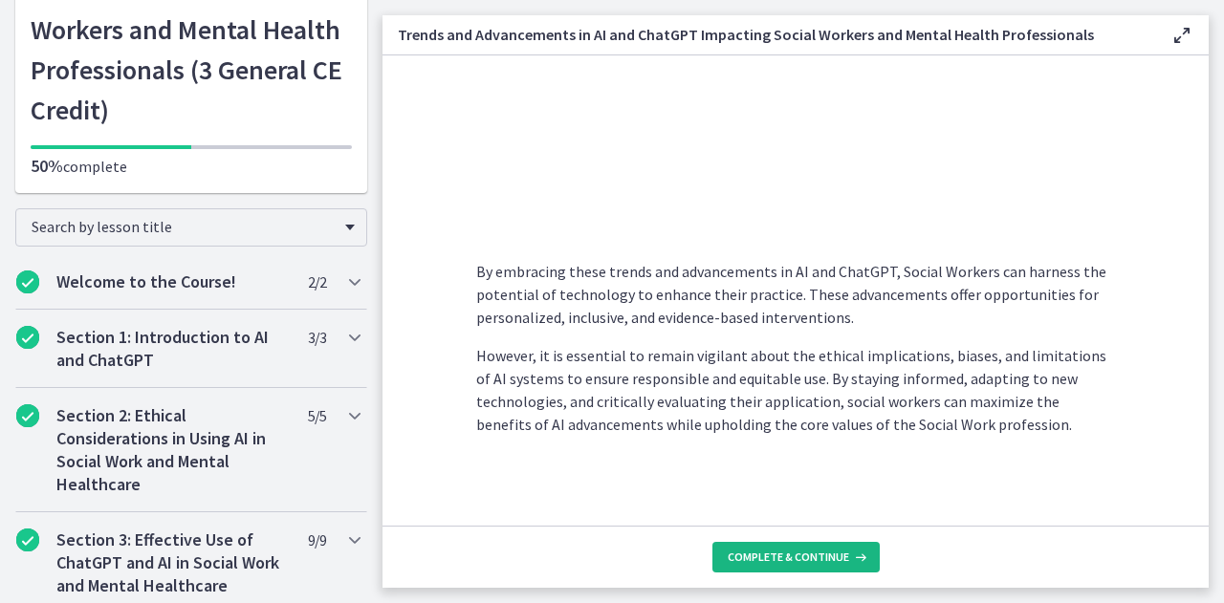
click at [837, 559] on span "Complete & continue" at bounding box center [787, 557] width 121 height 15
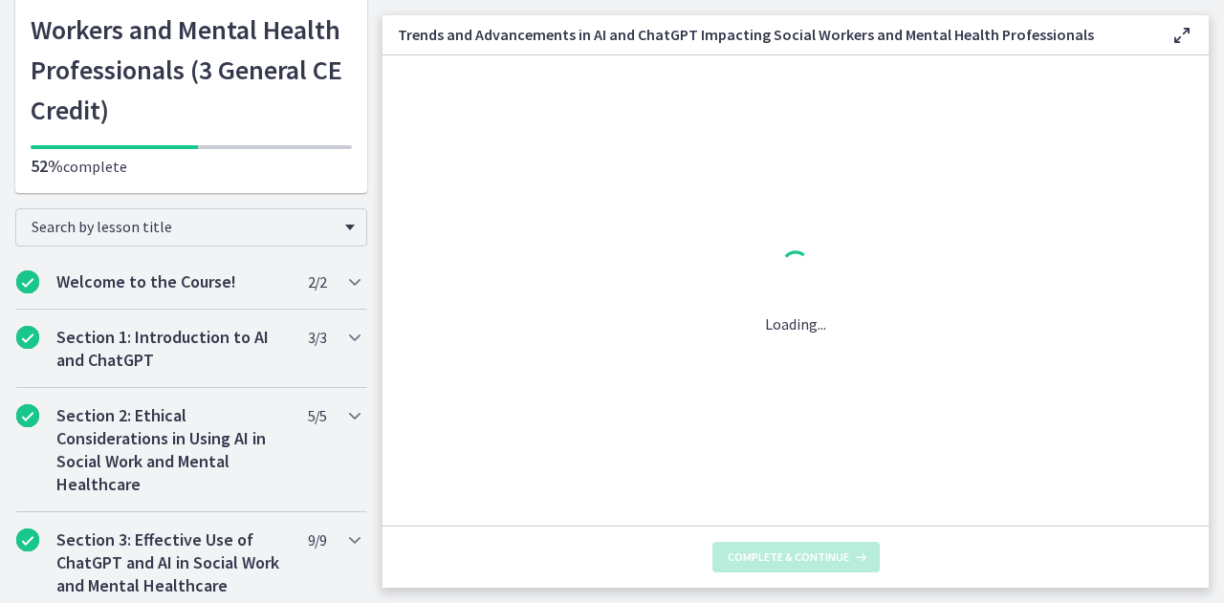
scroll to position [0, 0]
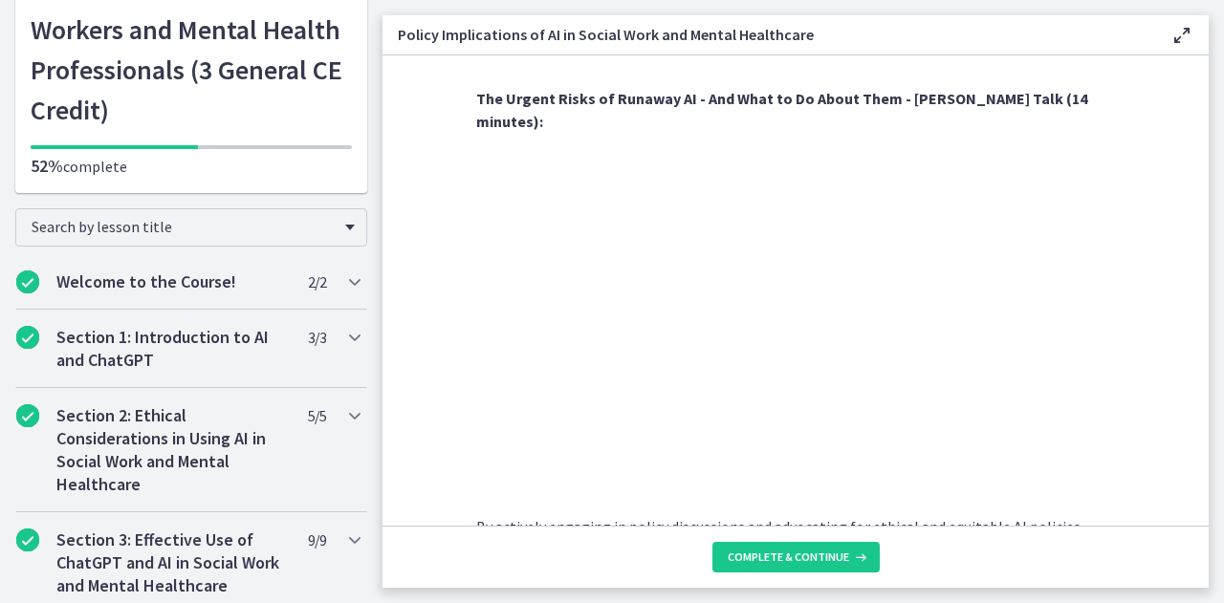
scroll to position [1791, 0]
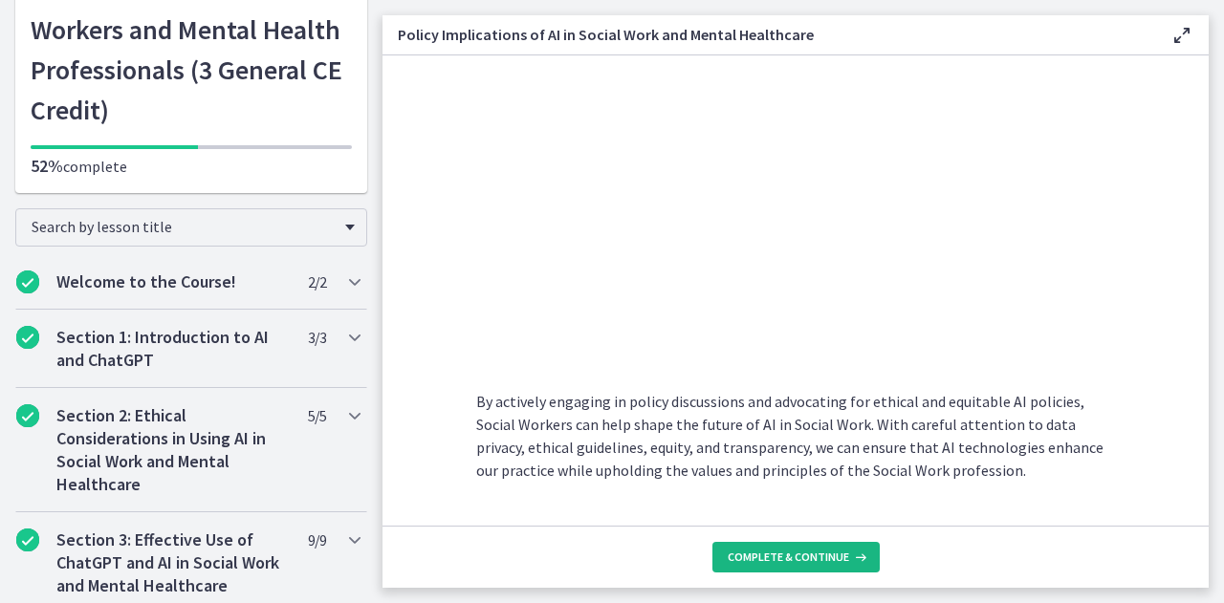
click at [816, 568] on button "Complete & continue" at bounding box center [795, 557] width 167 height 31
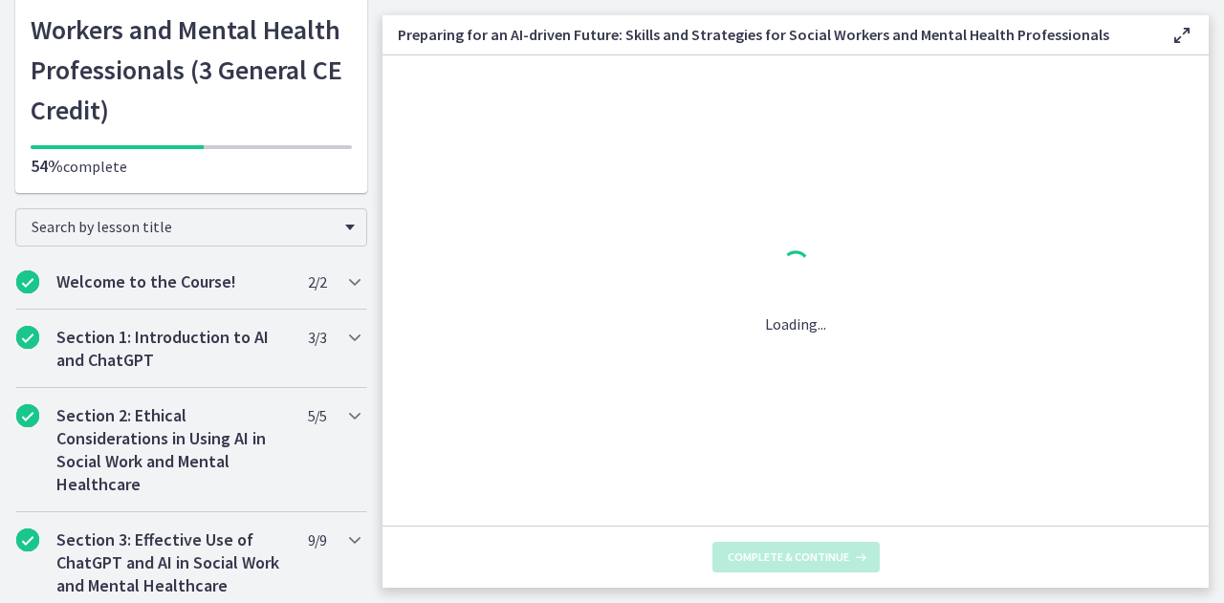
scroll to position [0, 0]
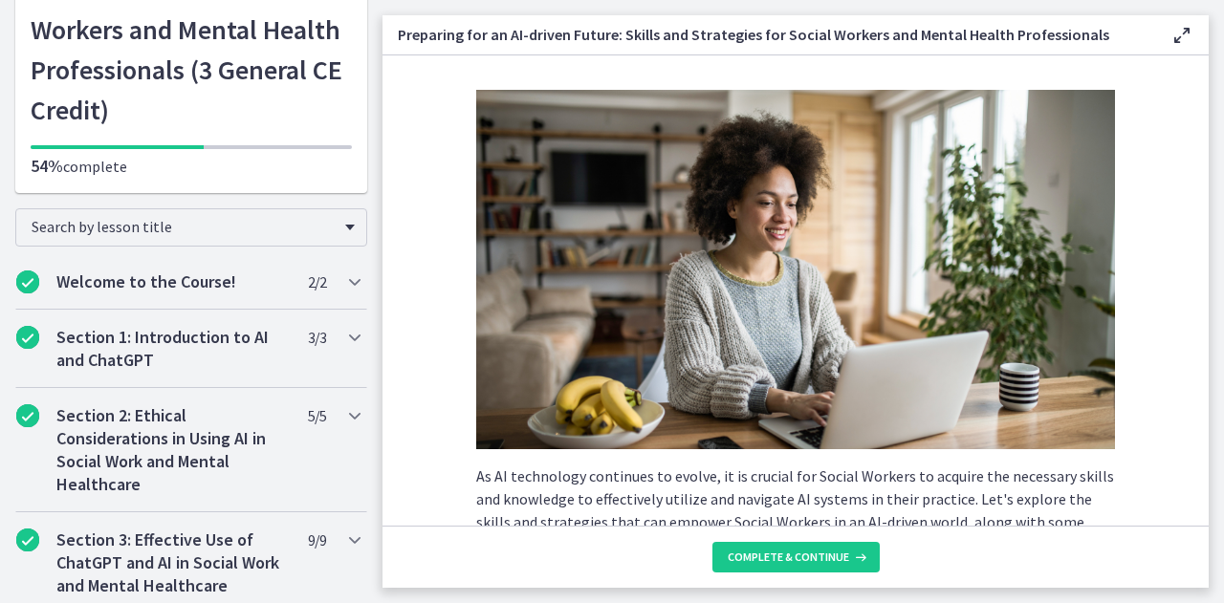
scroll to position [86, 0]
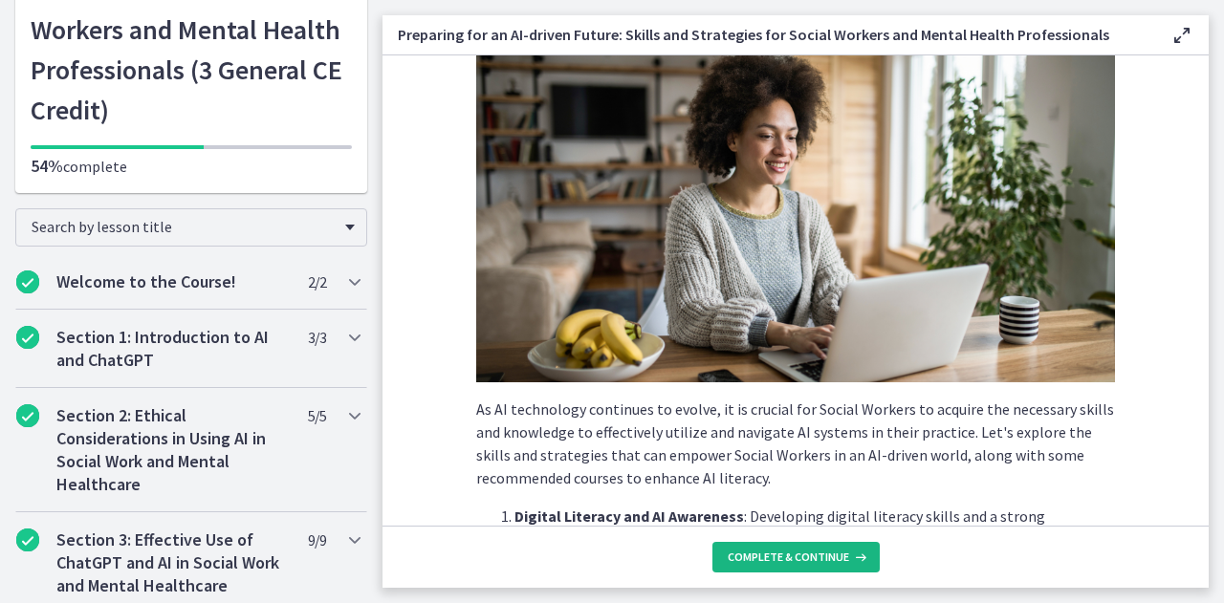
click at [845, 567] on button "Complete & continue" at bounding box center [795, 557] width 167 height 31
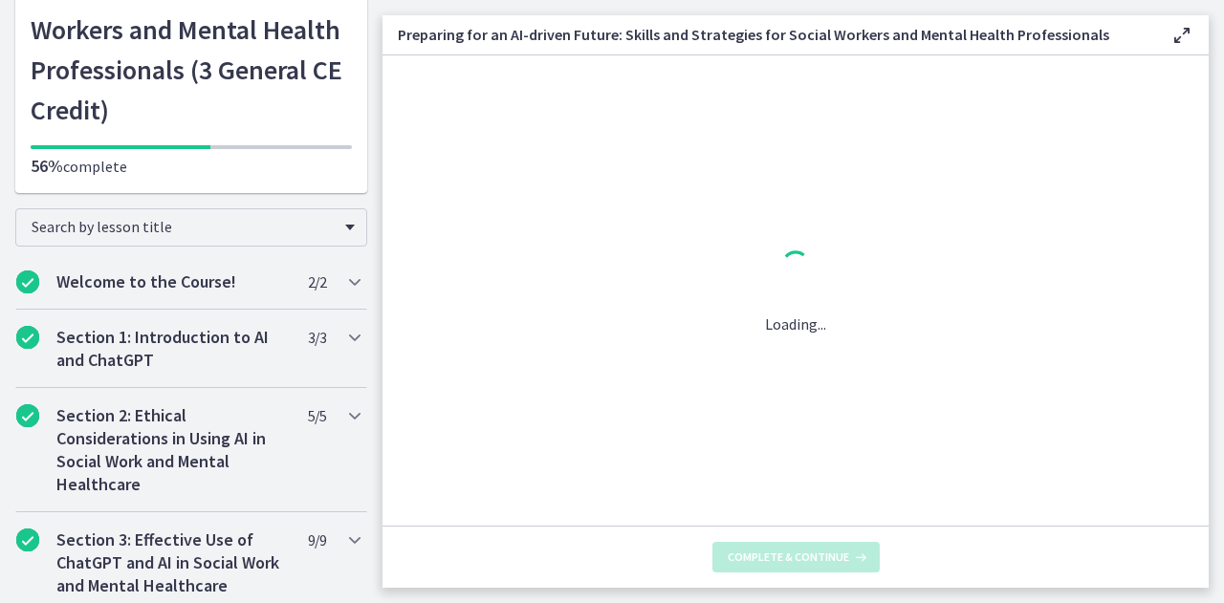
scroll to position [0, 0]
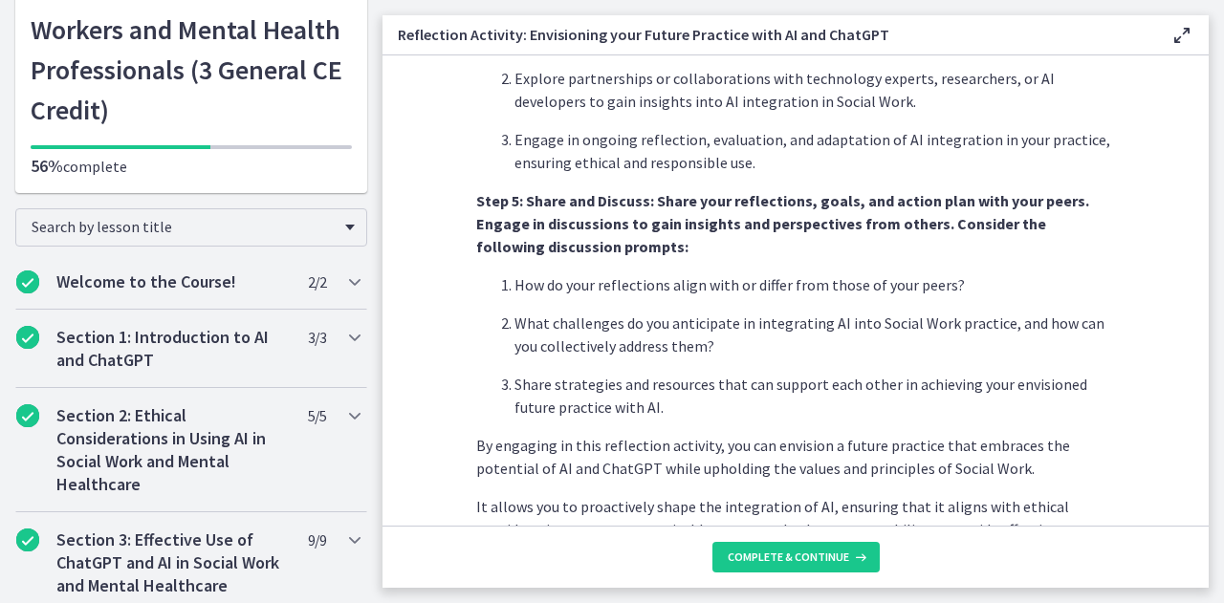
scroll to position [1611, 0]
click at [818, 569] on button "Complete & continue" at bounding box center [795, 557] width 167 height 31
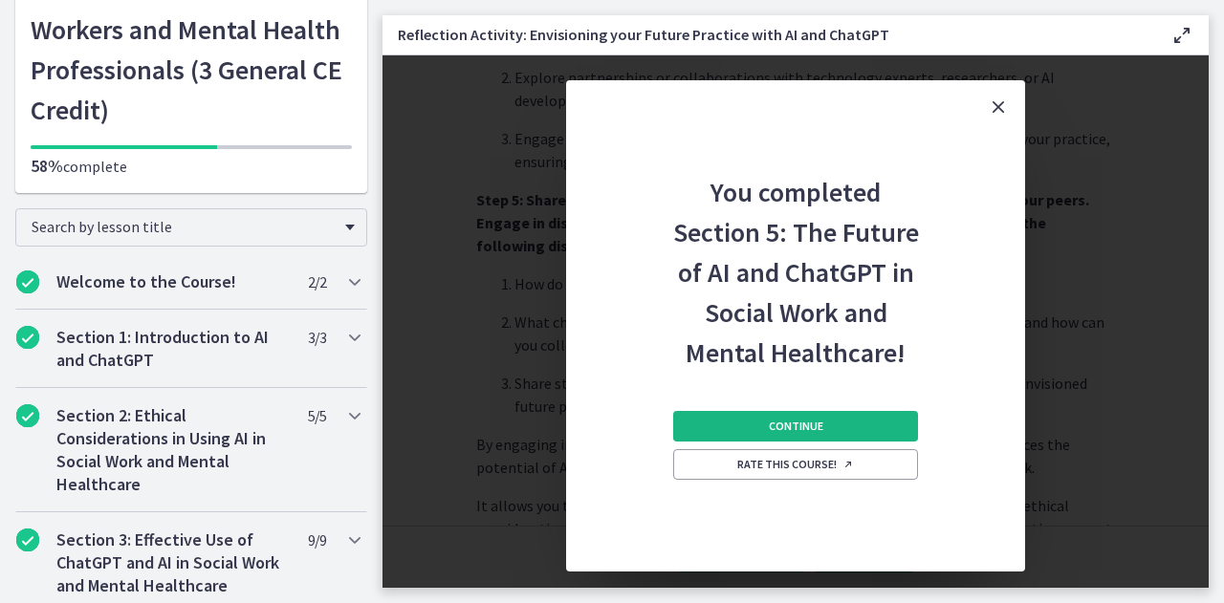
click at [891, 440] on button "Continue" at bounding box center [795, 426] width 245 height 31
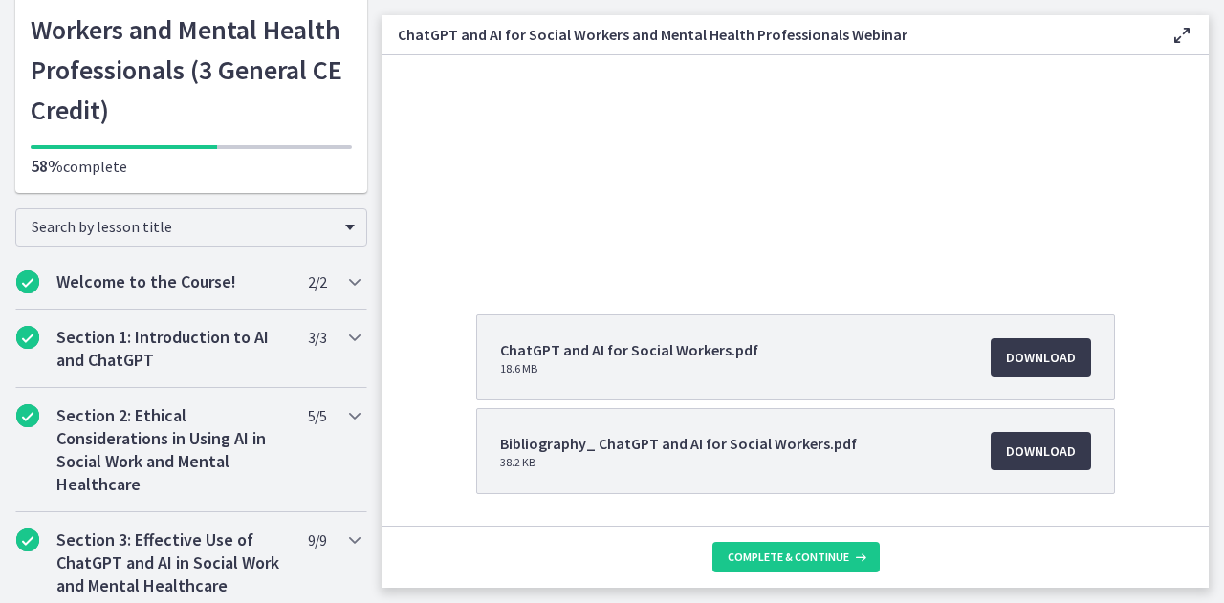
scroll to position [189, 0]
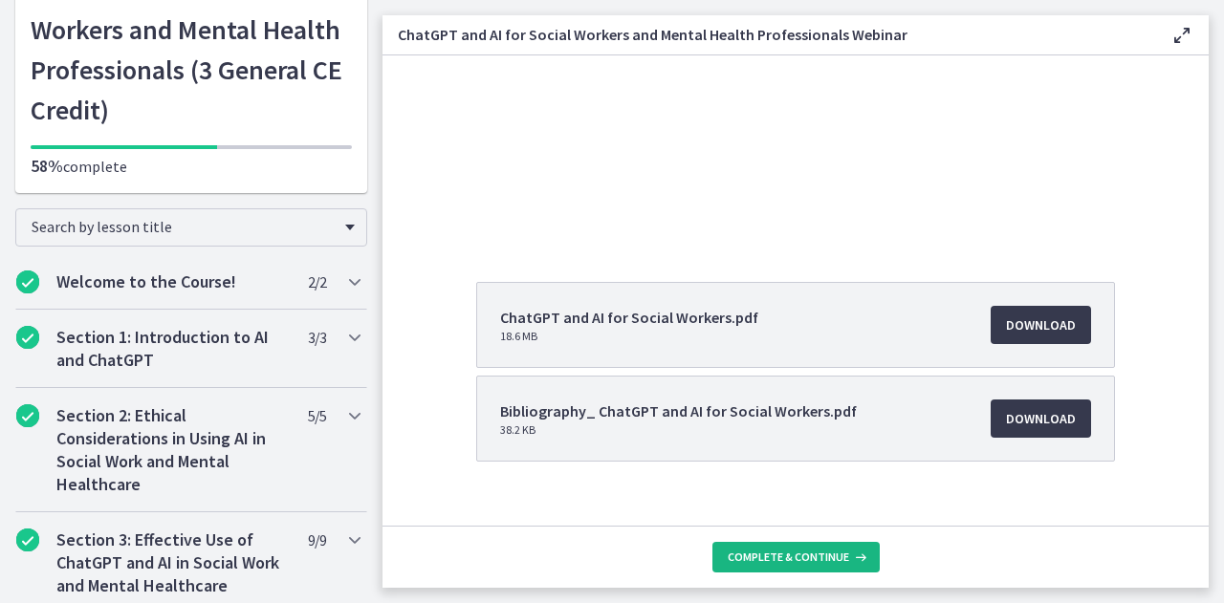
click at [820, 545] on button "Complete & continue" at bounding box center [795, 557] width 167 height 31
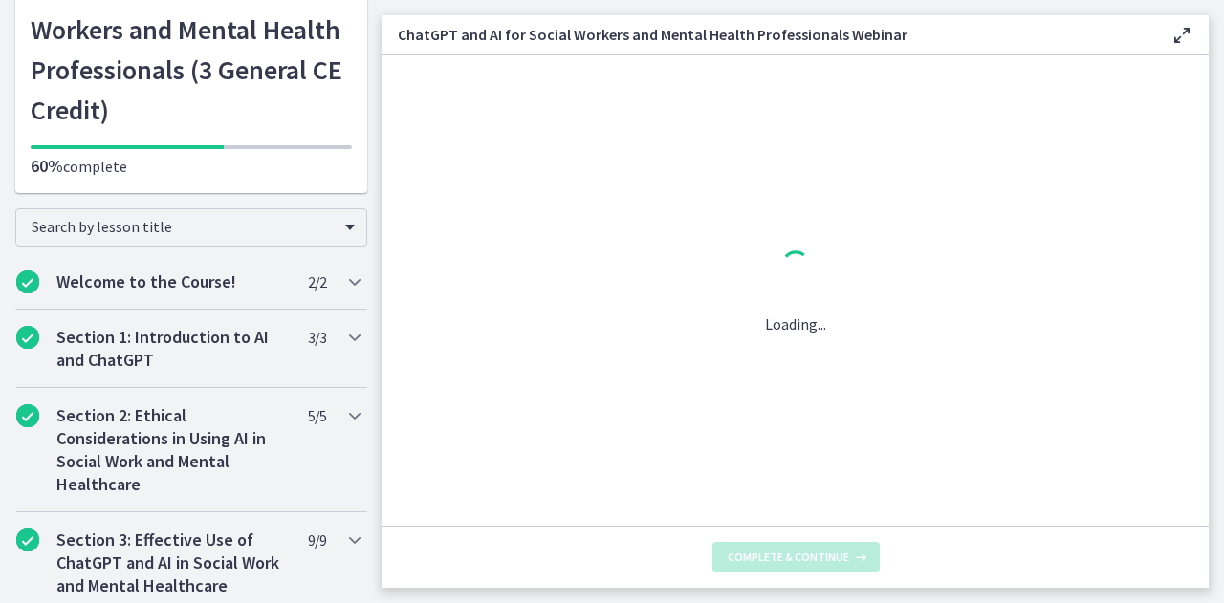
scroll to position [0, 0]
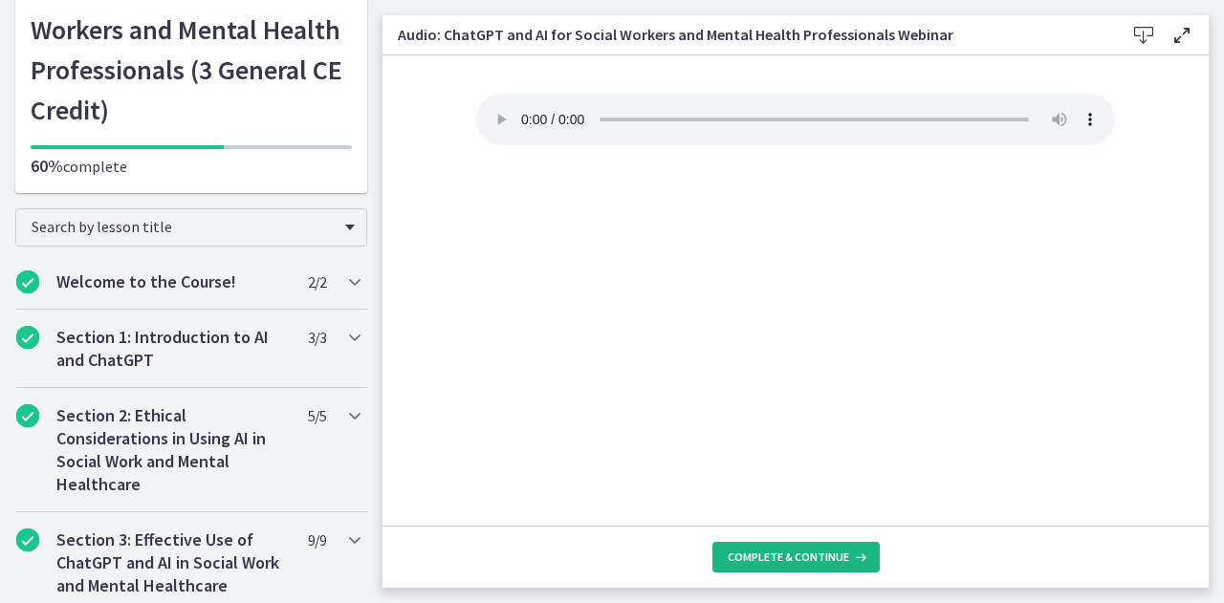
click at [813, 563] on span "Complete & continue" at bounding box center [787, 557] width 121 height 15
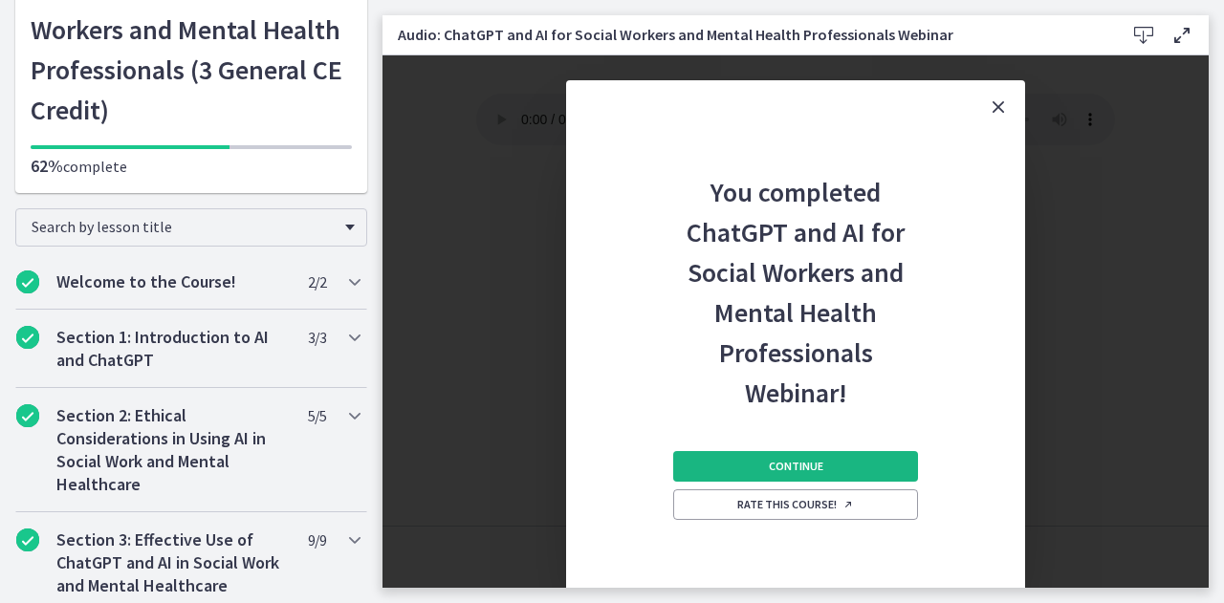
click at [835, 466] on button "Continue" at bounding box center [795, 466] width 245 height 31
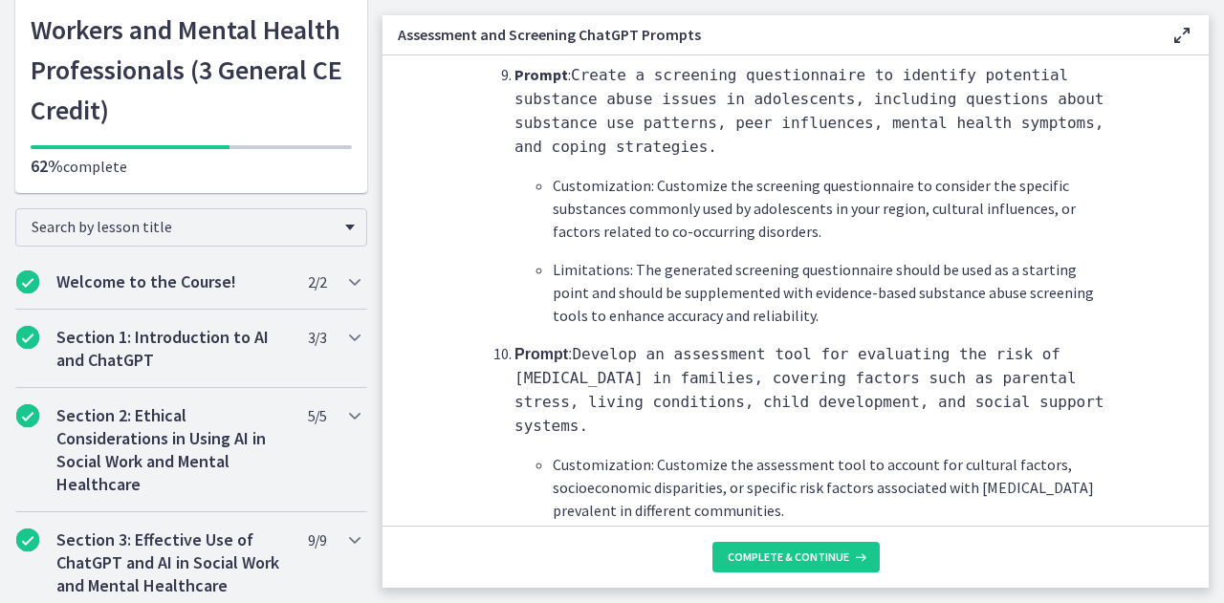
scroll to position [2908, 0]
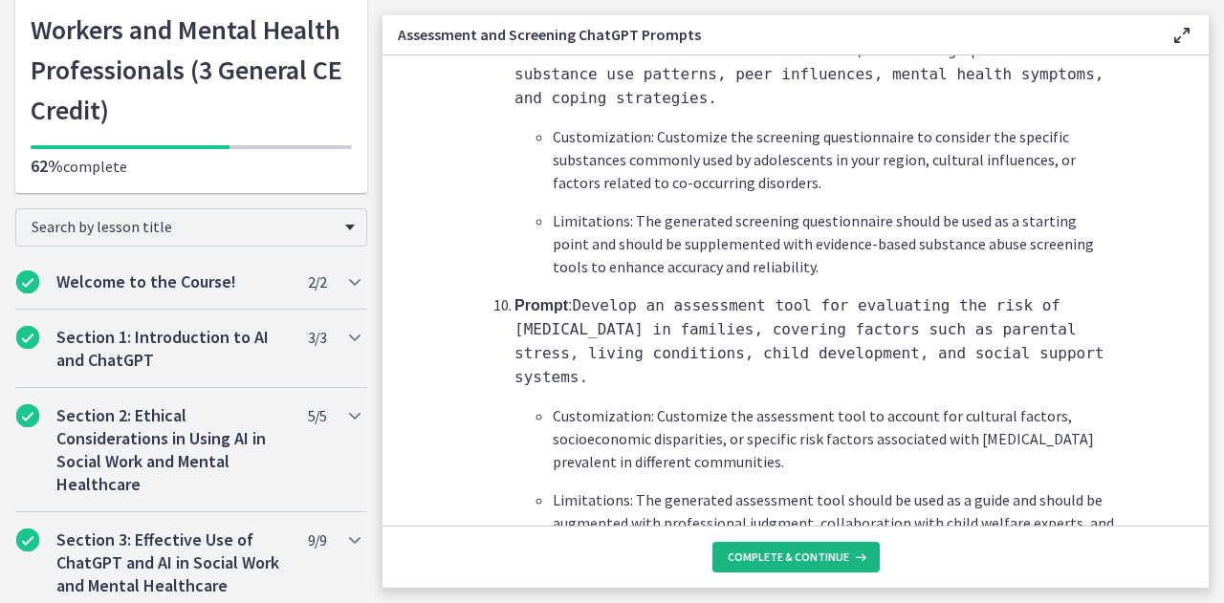
click at [742, 546] on button "Complete & continue" at bounding box center [795, 557] width 167 height 31
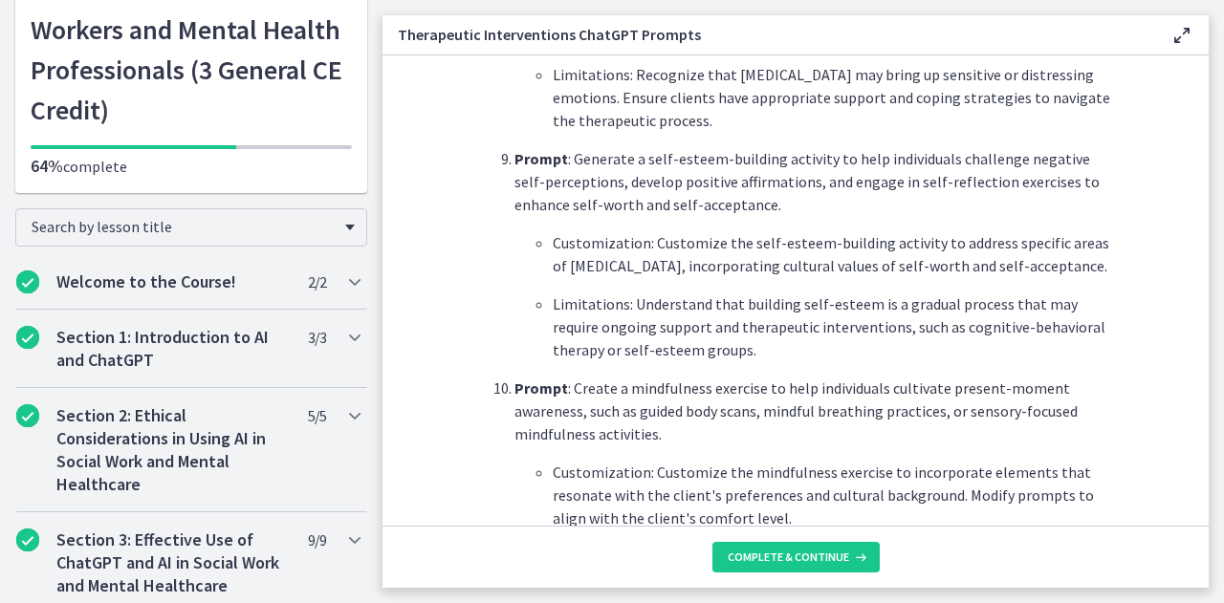
scroll to position [2817, 0]
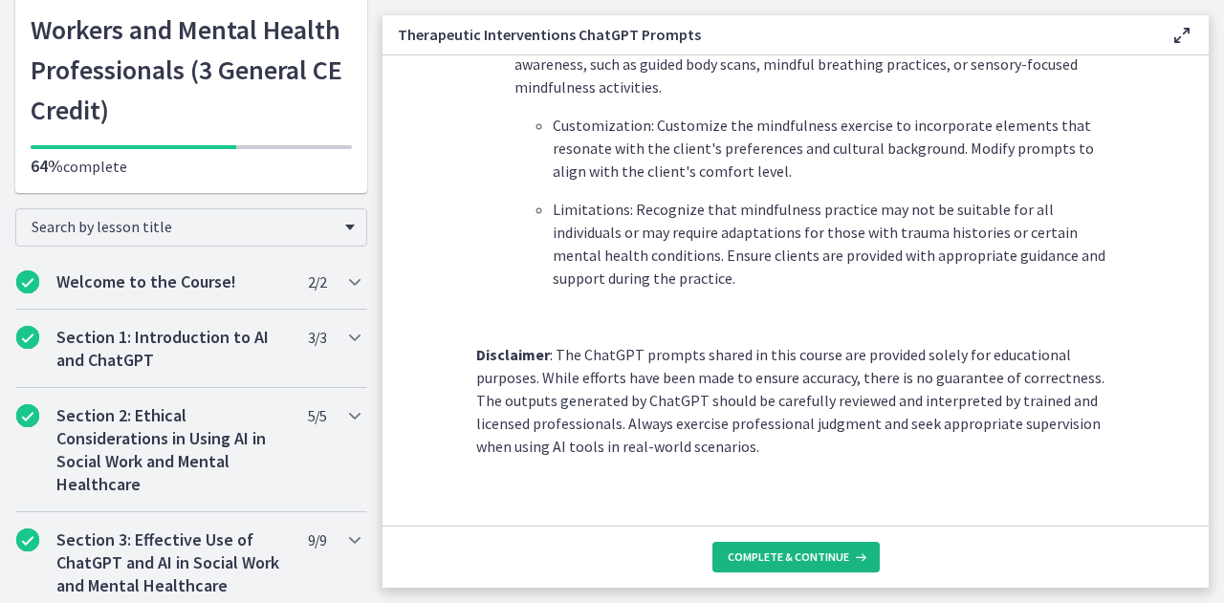
click at [770, 551] on span "Complete & continue" at bounding box center [787, 557] width 121 height 15
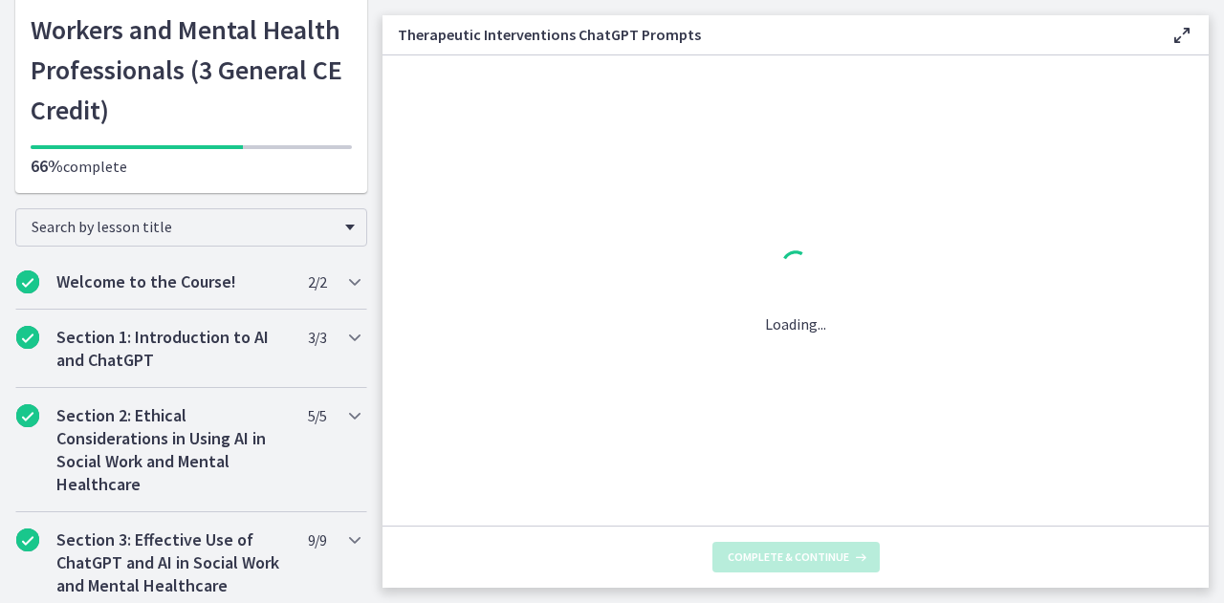
scroll to position [0, 0]
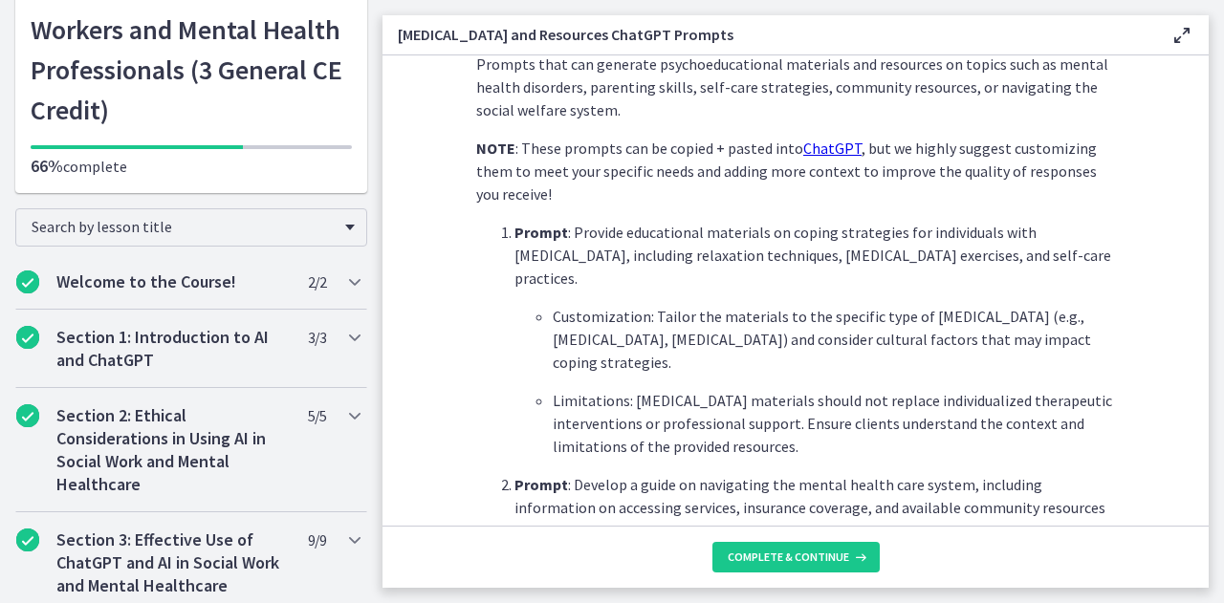
scroll to position [470, 0]
click at [803, 554] on span "Complete & continue" at bounding box center [787, 557] width 121 height 15
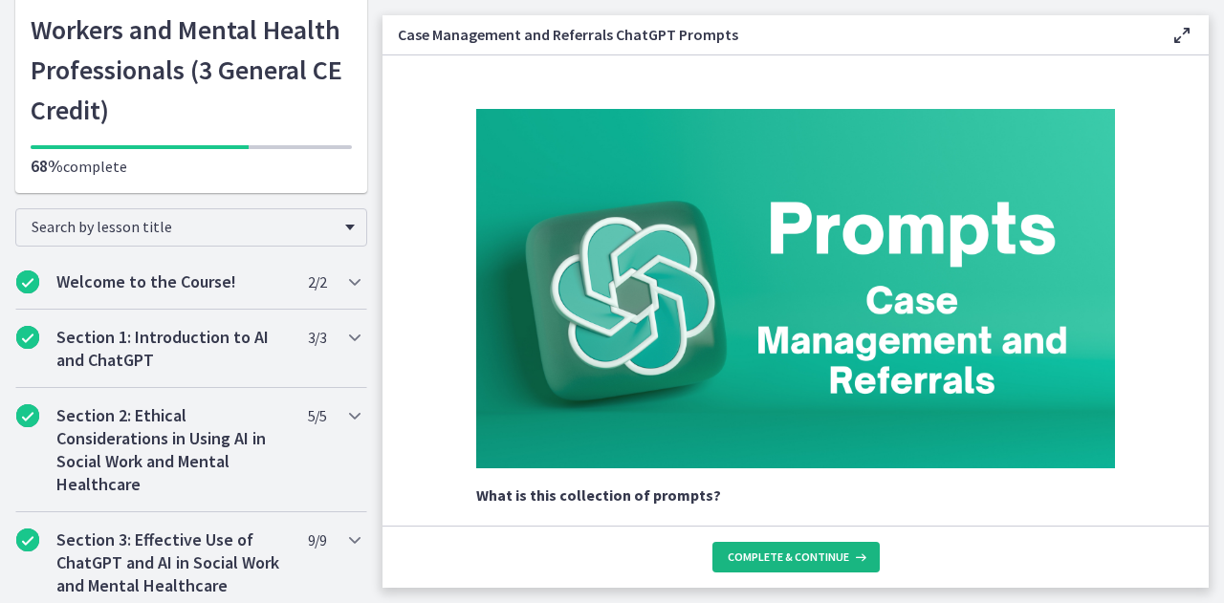
click at [805, 553] on span "Complete & continue" at bounding box center [787, 557] width 121 height 15
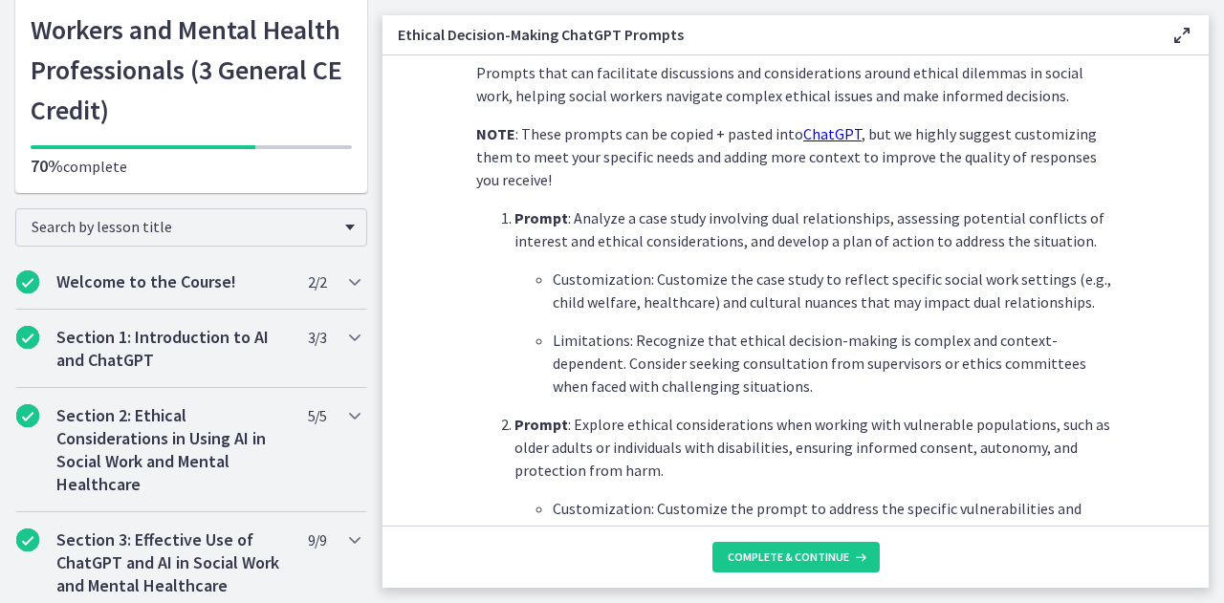
scroll to position [462, 0]
click at [853, 550] on icon at bounding box center [858, 557] width 19 height 15
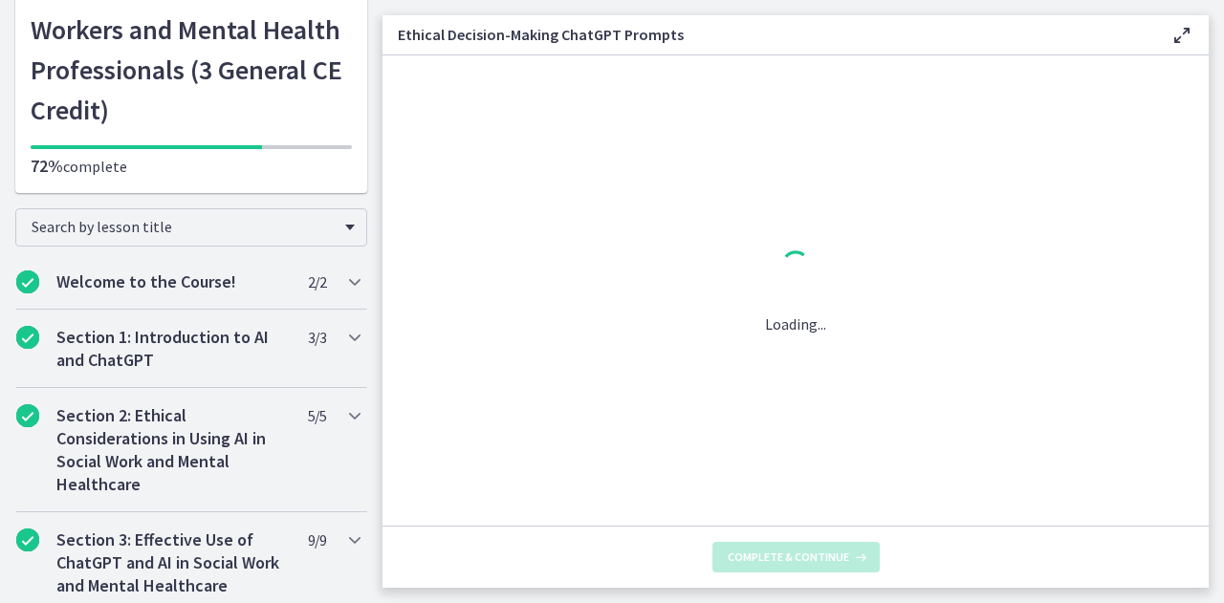
scroll to position [0, 0]
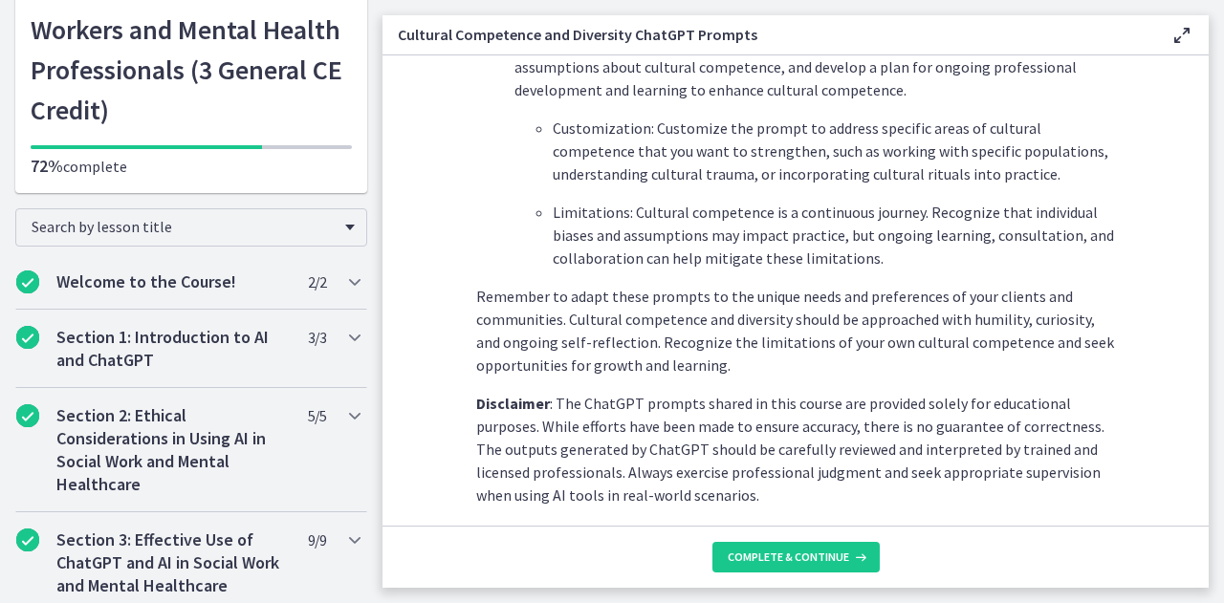
scroll to position [2863, 0]
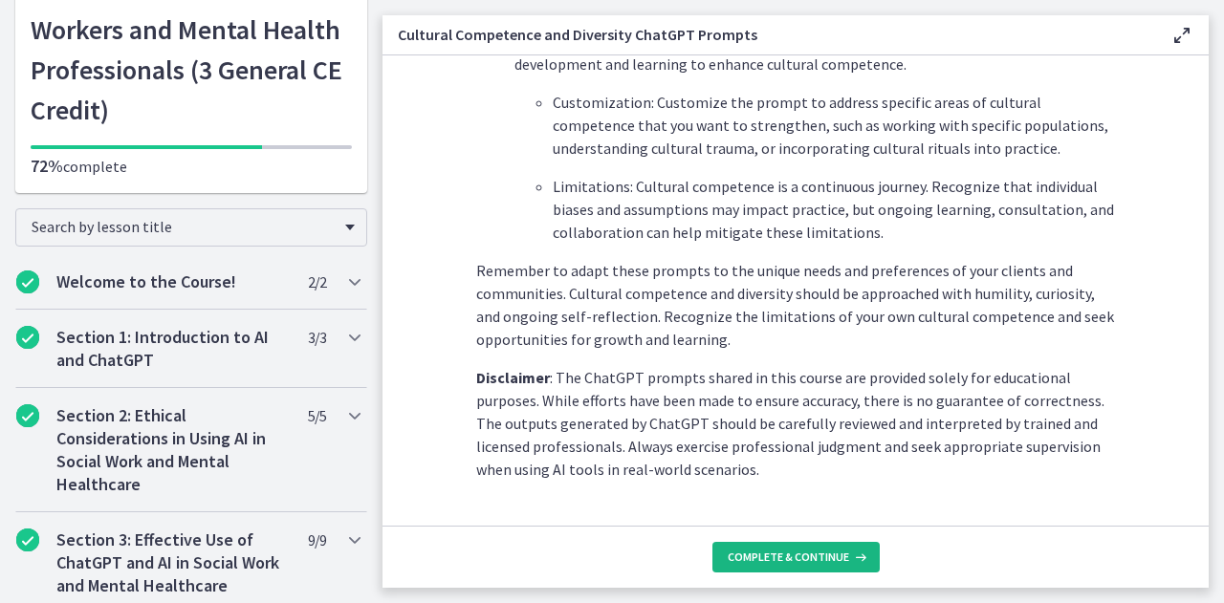
click at [791, 546] on button "Complete & continue" at bounding box center [795, 557] width 167 height 31
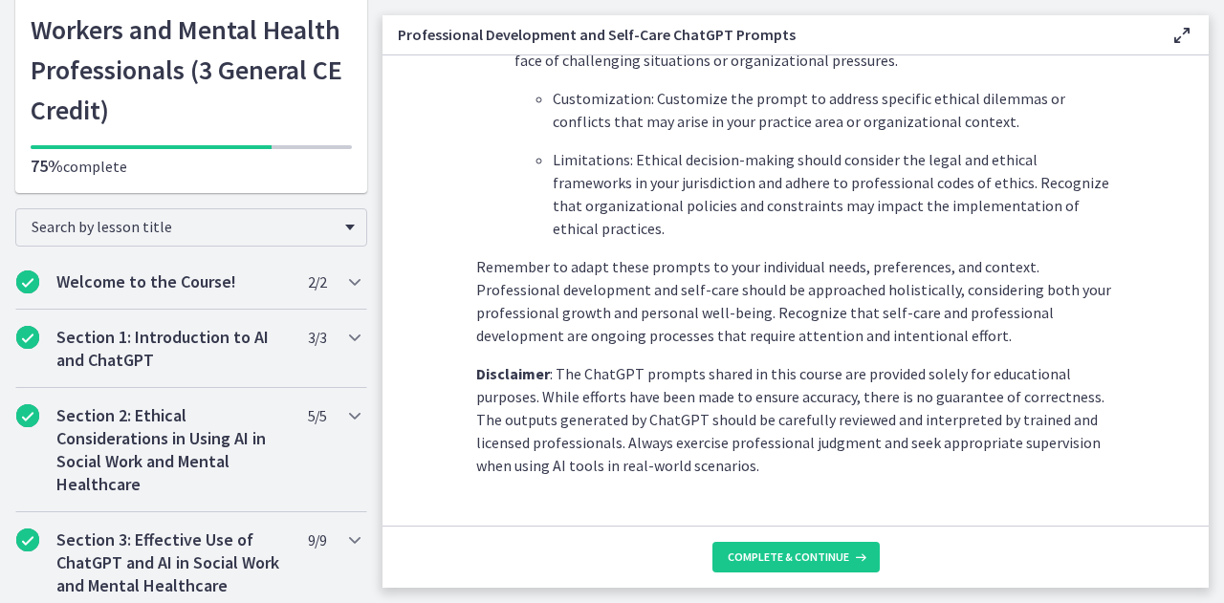
scroll to position [2868, 0]
click at [814, 556] on span "Complete & continue" at bounding box center [787, 557] width 121 height 15
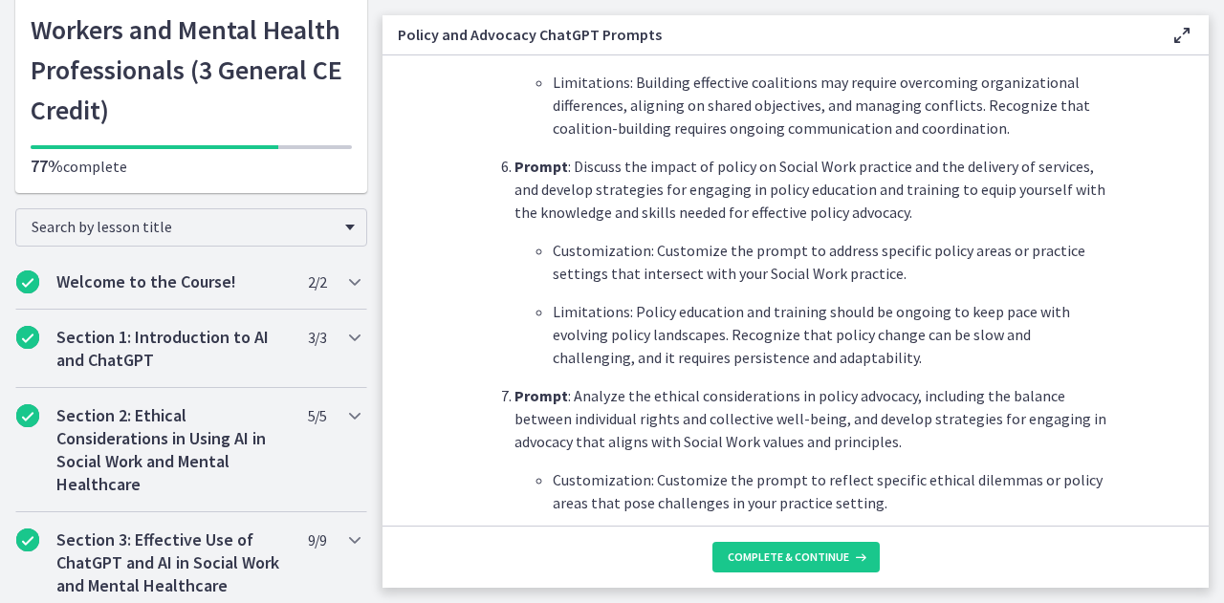
scroll to position [1801, 0]
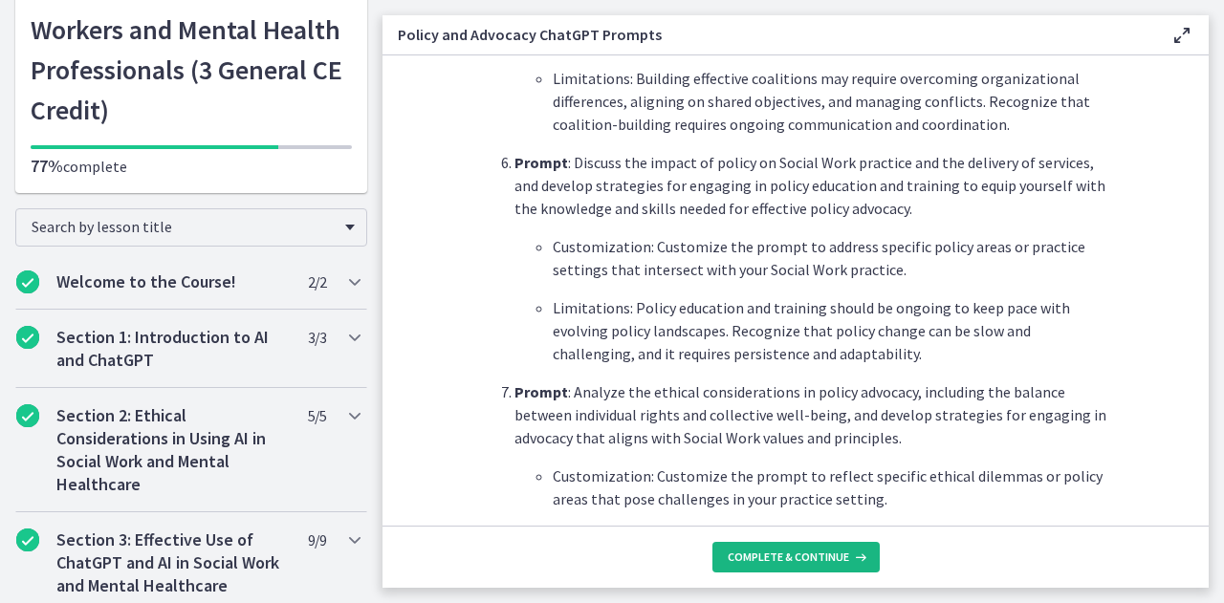
click at [830, 549] on button "Complete & continue" at bounding box center [795, 557] width 167 height 31
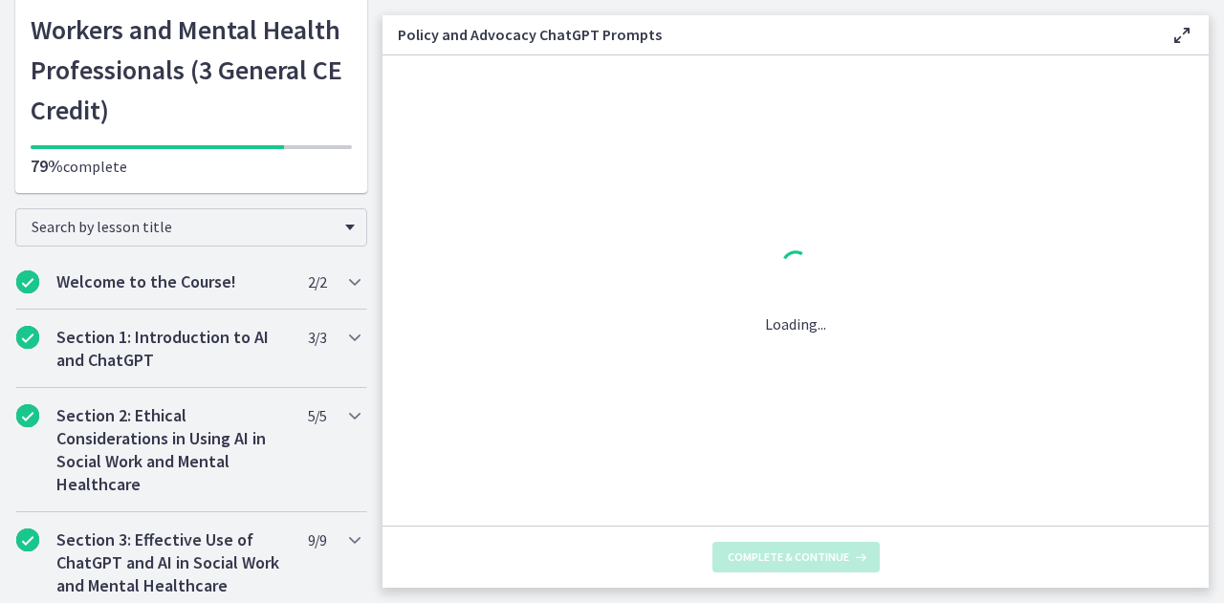
scroll to position [0, 0]
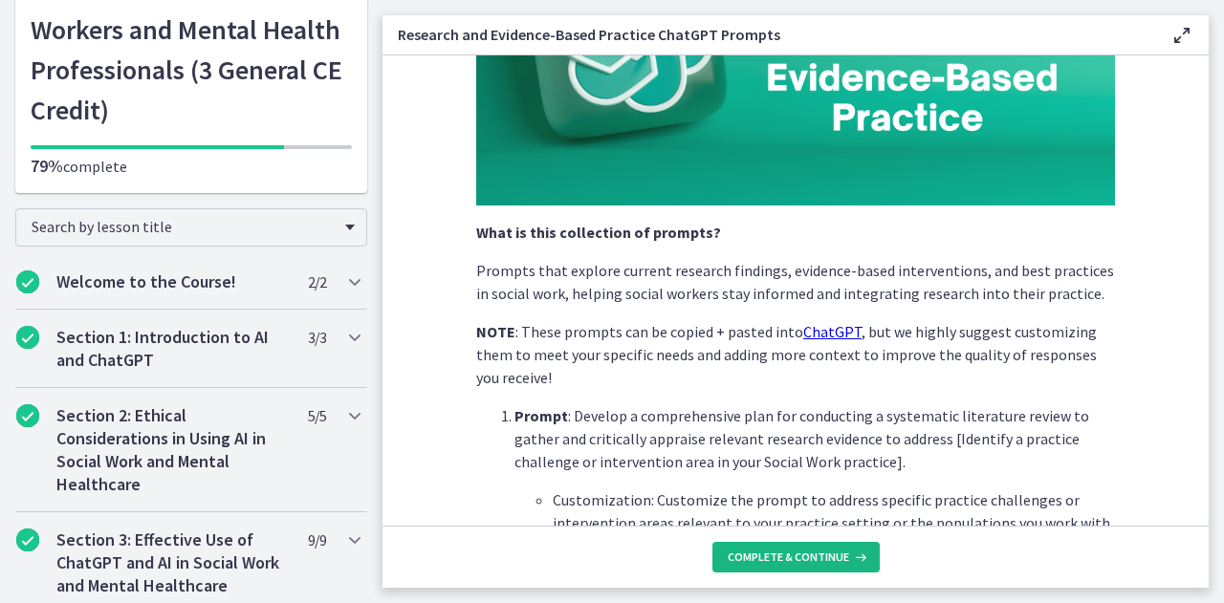
scroll to position [277, 0]
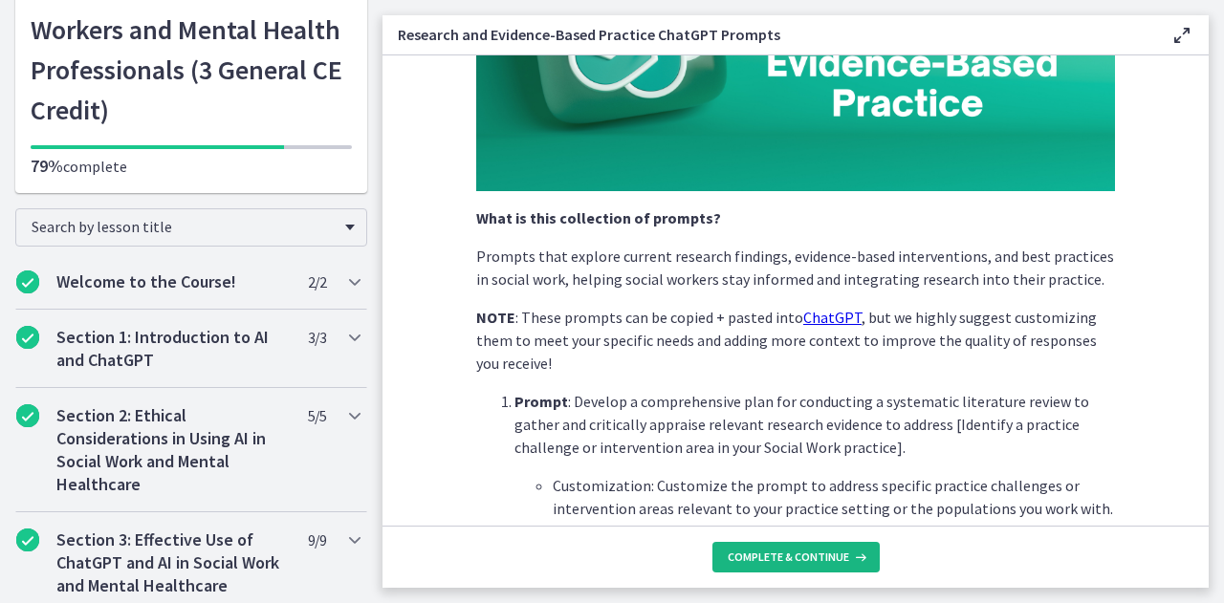
click at [795, 563] on span "Complete & continue" at bounding box center [787, 557] width 121 height 15
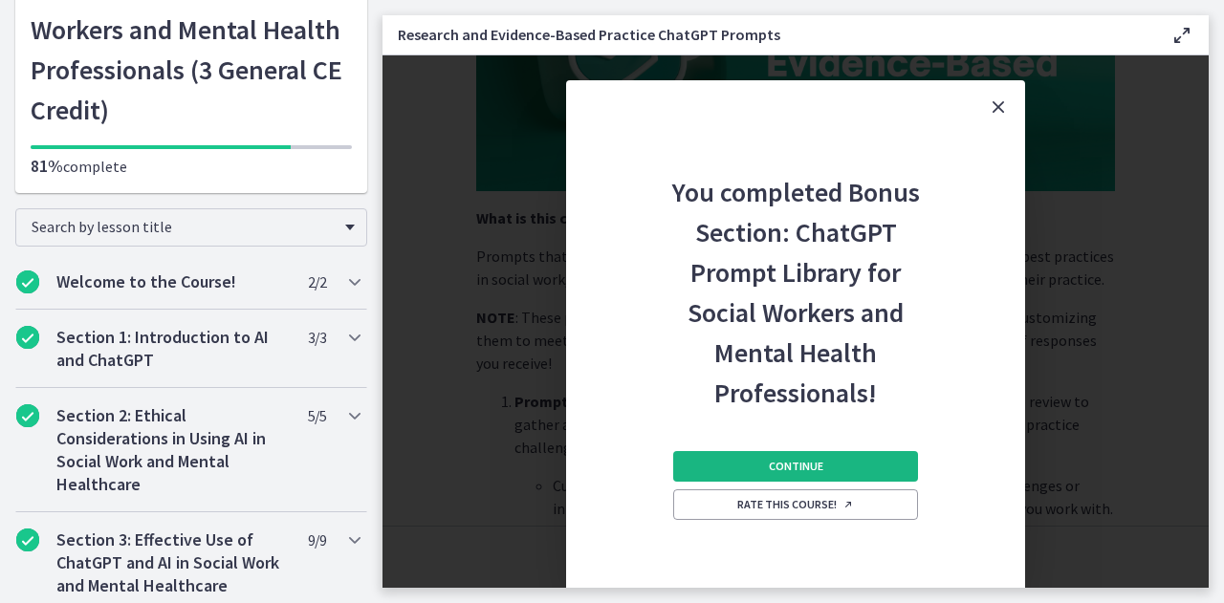
click at [786, 464] on span "Continue" at bounding box center [796, 466] width 54 height 15
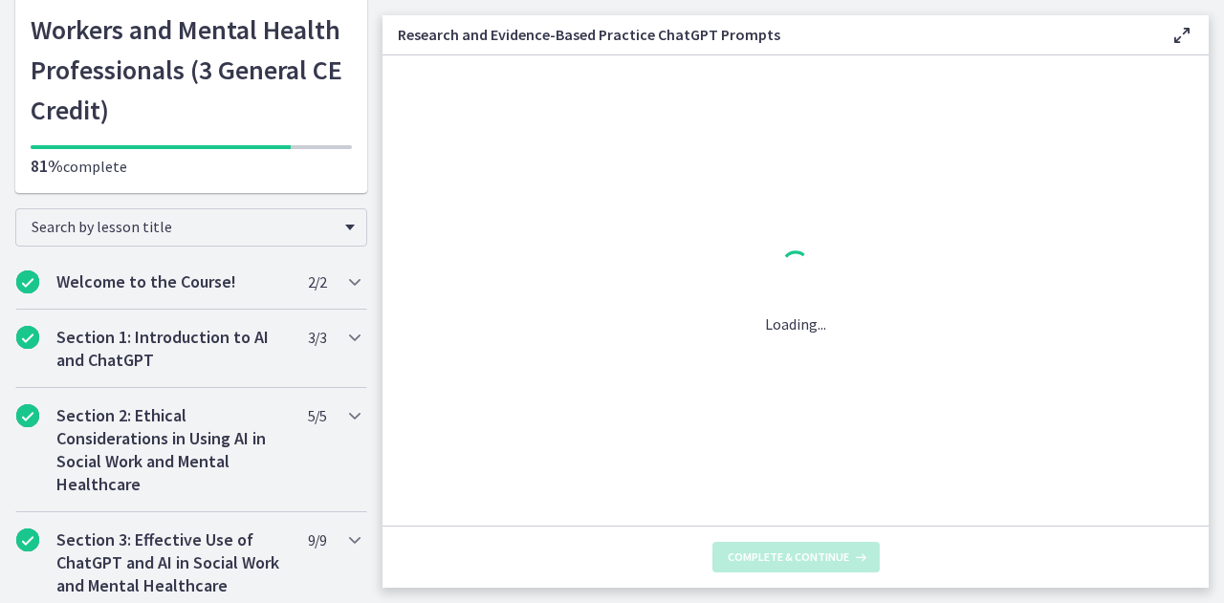
scroll to position [0, 0]
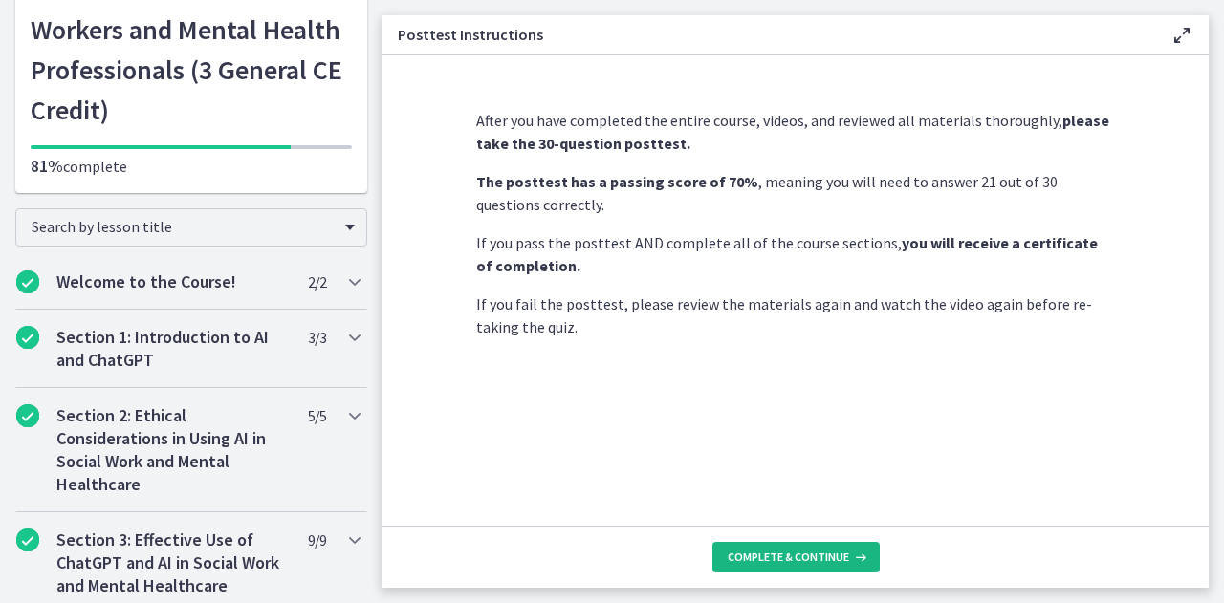
click at [790, 569] on button "Complete & continue" at bounding box center [795, 557] width 167 height 31
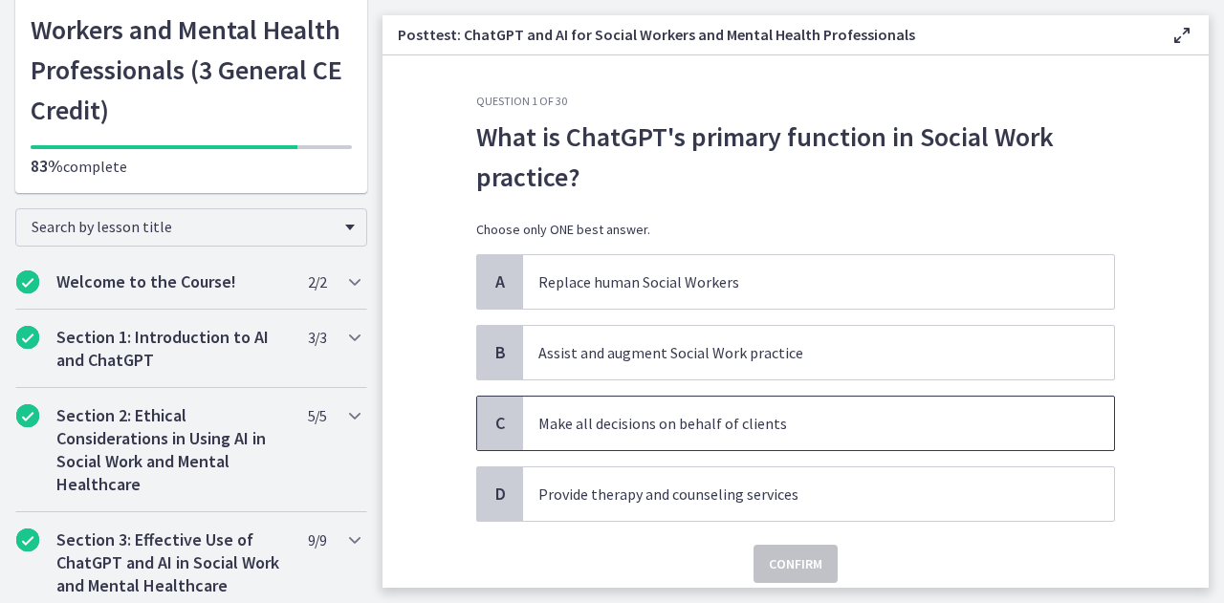
click at [816, 425] on p "Make all decisions on behalf of clients" at bounding box center [799, 423] width 522 height 23
click at [792, 553] on span "Confirm" at bounding box center [796, 564] width 54 height 23
